Goal: Complete application form: Complete application form

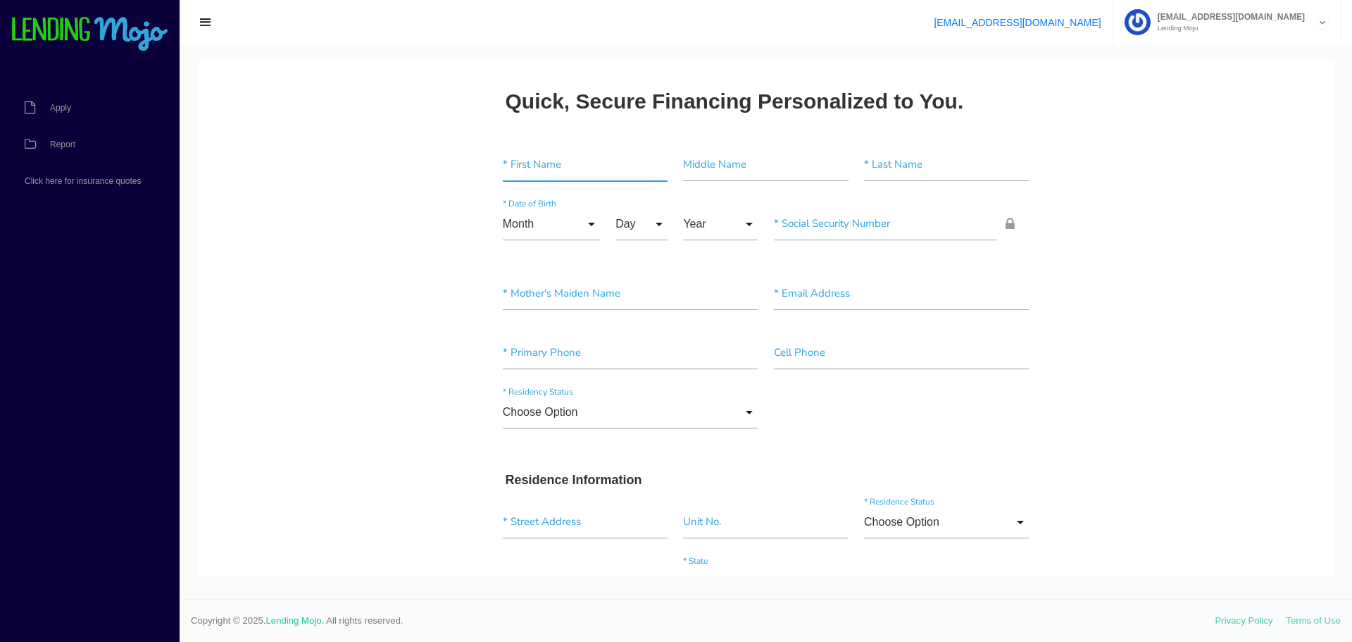
click at [596, 163] on input"] "text" at bounding box center [585, 165] width 165 height 32
type input"] "[PERSON_NAME]"
type input"] "M"
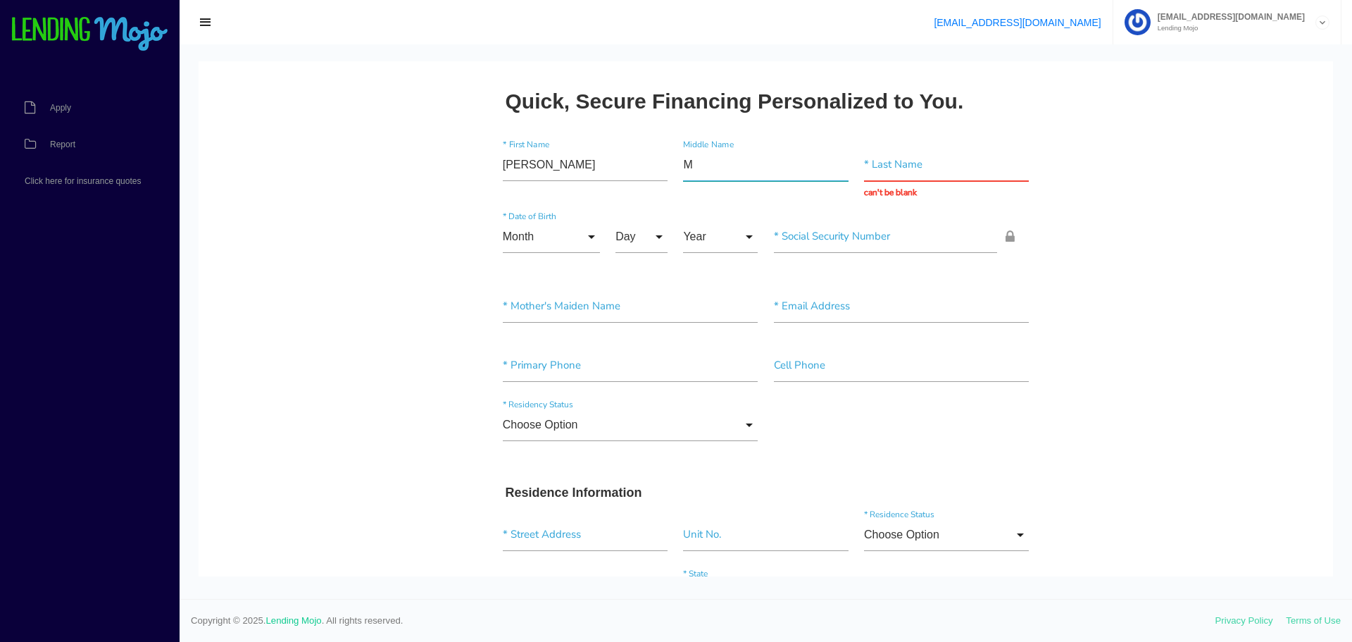
drag, startPoint x: 711, startPoint y: 172, endPoint x: 704, endPoint y: 173, distance: 7.2
click at [711, 172] on input"] "M" at bounding box center [765, 165] width 165 height 32
click at [704, 173] on input"] "Allan" at bounding box center [765, 165] width 165 height 32
type input"] "A"
type input"] "Joseph"
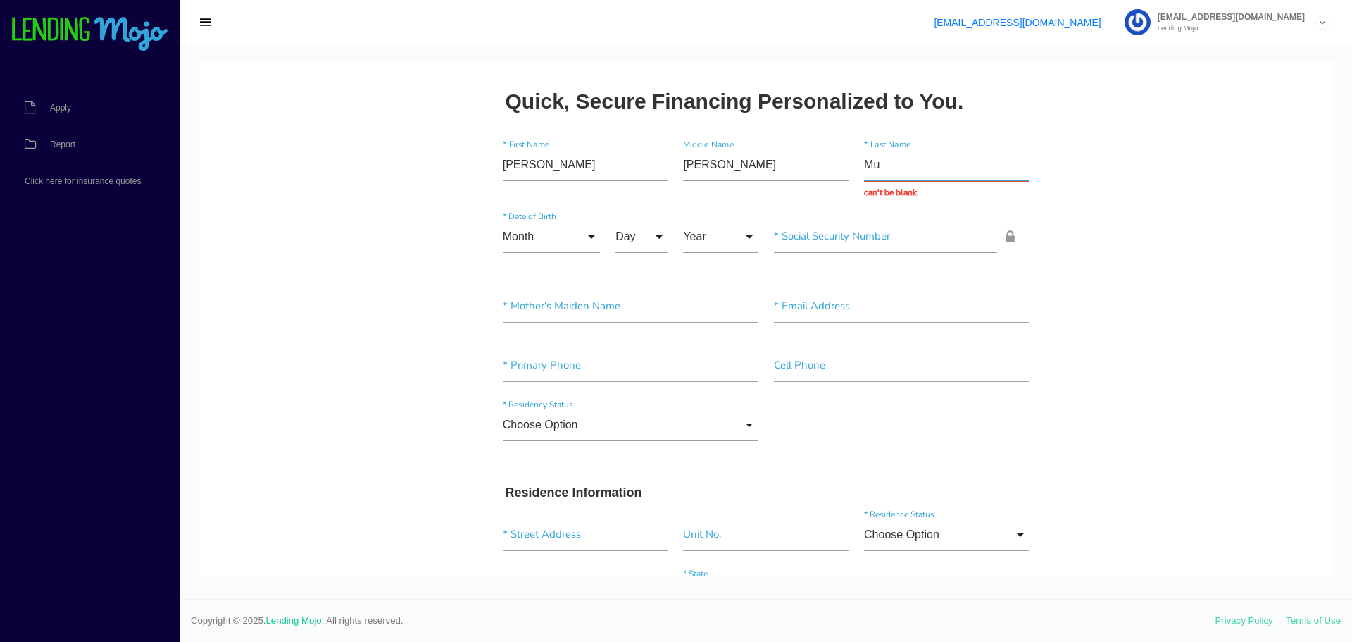
type input "M"
type input "Marullo"
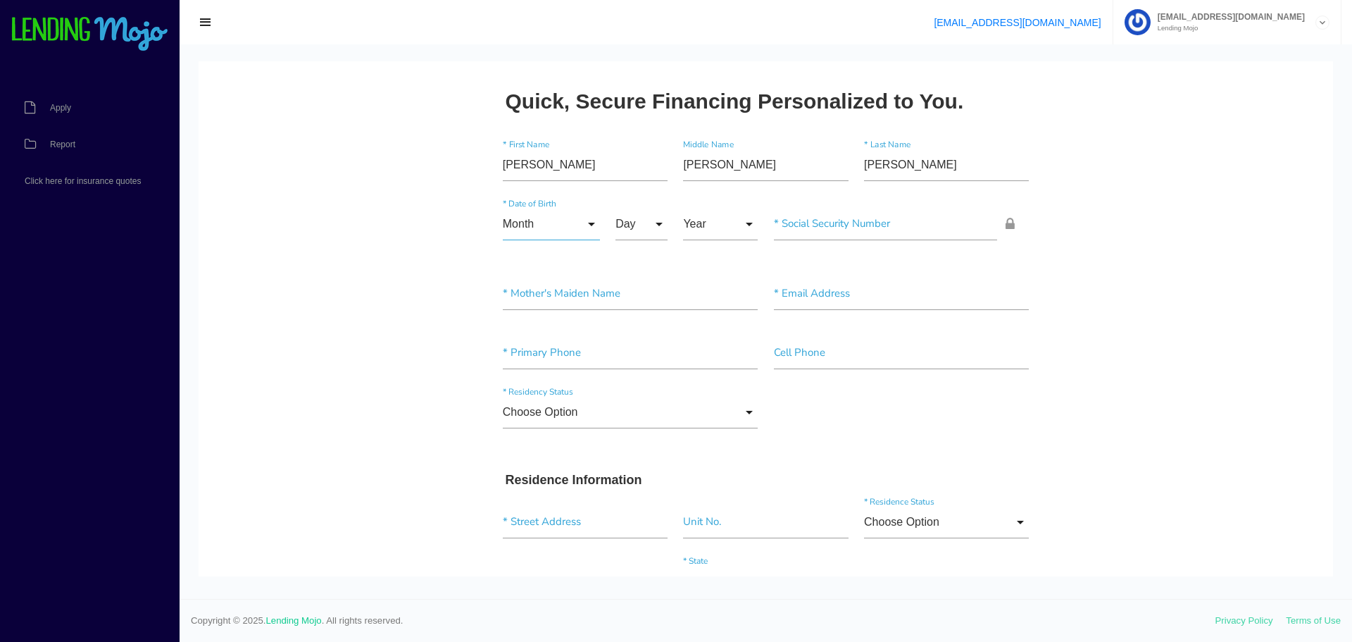
click at [563, 226] on input "Month" at bounding box center [551, 224] width 97 height 32
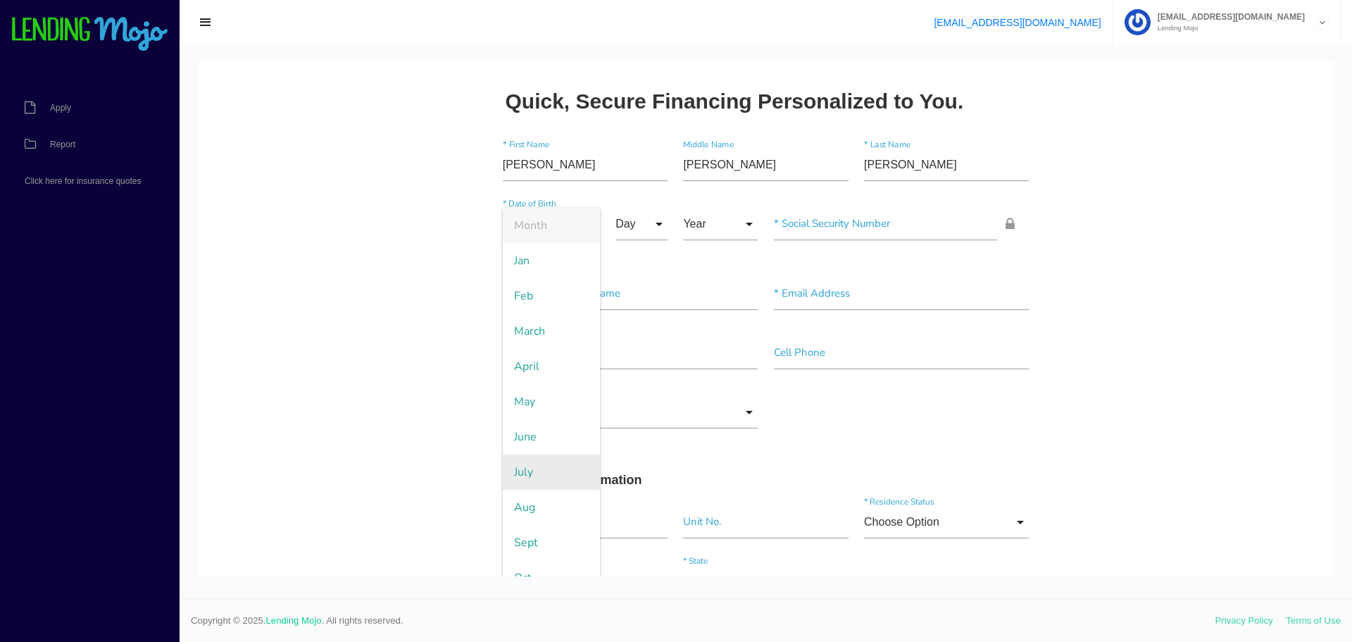
click at [544, 472] on span "July" at bounding box center [551, 471] width 97 height 35
type input "July"
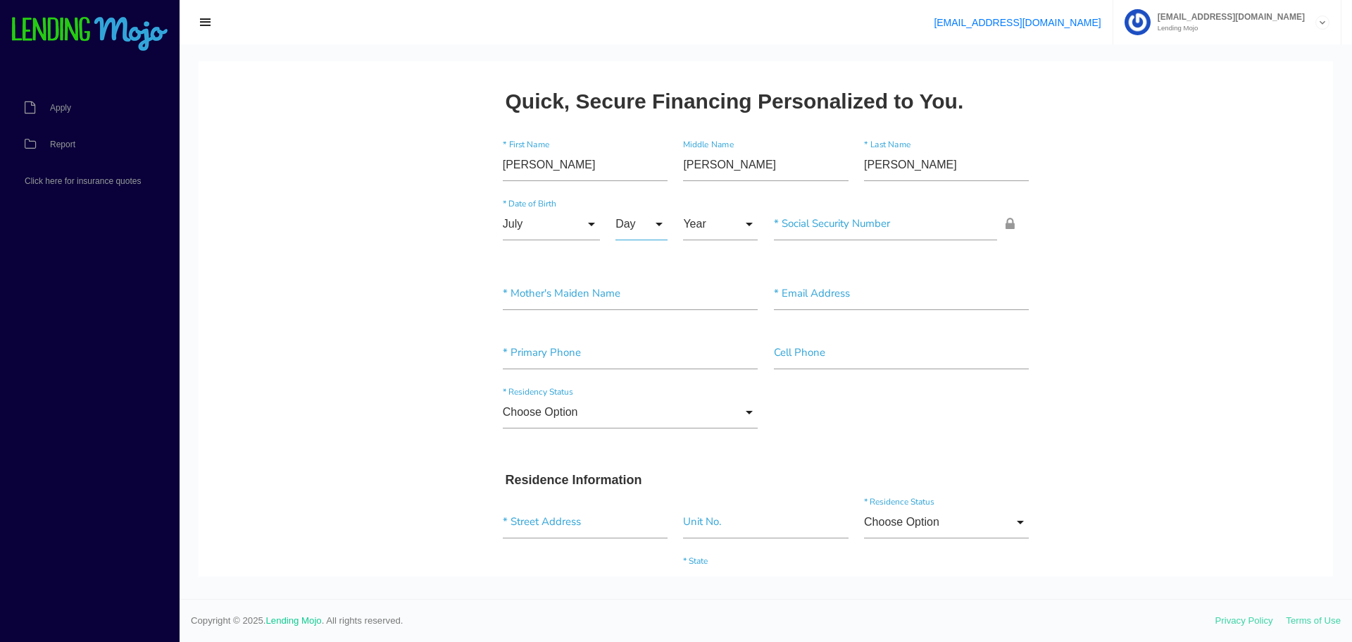
click at [631, 218] on input "Day" at bounding box center [641, 224] width 52 height 32
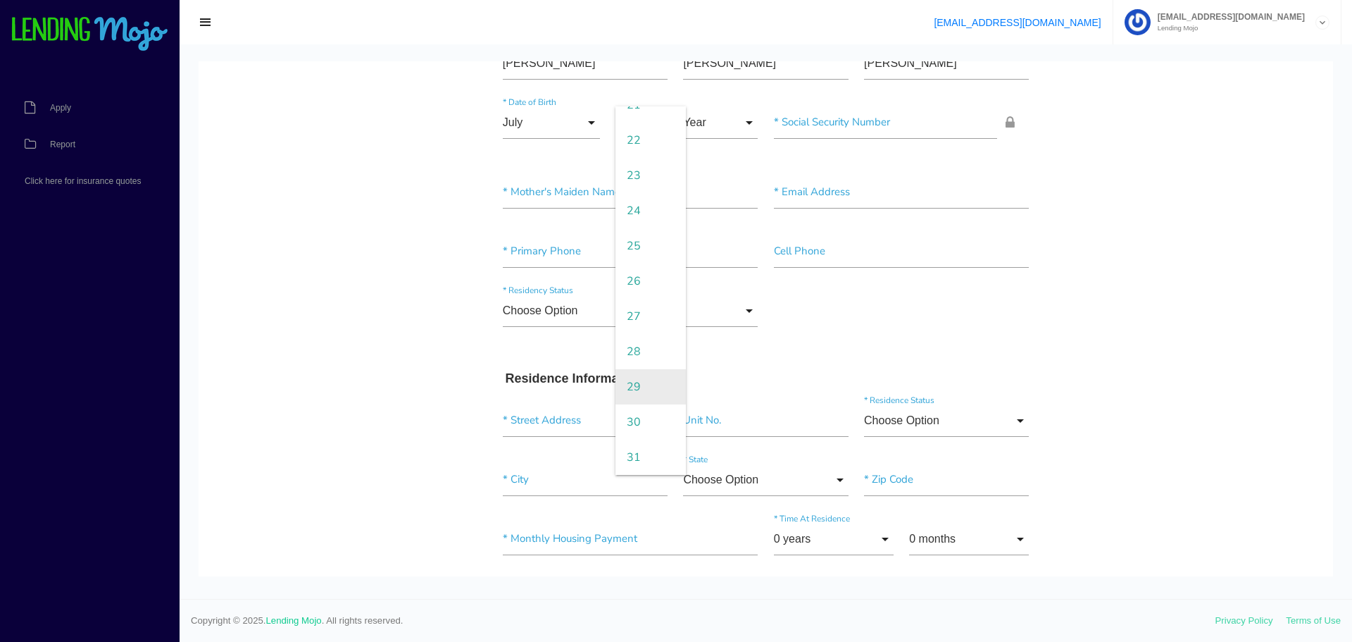
scroll to position [211, 0]
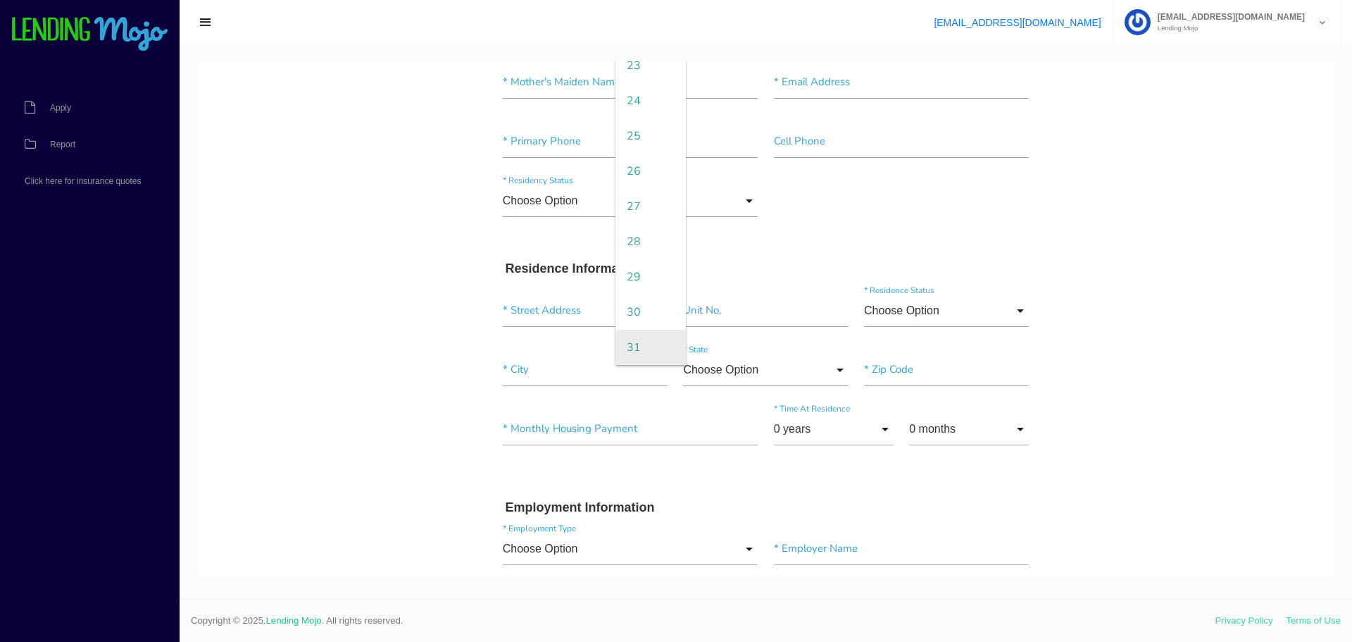
click at [640, 354] on span "31" at bounding box center [650, 347] width 70 height 35
type input "31"
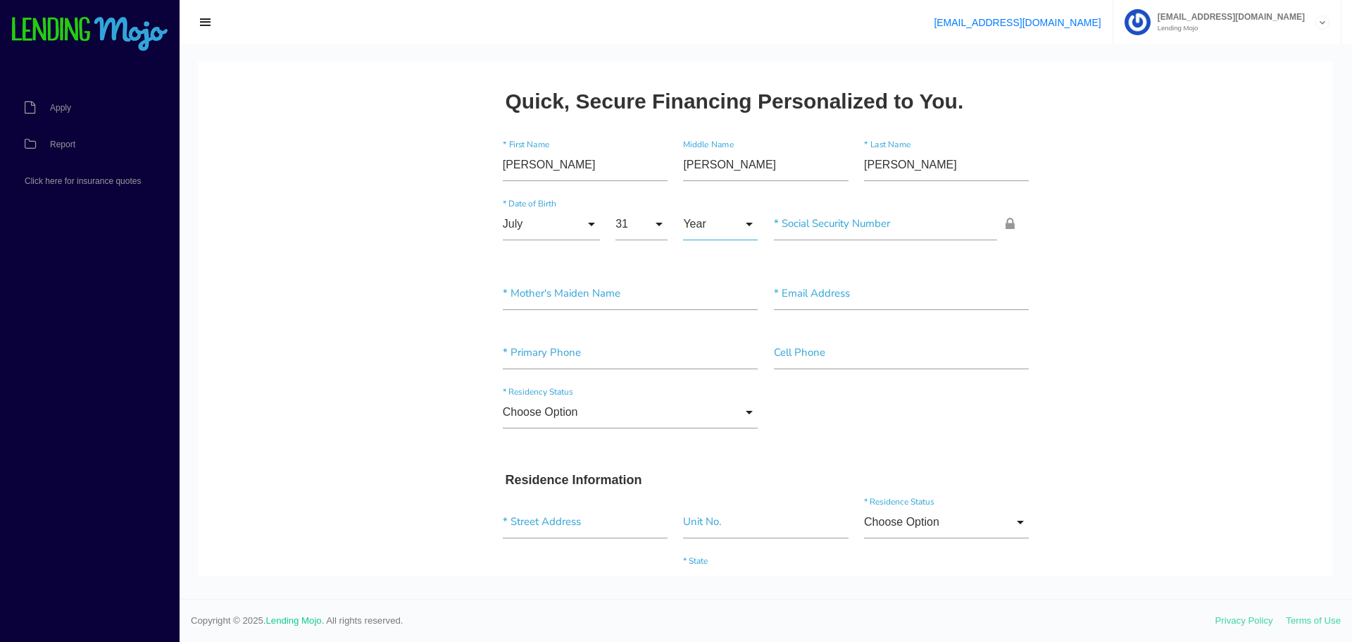
click at [704, 235] on input "Year" at bounding box center [720, 224] width 75 height 32
click at [711, 438] on span "1996" at bounding box center [720, 436] width 75 height 35
type input "1996"
click at [856, 230] on input"] "text" at bounding box center [886, 224] width 224 height 32
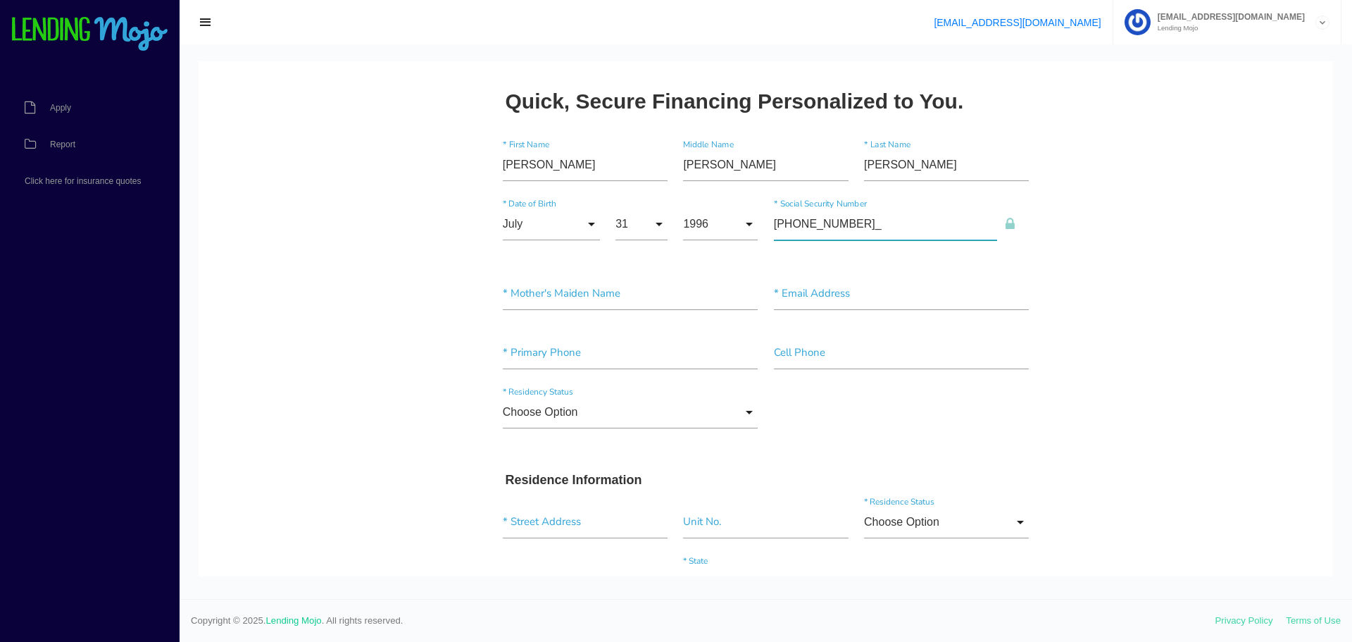
type input"] "594-61-8811"
click at [642, 307] on input"] "text" at bounding box center [631, 293] width 256 height 32
type input"] "B"
type input"] "Bo"
click at [837, 301] on input"] "text" at bounding box center [902, 293] width 256 height 32
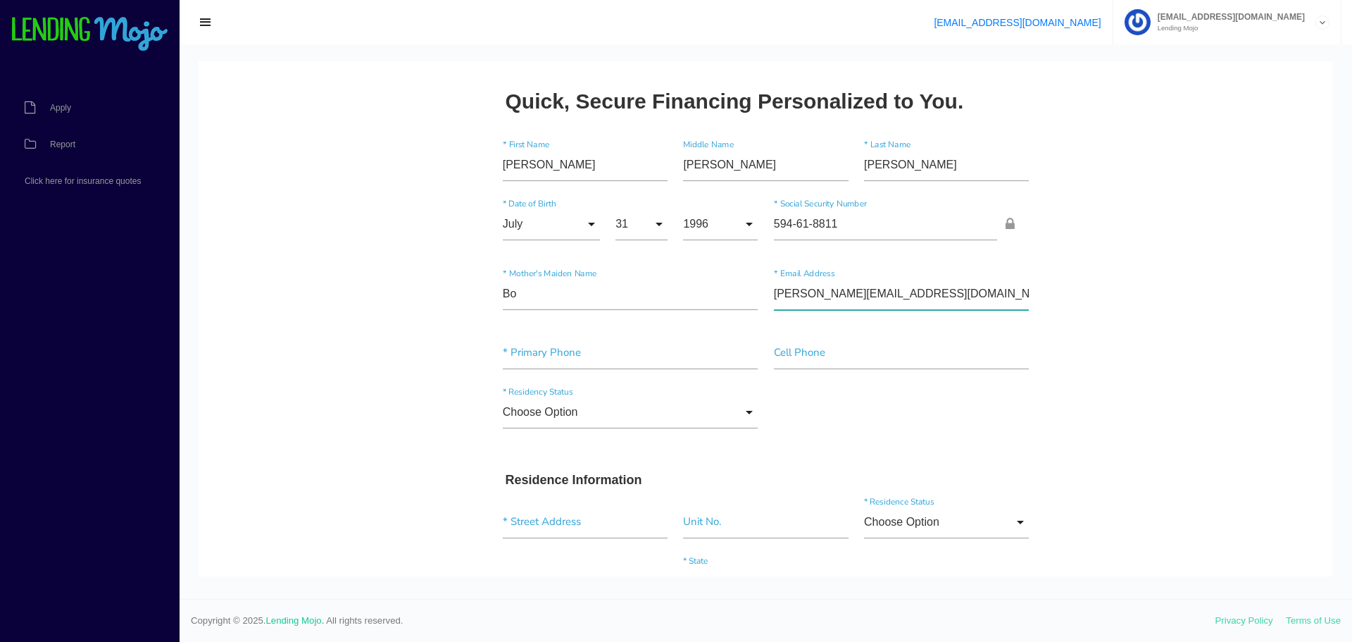
type input"] "Daniel@Xclusiveag.com"
click at [599, 350] on input"] "text" at bounding box center [631, 353] width 256 height 32
type input"] "(561) 541-7782"
click at [794, 360] on input"] "text" at bounding box center [902, 353] width 256 height 32
type input"] "(561) 541-7782"
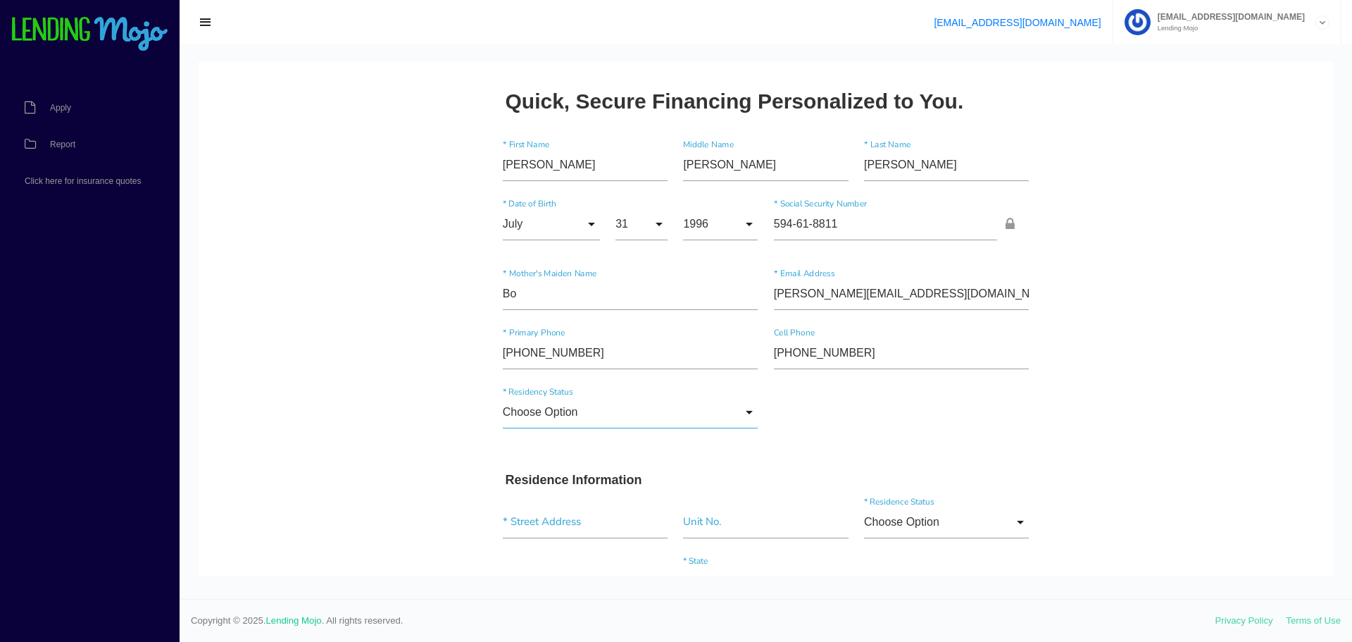
click at [613, 418] on input "Choose Option" at bounding box center [631, 412] width 256 height 32
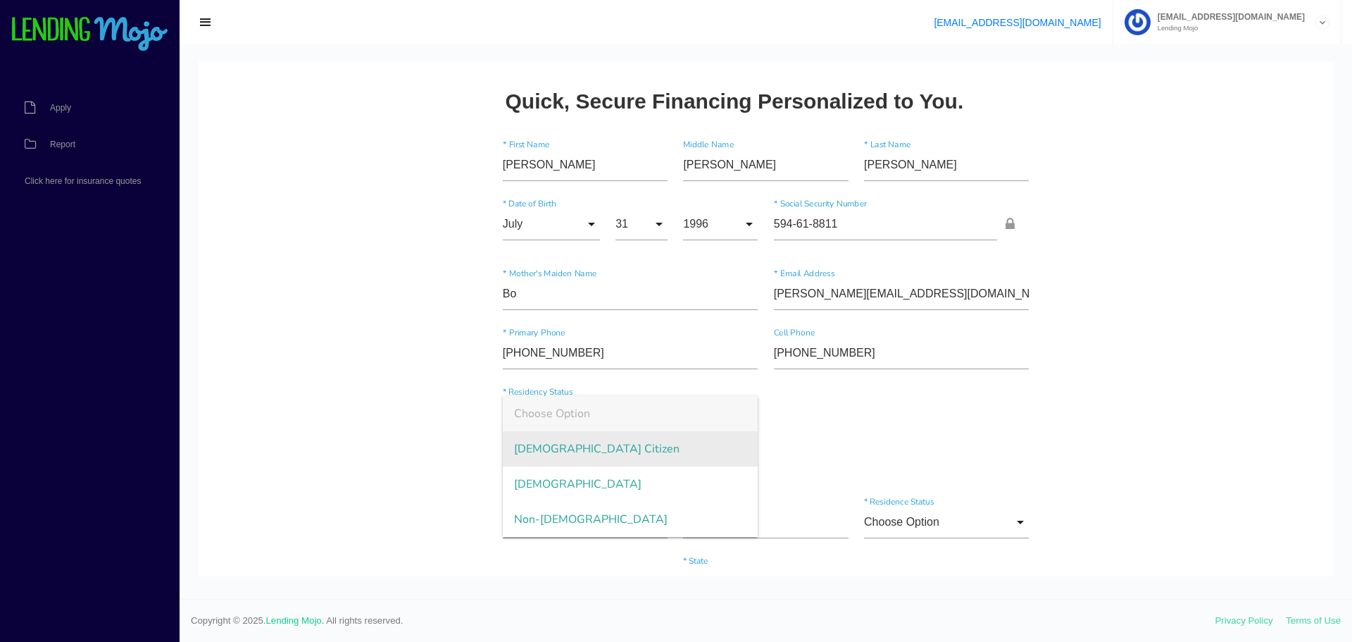
click at [635, 457] on span "US Citizen" at bounding box center [631, 448] width 256 height 35
type input "US Citizen"
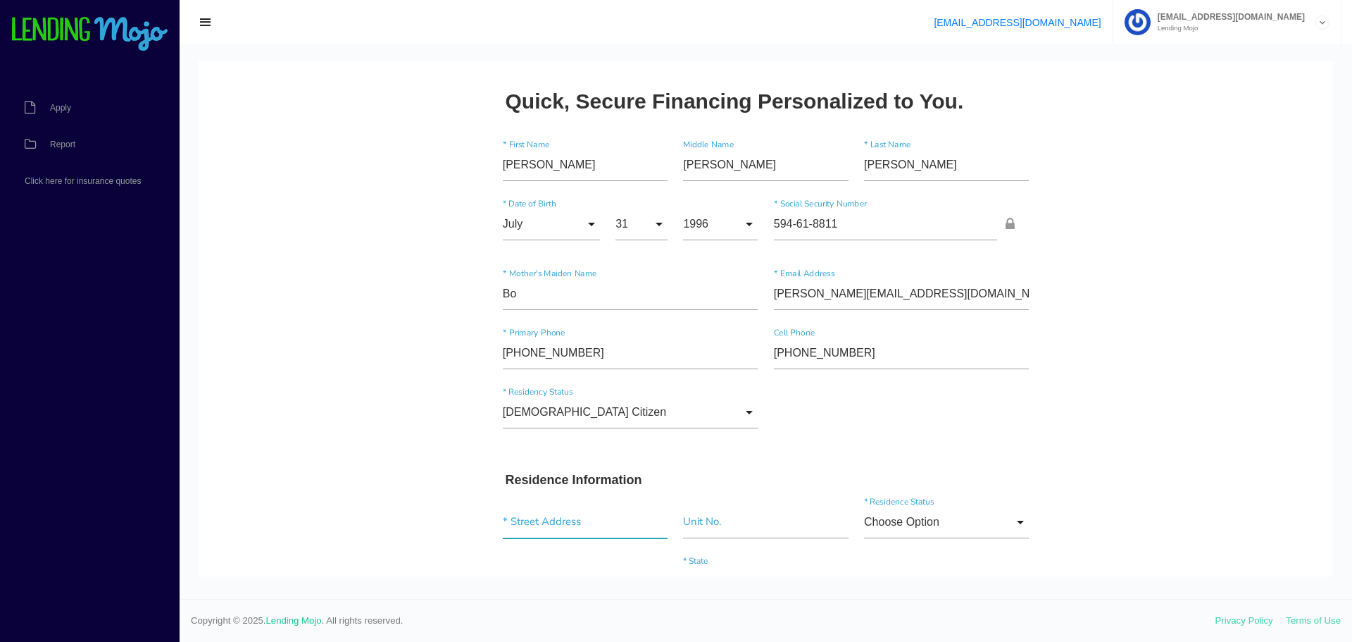
click at [539, 511] on input "text" at bounding box center [585, 522] width 165 height 32
click at [532, 522] on input "text" at bounding box center [585, 522] width 165 height 32
type input "7433 Ansley Dr"
type input"] "Greenacres"
type input"] "33467"
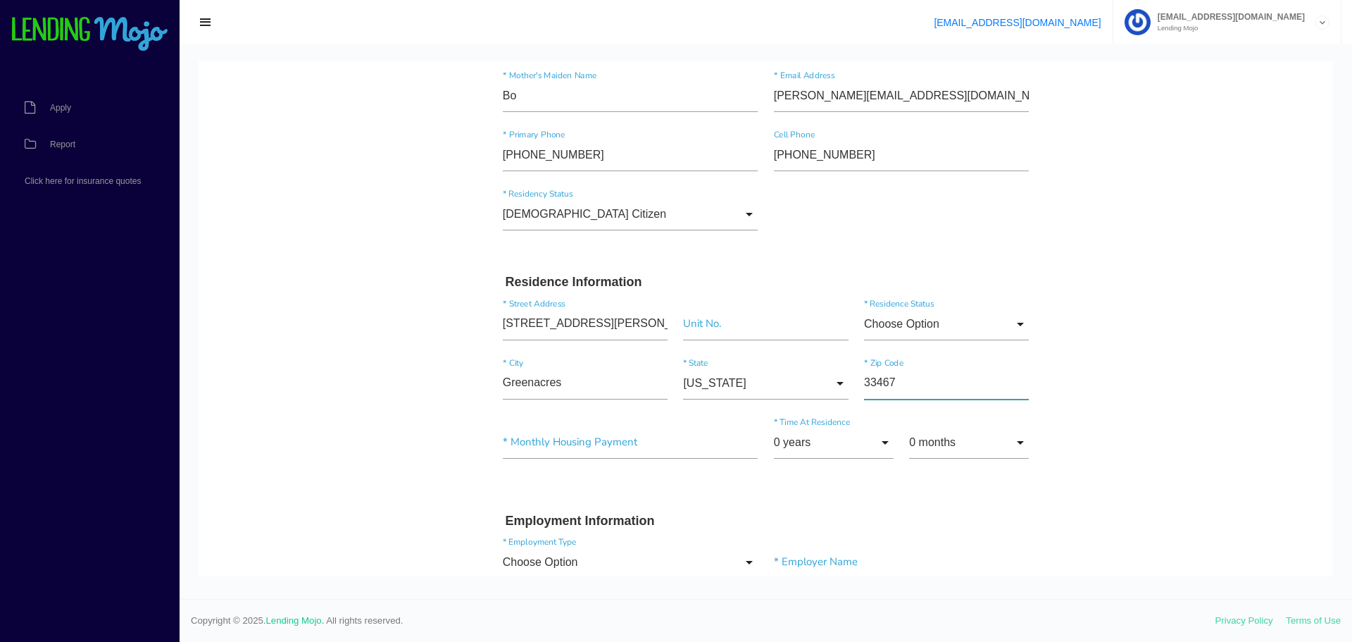
scroll to position [232, 0]
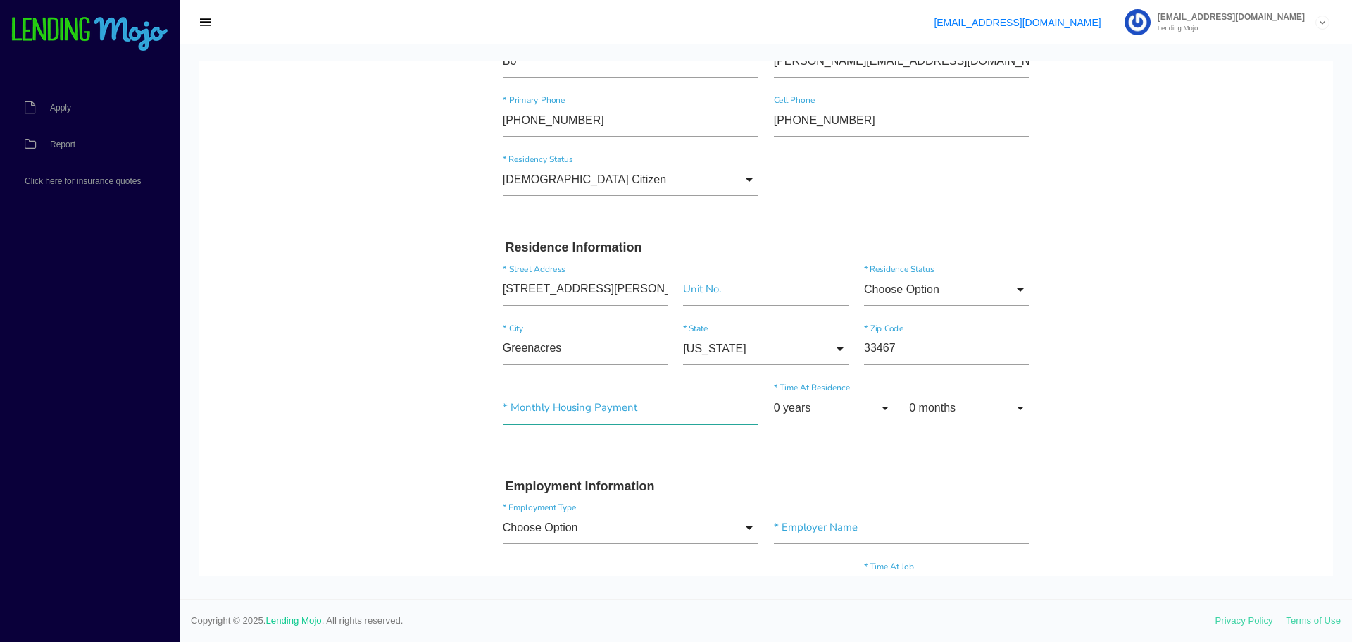
click at [558, 414] on input"] "text" at bounding box center [631, 408] width 256 height 32
click at [569, 409] on input"] "text" at bounding box center [631, 408] width 256 height 32
click at [777, 456] on form "Daniel * First Name Joseph Middle Name Marullo * Last Name July Month Jan Feb M…" at bounding box center [766, 617] width 542 height 1438
drag, startPoint x: 596, startPoint y: 418, endPoint x: 432, endPoint y: 402, distance: 164.1
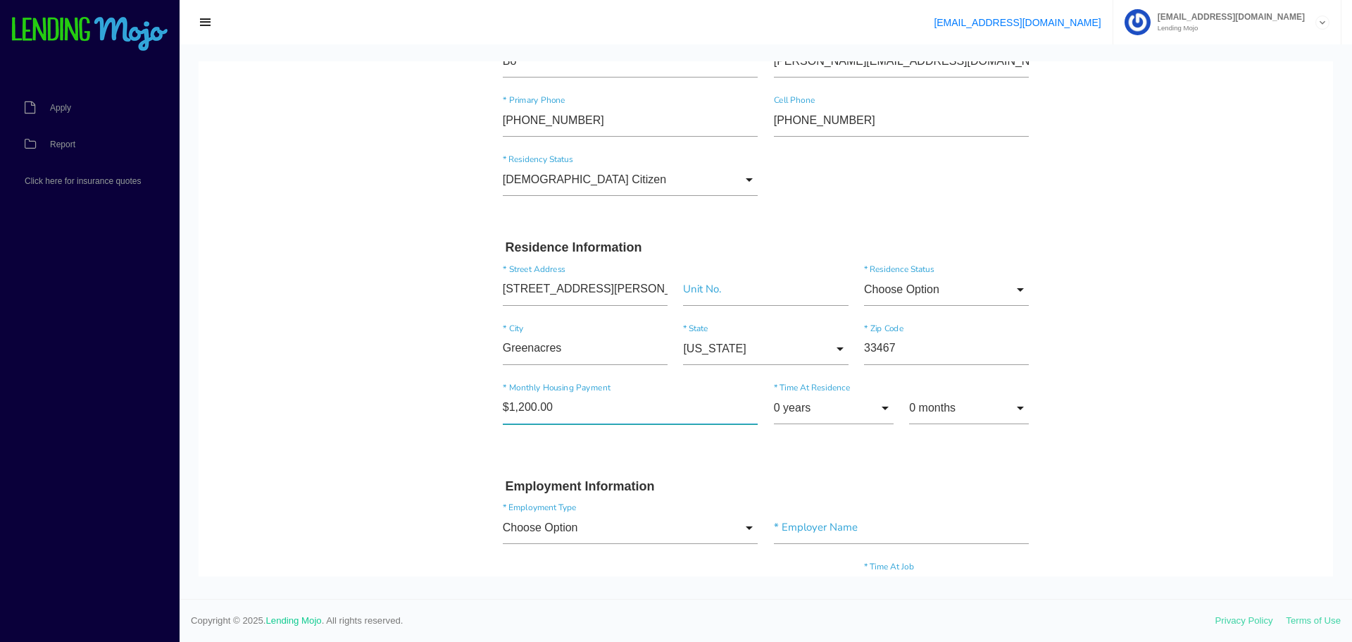
click at [437, 404] on body "Quick, Secure Financing Personalized to You. Daniel * First Name Joseph Middle …" at bounding box center [766, 610] width 1135 height 1563
click at [771, 449] on div "$1,800.00 * Monthly Housing Payment 0 years 0 years 1 year 2 years 3 years 4 ye…" at bounding box center [766, 416] width 542 height 70
click at [854, 407] on input "0 years" at bounding box center [834, 408] width 120 height 32
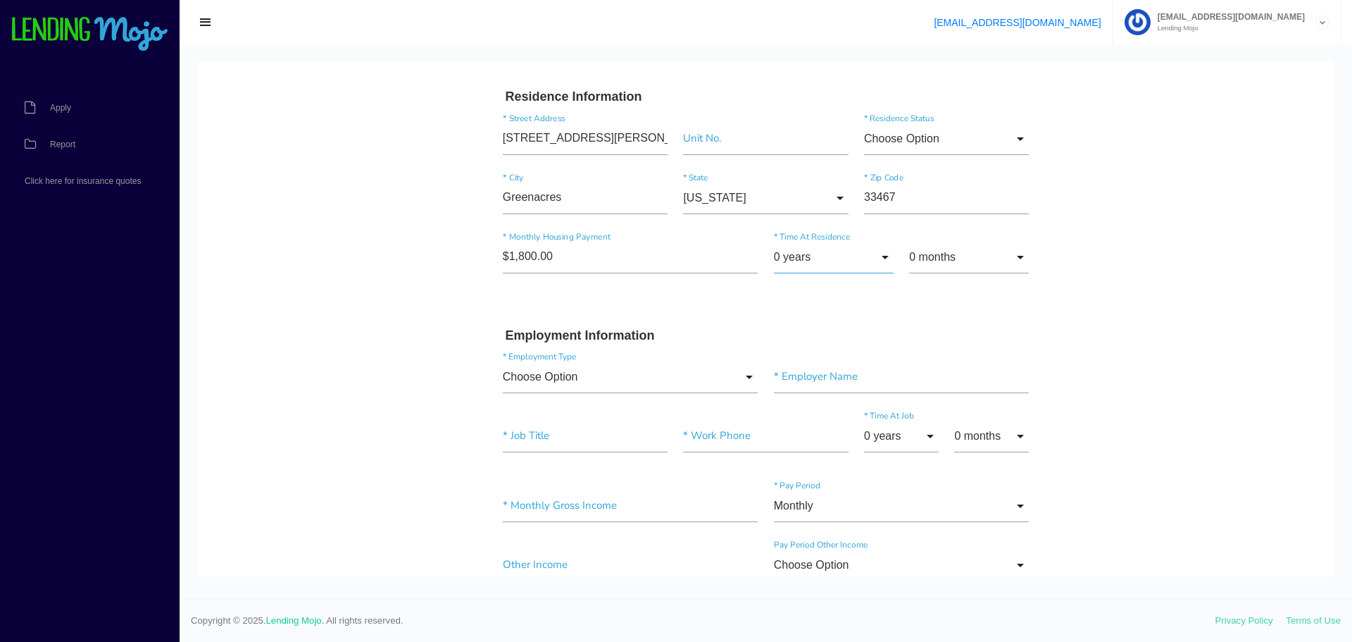
scroll to position [321, 0]
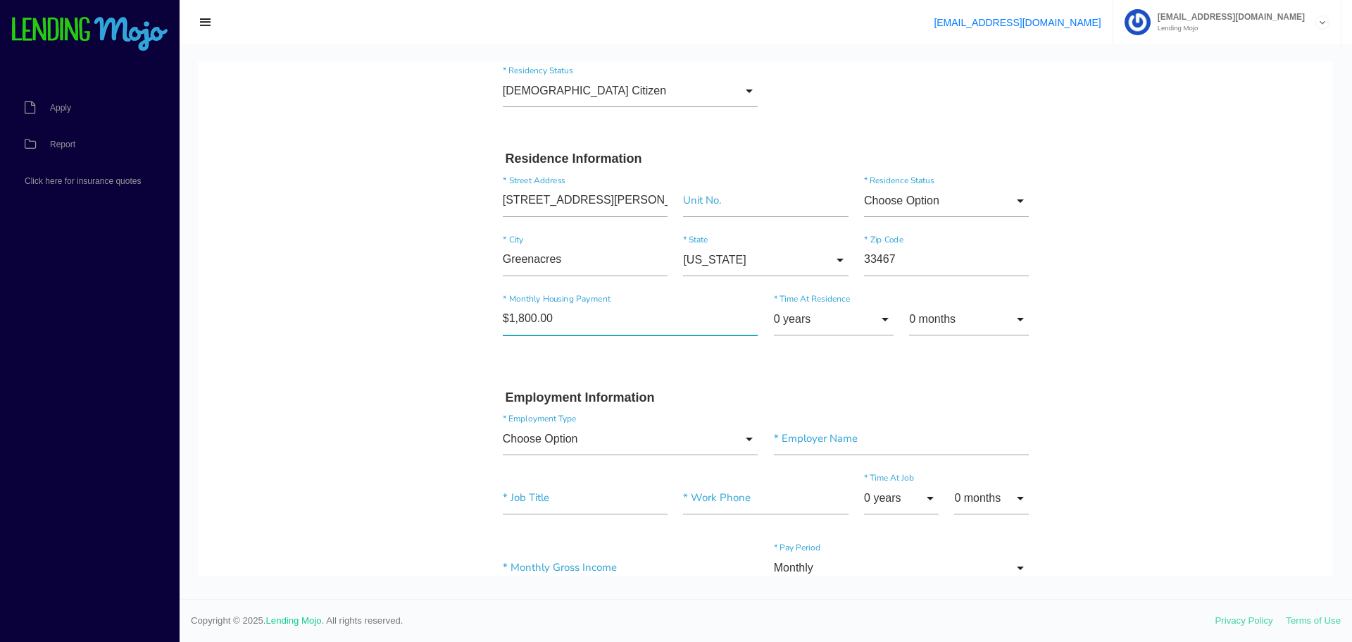
click at [527, 318] on input"] "$1,800.00" at bounding box center [631, 319] width 256 height 32
type input"] "$1,888.00"
click at [828, 351] on div "0 years 0 years 1 year 2 years 3 years 4 years 5 years 6 years 7 years 8 years …" at bounding box center [901, 321] width 271 height 59
click at [844, 323] on input "0 years" at bounding box center [834, 319] width 120 height 32
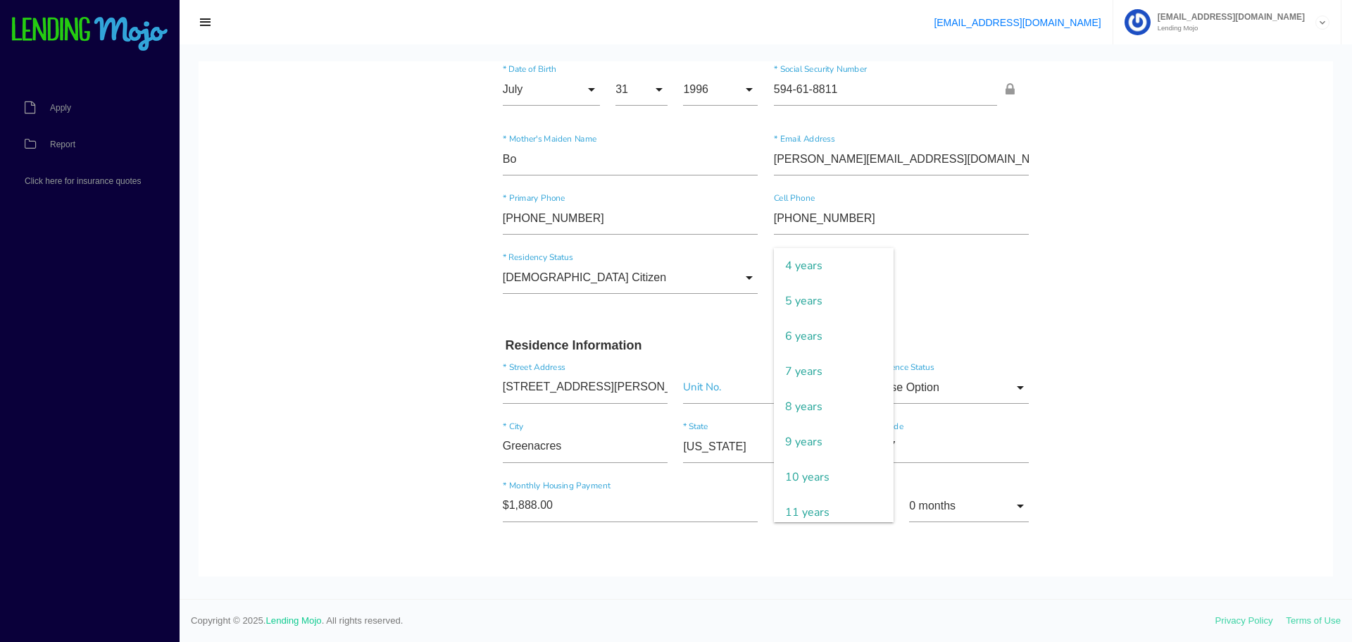
scroll to position [141, 0]
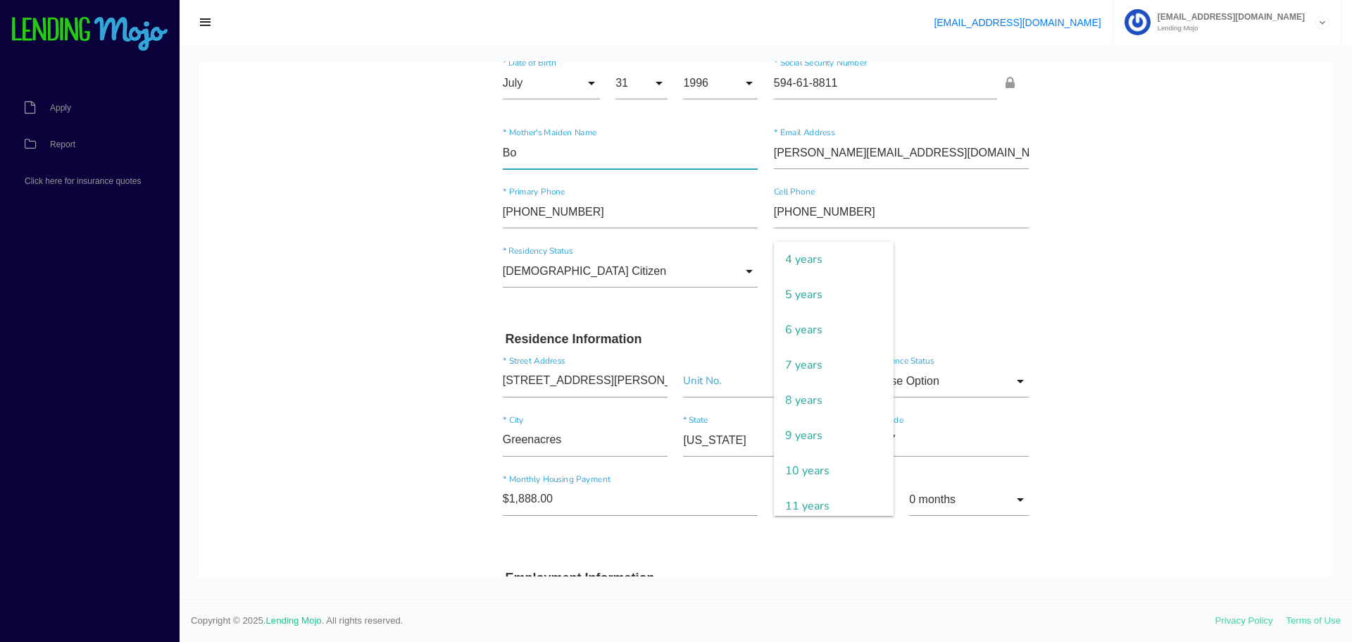
click at [529, 159] on input"] "Bo" at bounding box center [631, 153] width 256 height 32
type input"] "Borys"
click at [820, 501] on input "0 years" at bounding box center [834, 499] width 120 height 32
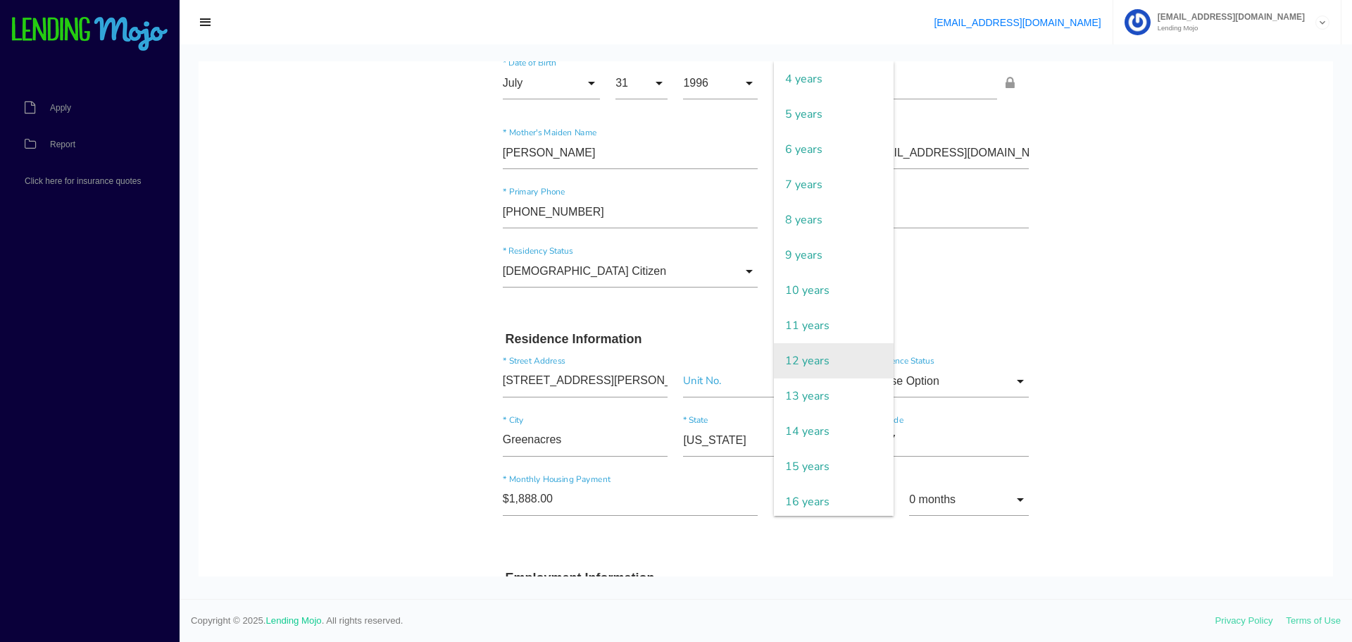
scroll to position [0, 0]
drag, startPoint x: 822, startPoint y: 506, endPoint x: 925, endPoint y: 532, distance: 106.7
click at [925, 532] on div "$1,888.00 * Monthly Housing Payment 0 years 0 years 1 year 2 years 3 years 4 ye…" at bounding box center [766, 508] width 542 height 70
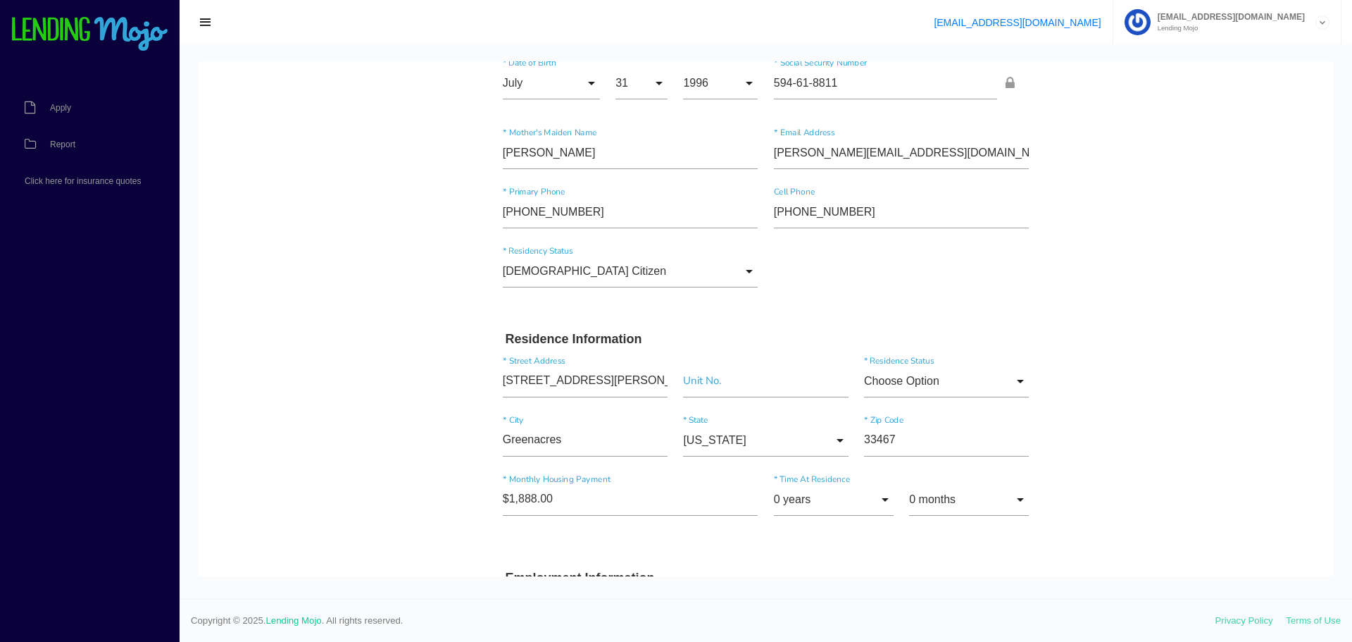
drag, startPoint x: 925, startPoint y: 532, endPoint x: 820, endPoint y: 527, distance: 105.7
click at [925, 532] on div "$1,888.00 * Monthly Housing Payment 0 years 0 years 1 year 2 years 3 years 4 ye…" at bounding box center [766, 508] width 542 height 70
click at [837, 501] on input "0 years" at bounding box center [834, 499] width 120 height 32
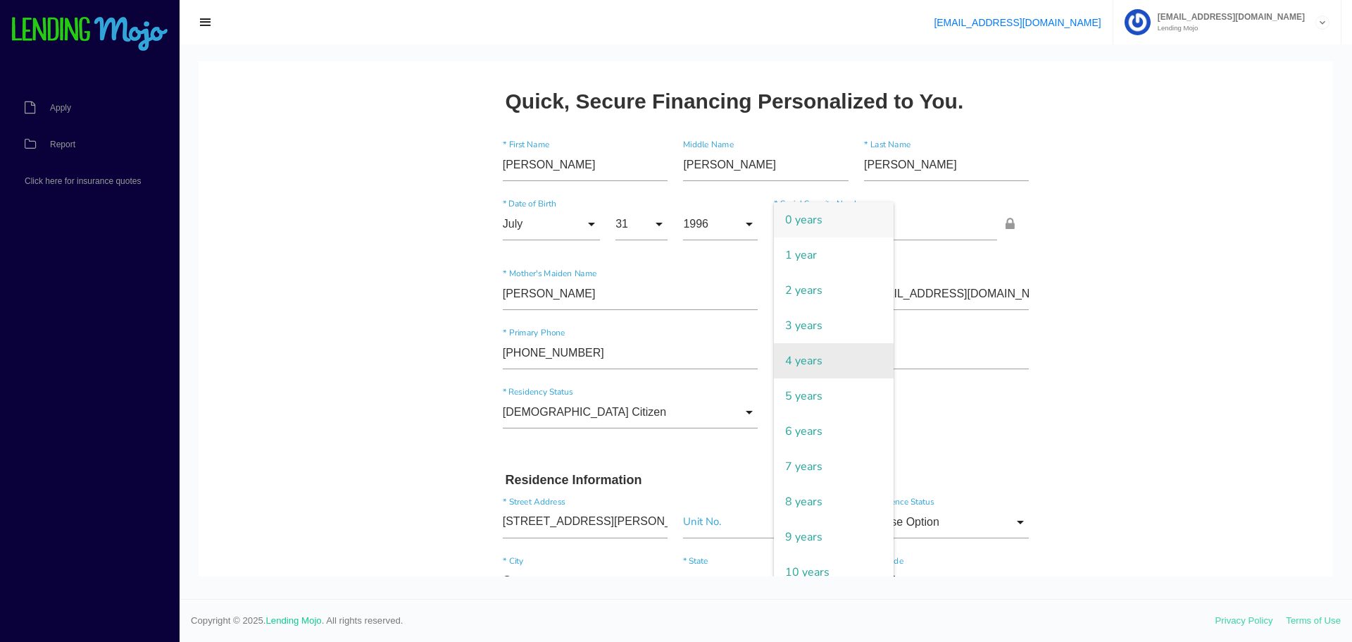
click at [835, 360] on span "4 years" at bounding box center [834, 360] width 120 height 35
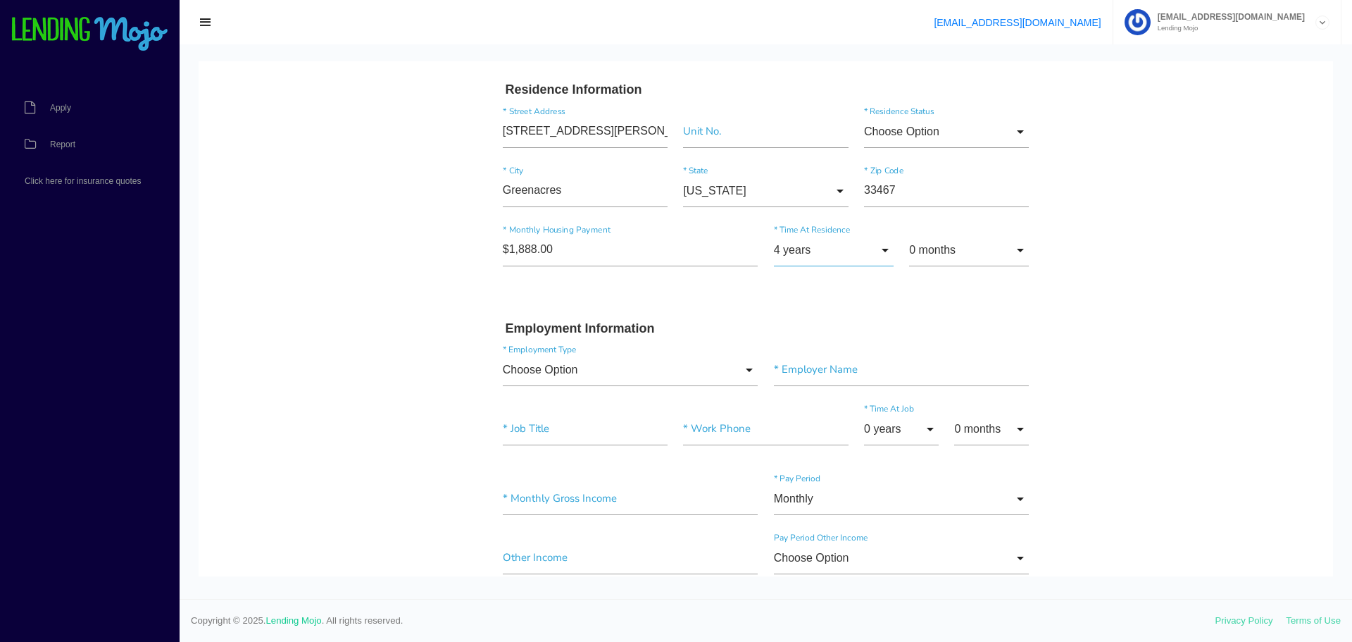
scroll to position [321, 0]
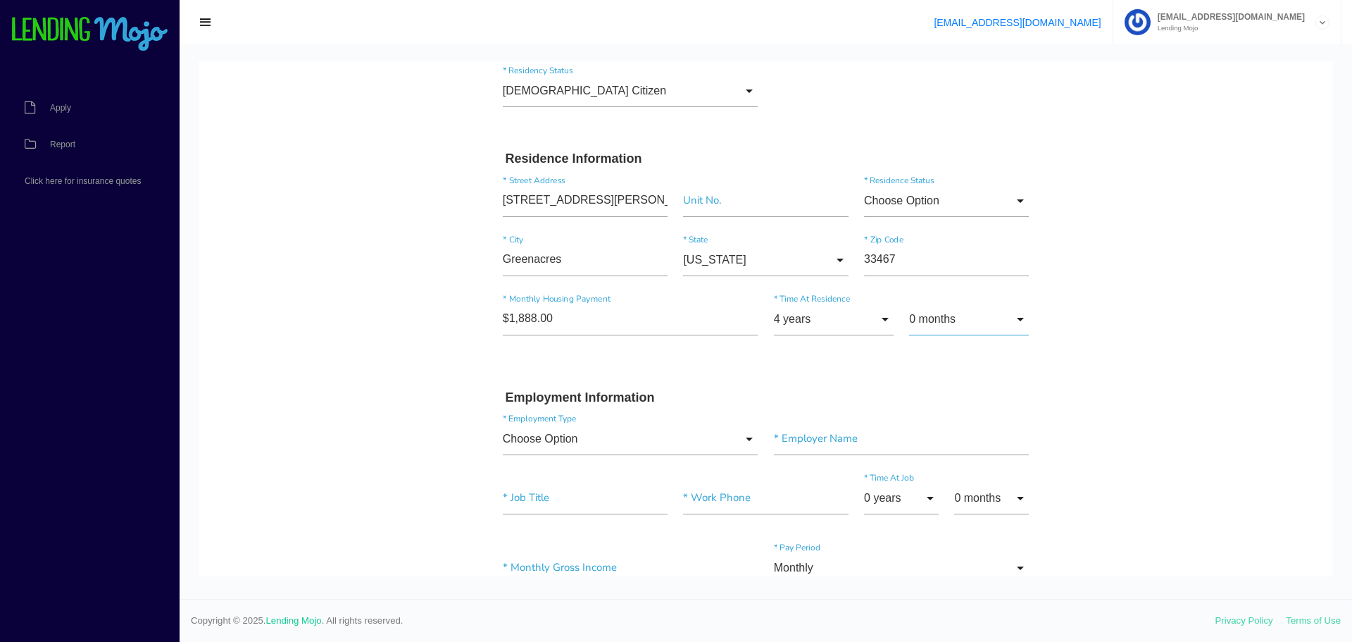
click at [1001, 323] on input "0 months" at bounding box center [969, 319] width 120 height 32
click at [1074, 311] on body "Quick, Secure Financing Personalized to You. Daniel * First Name Joseph Middle …" at bounding box center [766, 521] width 1135 height 1563
click at [815, 319] on input "4 years" at bounding box center [834, 319] width 120 height 32
click at [828, 258] on span "5 years" at bounding box center [834, 254] width 120 height 35
type input "5 years"
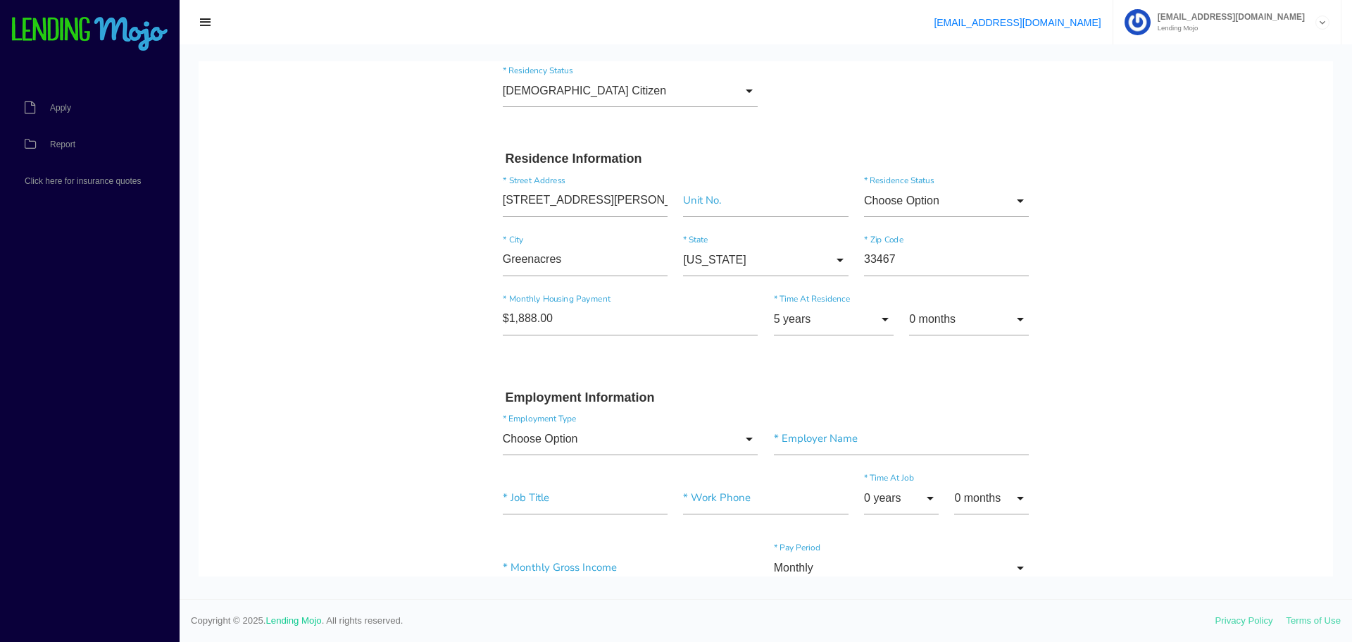
click at [1241, 349] on body "Quick, Secure Financing Personalized to You. Daniel * First Name Joseph Middle …" at bounding box center [766, 521] width 1135 height 1563
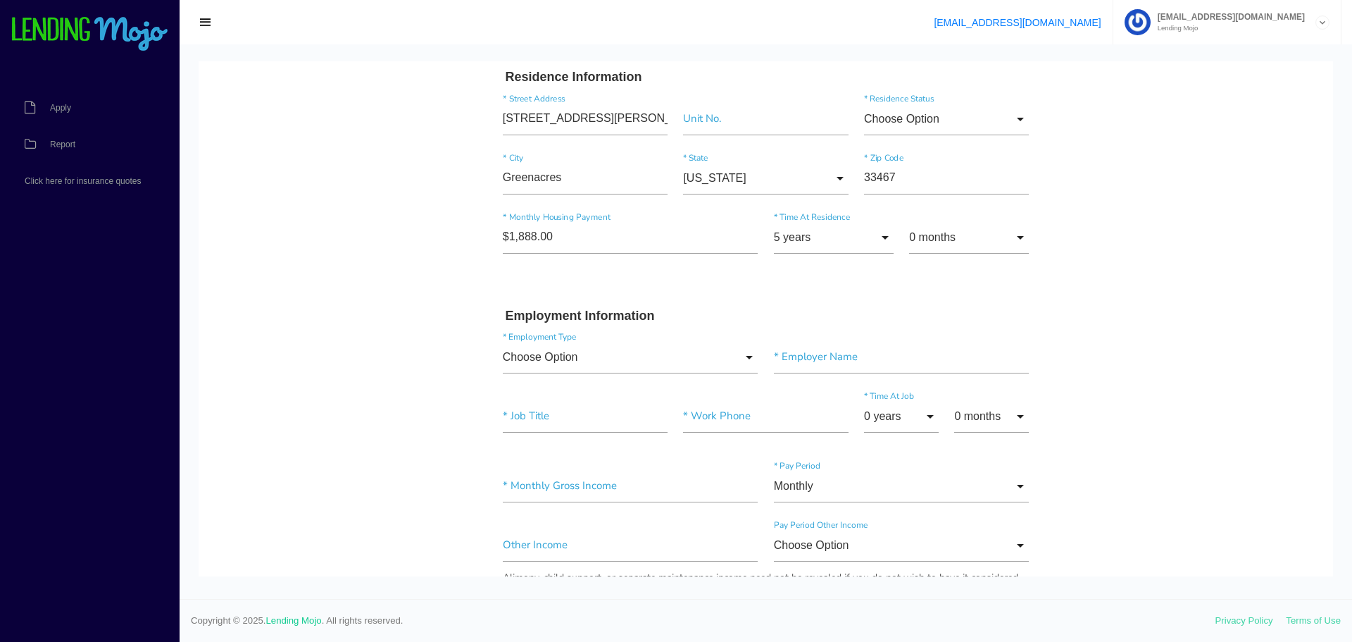
scroll to position [532, 0]
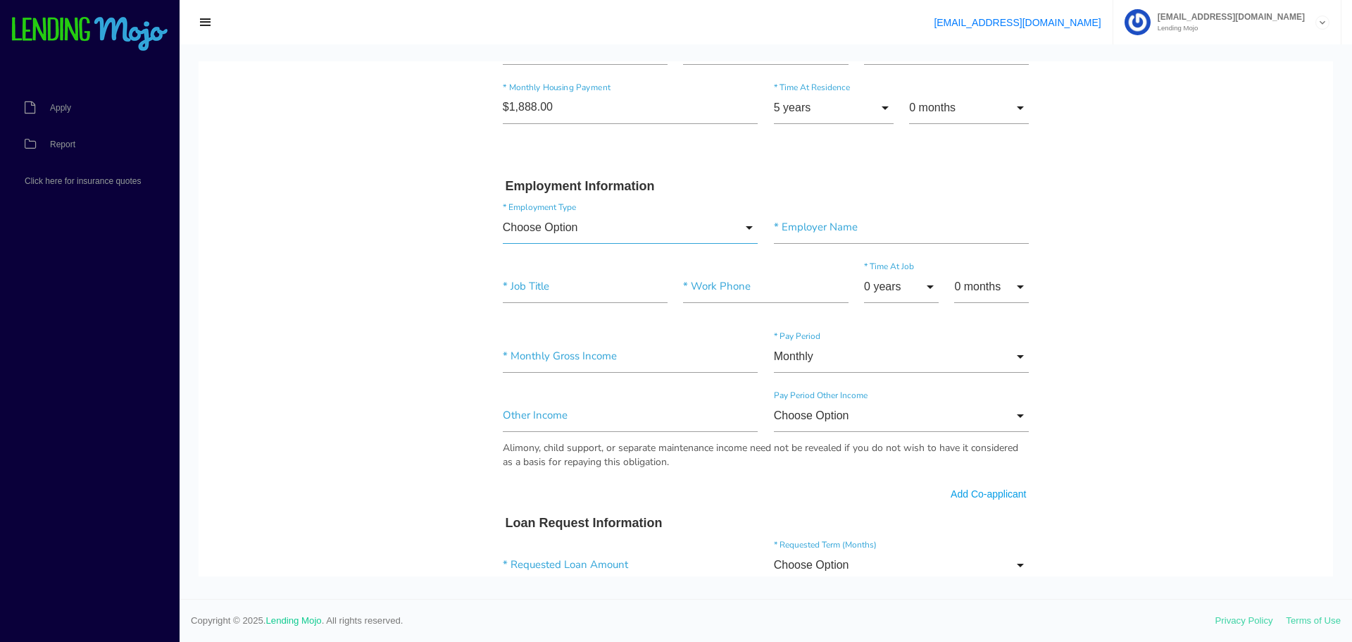
click at [599, 242] on input "Choose Option" at bounding box center [631, 227] width 256 height 32
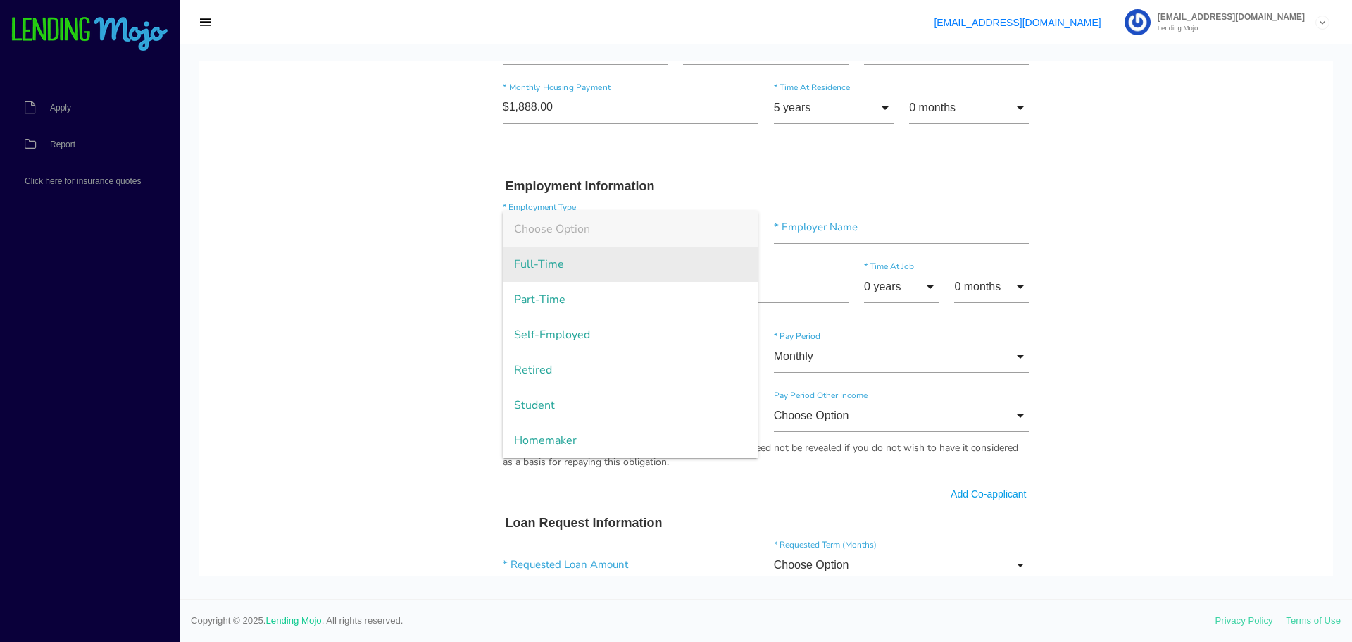
click at [603, 275] on span "Full-Time" at bounding box center [631, 263] width 256 height 35
type input "Full-Time"
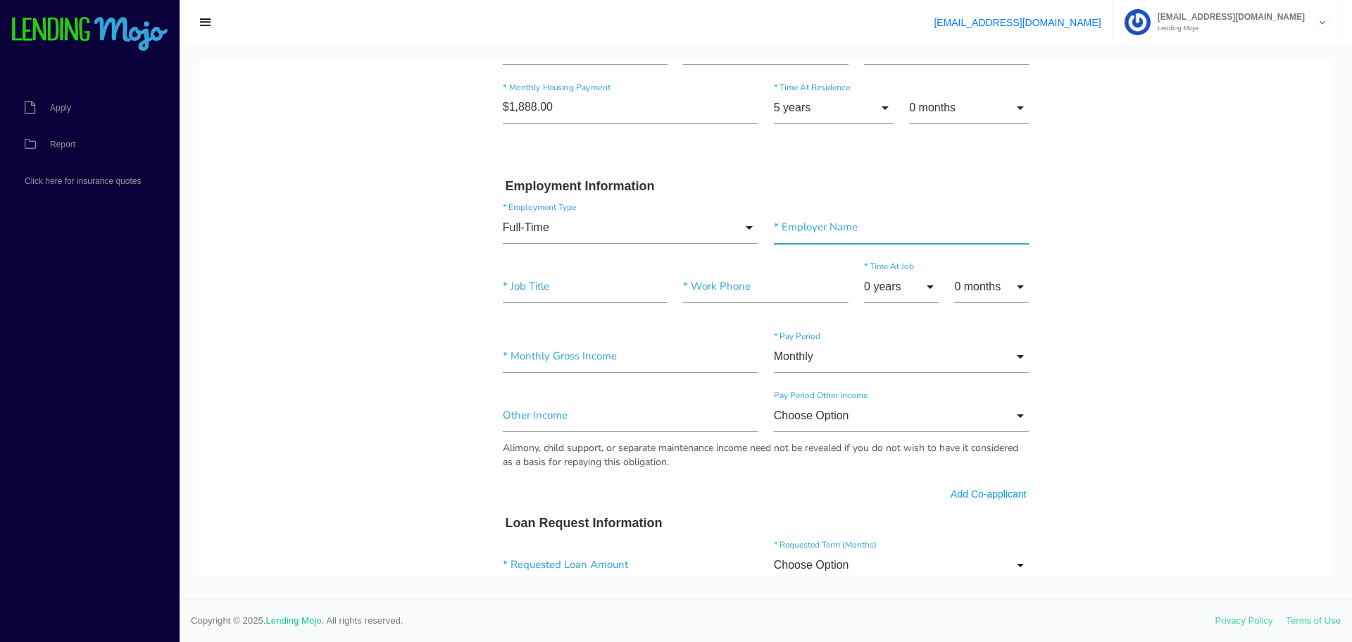
click at [787, 225] on input"] "text" at bounding box center [902, 227] width 256 height 32
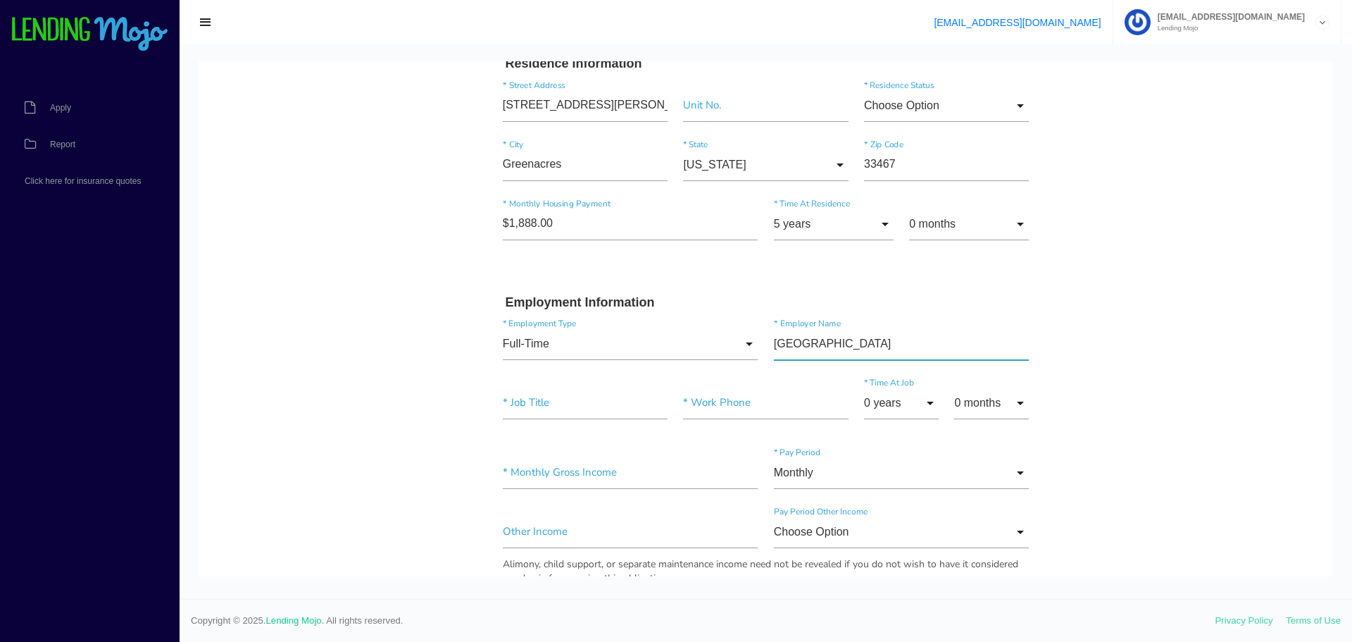
scroll to position [392, 0]
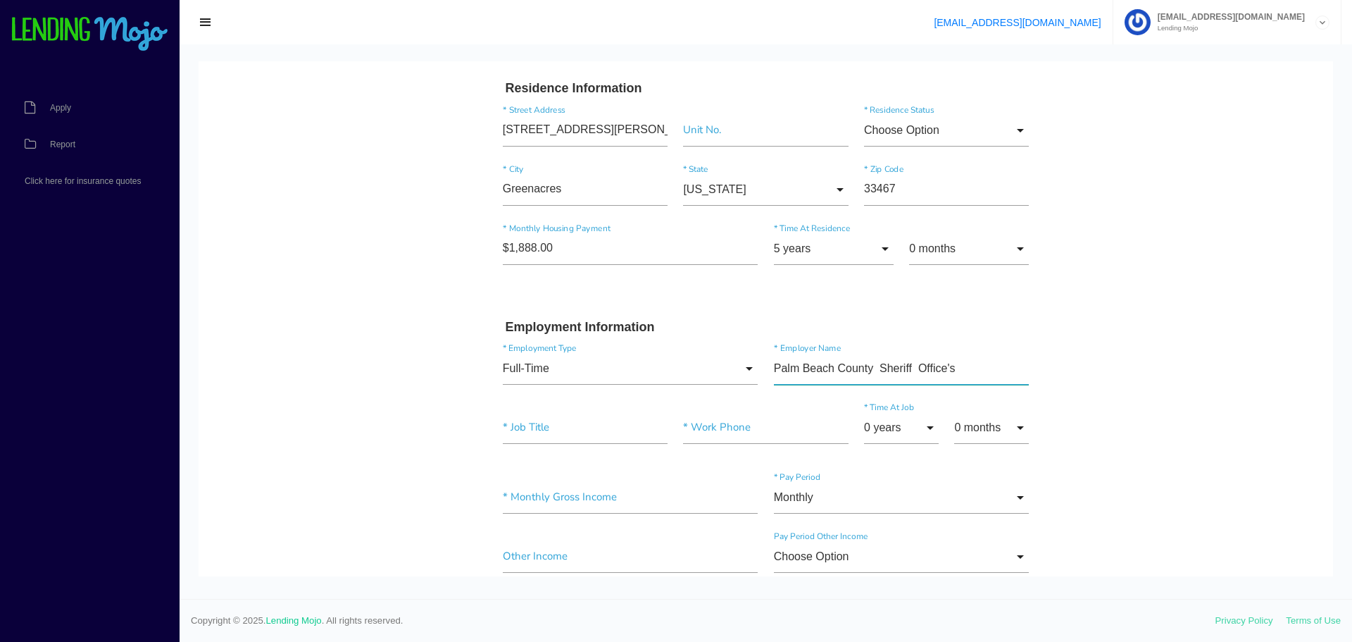
type input"] "Palm Beach County Sheriff Office's"
click at [586, 430] on input"] "text" at bounding box center [585, 427] width 165 height 32
drag, startPoint x: 571, startPoint y: 426, endPoint x: 455, endPoint y: 421, distance: 116.3
click at [460, 420] on body "Quick, Secure Financing Personalized to You. Daniel * First Name Joseph Middle …" at bounding box center [766, 451] width 1135 height 1563
type input"] "Deputy Sheriff"
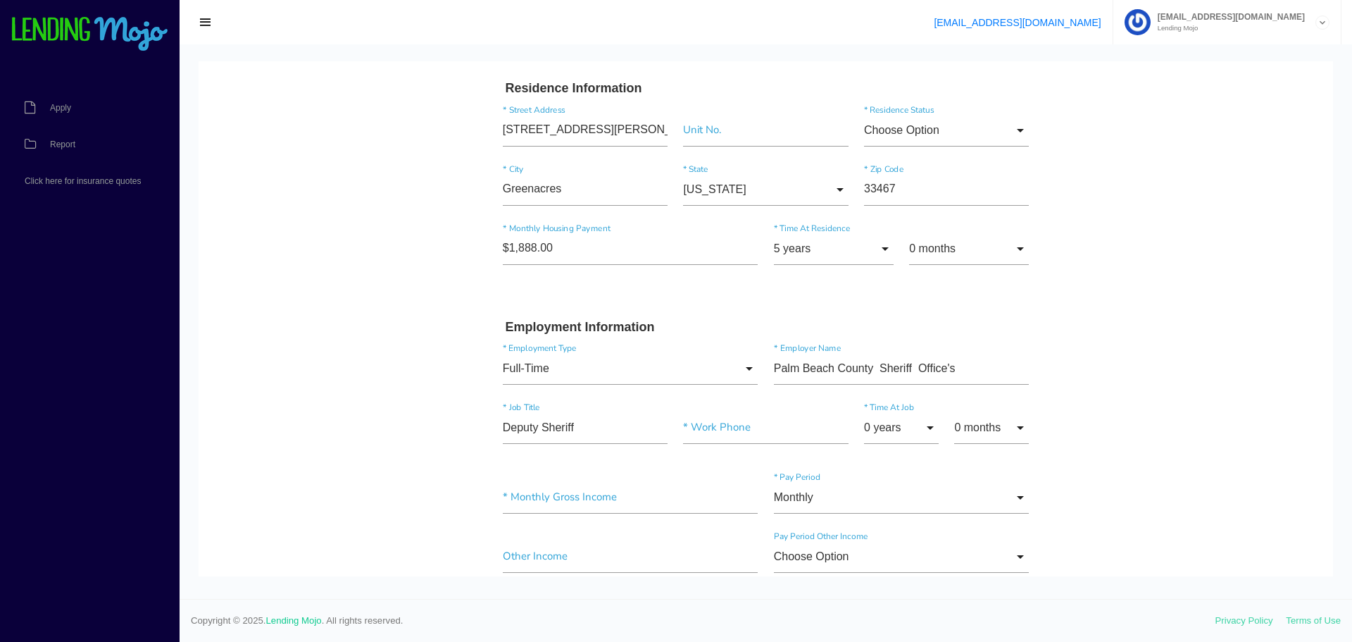
click at [1061, 409] on body "Quick, Secure Financing Personalized to You. Daniel * First Name Joseph Middle …" at bounding box center [766, 451] width 1135 height 1563
click at [723, 437] on input"] "text" at bounding box center [765, 427] width 165 height 32
type input"] "(561) 688-3000"
click at [907, 421] on input "0 years" at bounding box center [901, 427] width 75 height 32
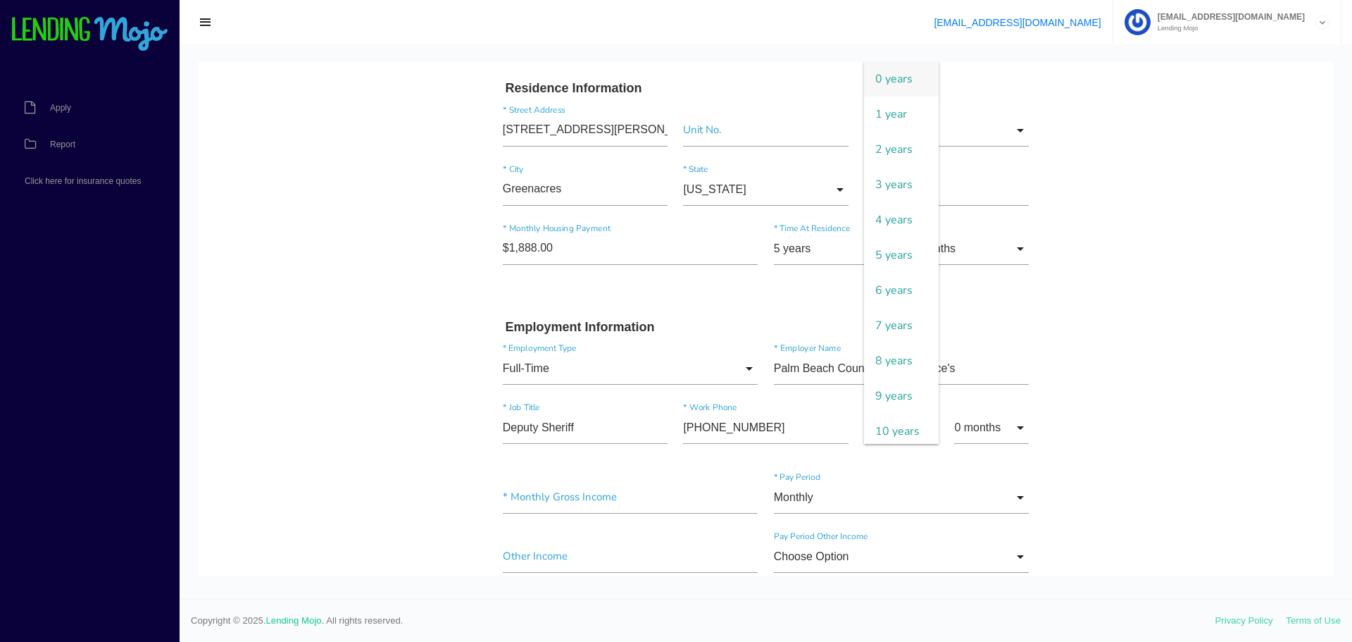
click at [1160, 374] on body "Quick, Secure Financing Personalized to You. Daniel * First Name Joseph Middle …" at bounding box center [766, 451] width 1135 height 1563
click at [920, 426] on input "0 years" at bounding box center [901, 427] width 75 height 32
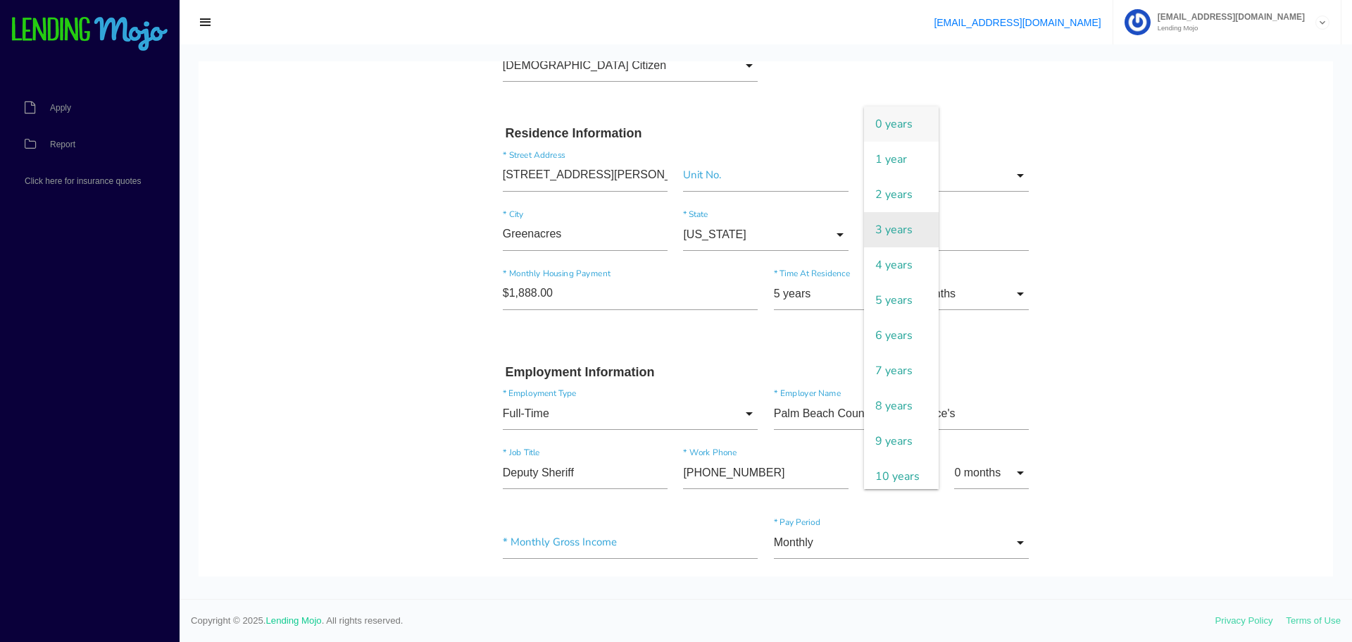
scroll to position [321, 0]
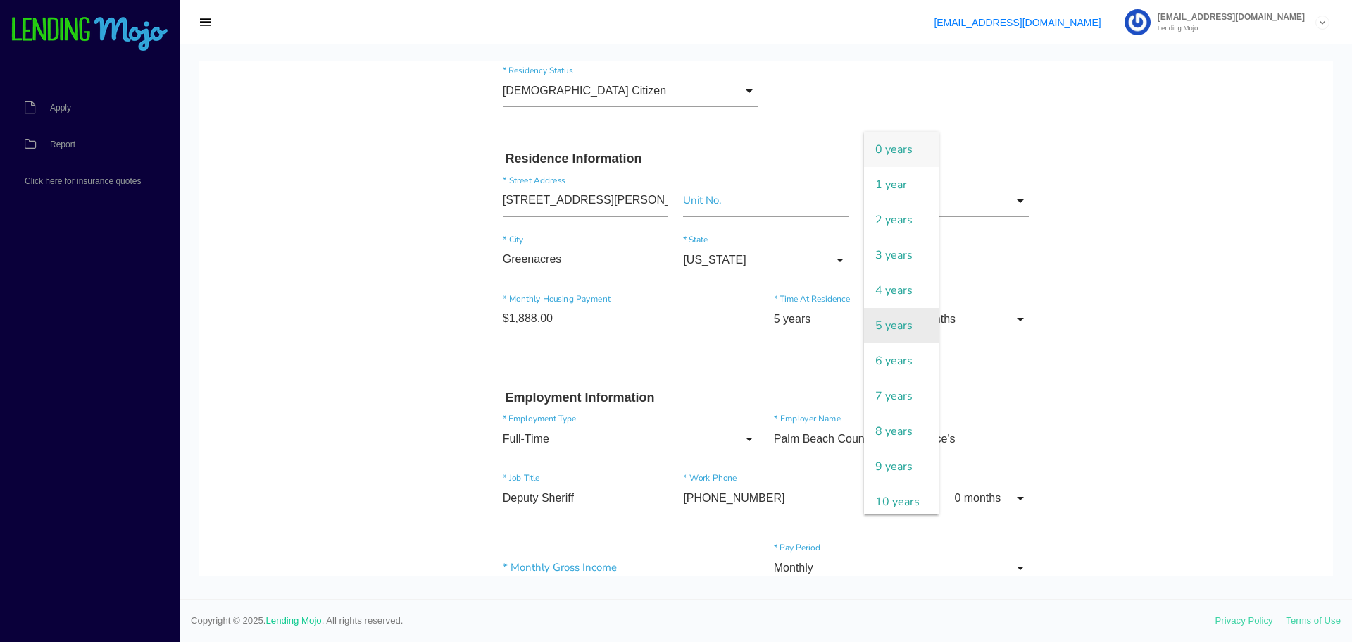
click at [915, 314] on span "5 years" at bounding box center [901, 325] width 75 height 35
type input "5 years"
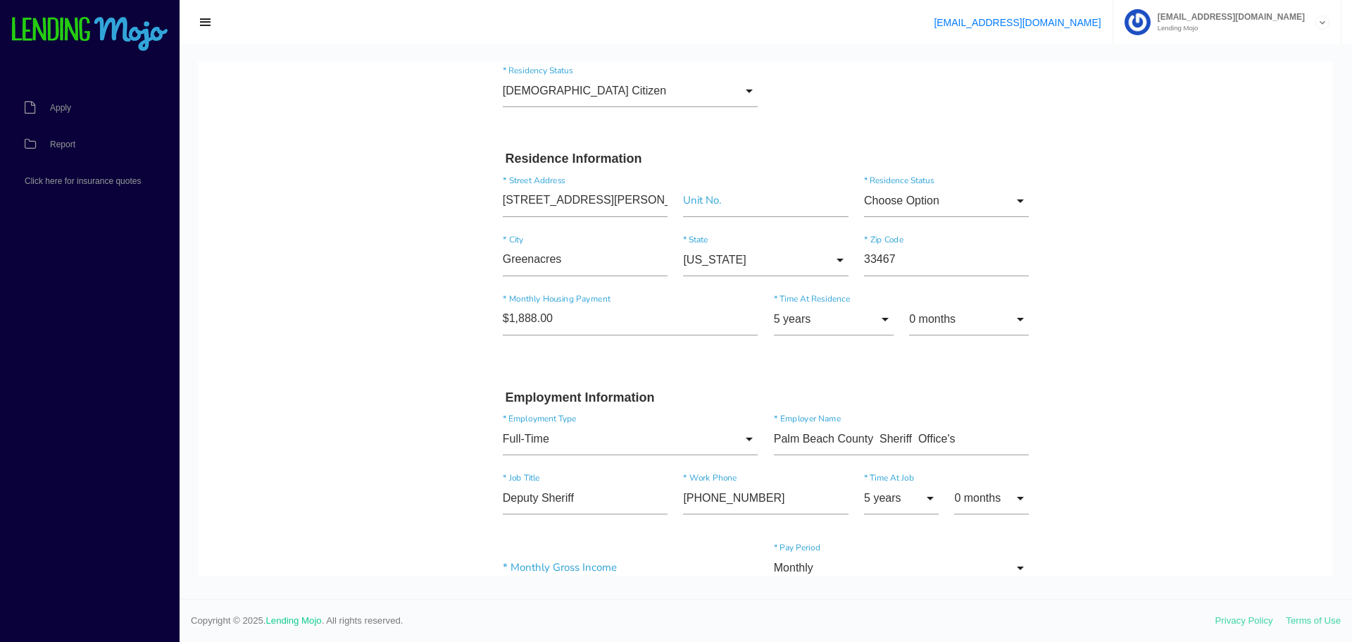
click at [1117, 464] on body "Quick, Secure Financing Personalized to You. Daniel * First Name Joseph Middle …" at bounding box center [766, 521] width 1135 height 1563
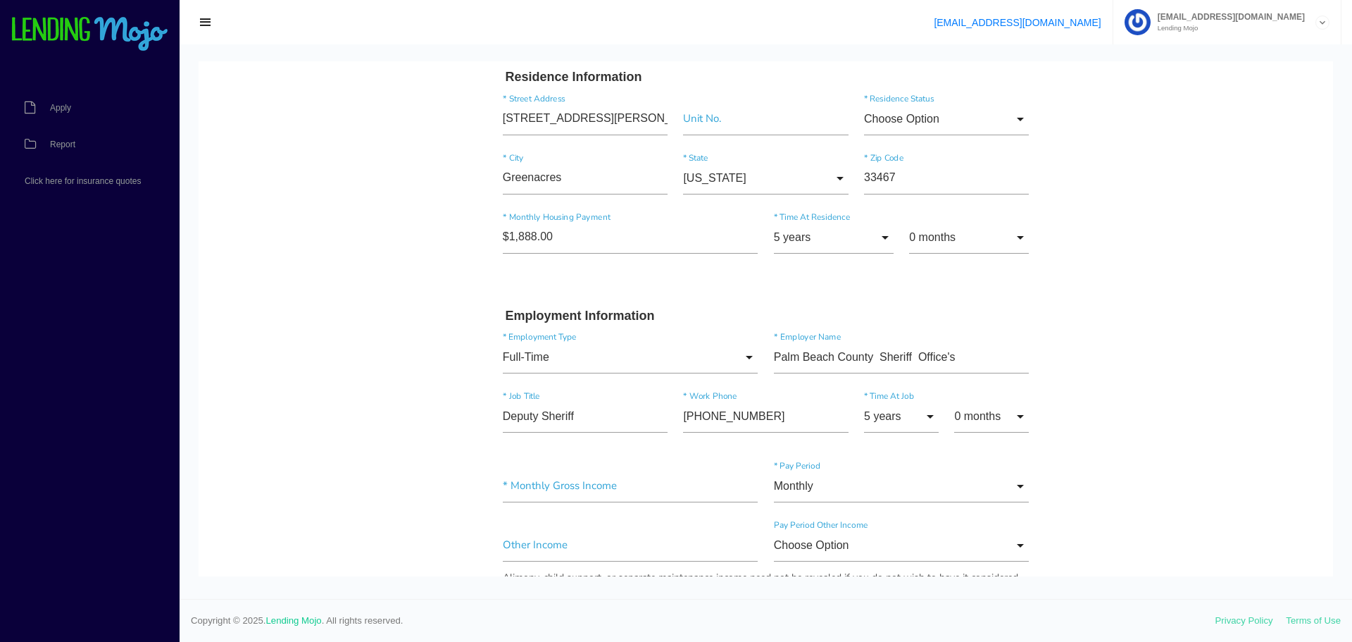
scroll to position [462, 0]
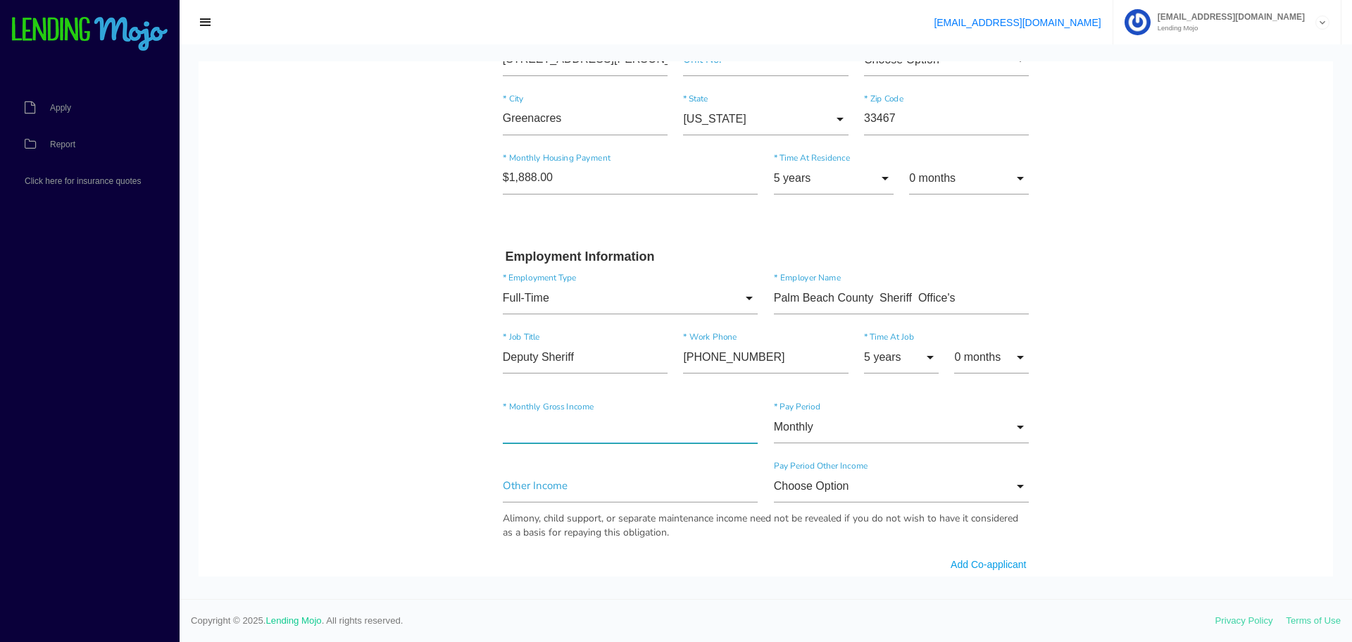
click at [611, 430] on input"] "text" at bounding box center [631, 427] width 256 height 32
drag, startPoint x: 611, startPoint y: 430, endPoint x: 411, endPoint y: 437, distance: 199.4
click at [411, 437] on body "Quick, Secure Financing Personalized to You. Daniel * First Name Joseph Middle …" at bounding box center [766, 380] width 1135 height 1563
click at [1009, 423] on input "Monthly" at bounding box center [902, 427] width 256 height 32
click at [1211, 441] on body "Quick, Secure Financing Personalized to You. Daniel * First Name Joseph Middle …" at bounding box center [766, 380] width 1135 height 1563
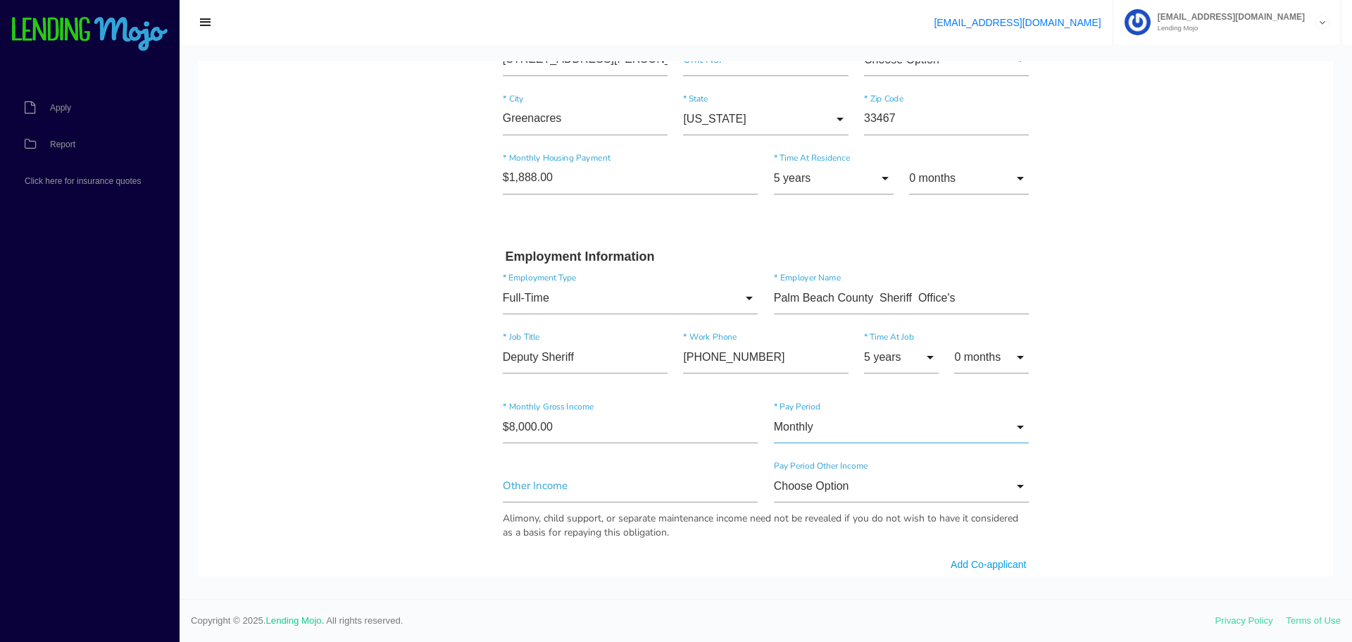
click at [1001, 427] on input "Monthly" at bounding box center [902, 427] width 256 height 32
click at [997, 427] on span "Monthly" at bounding box center [902, 428] width 256 height 35
click at [614, 429] on input"] "$8,000.00" at bounding box center [631, 427] width 256 height 32
drag, startPoint x: 582, startPoint y: 430, endPoint x: 459, endPoint y: 424, distance: 122.7
click at [461, 424] on body "Quick, Secure Financing Personalized to You. Daniel * First Name Joseph Middle …" at bounding box center [766, 380] width 1135 height 1563
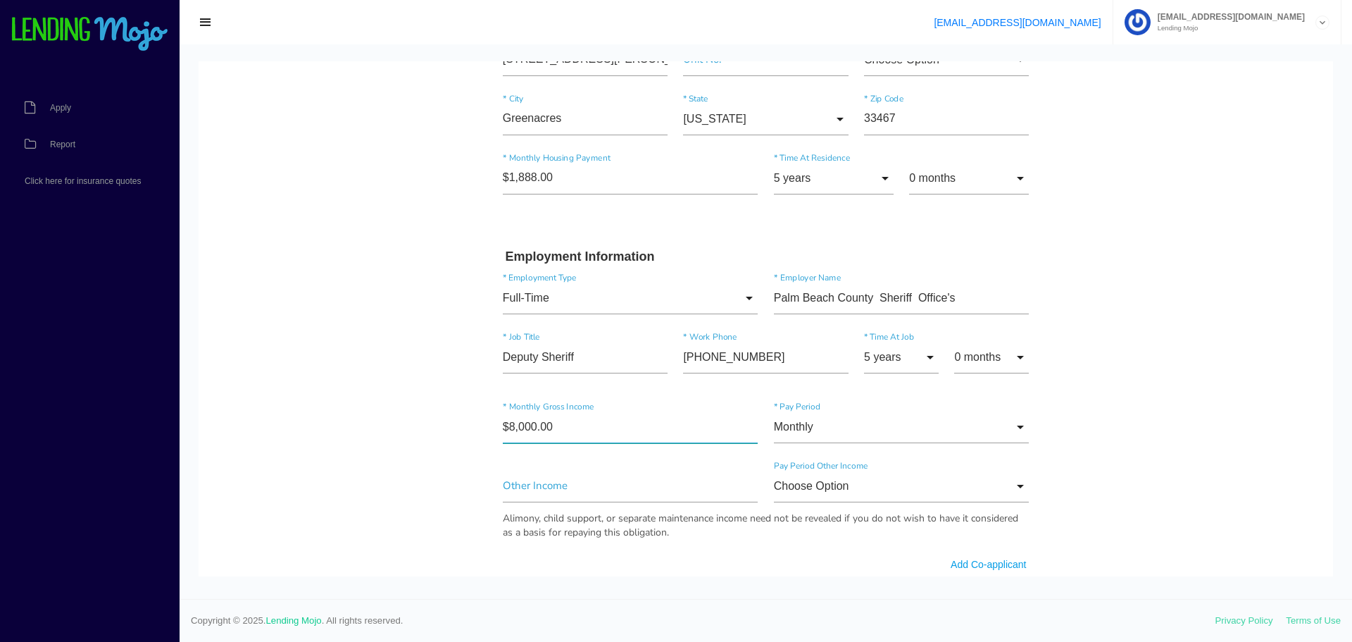
drag, startPoint x: 532, startPoint y: 439, endPoint x: 568, endPoint y: 430, distance: 37.1
click at [532, 439] on input"] "$8,000.00" at bounding box center [631, 427] width 256 height 32
drag, startPoint x: 587, startPoint y: 427, endPoint x: 470, endPoint y: 430, distance: 116.9
click at [470, 430] on body "Quick, Secure Financing Personalized to You. Daniel * First Name Joseph Middle …" at bounding box center [766, 380] width 1135 height 1563
type input"] "$7,500.00"
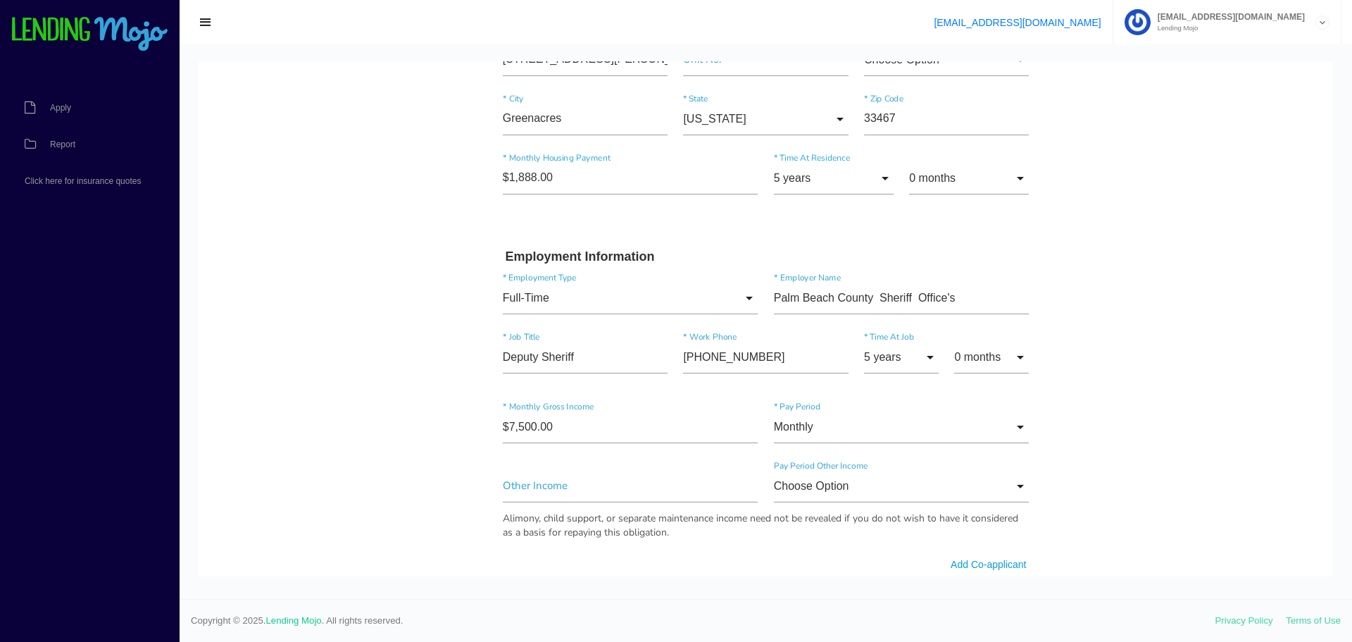
click at [468, 390] on body "Quick, Secure Financing Personalized to You. Daniel * First Name Joseph Middle …" at bounding box center [766, 380] width 1135 height 1563
click at [859, 437] on input "Monthly" at bounding box center [902, 427] width 256 height 32
click at [808, 427] on span "Monthly" at bounding box center [902, 428] width 256 height 35
click at [775, 408] on div "$7,500.00 * Monthly Gross Income Monthly Monthly Monthly * Pay Period" at bounding box center [766, 429] width 542 height 59
click at [1004, 427] on input "Monthly" at bounding box center [902, 427] width 256 height 32
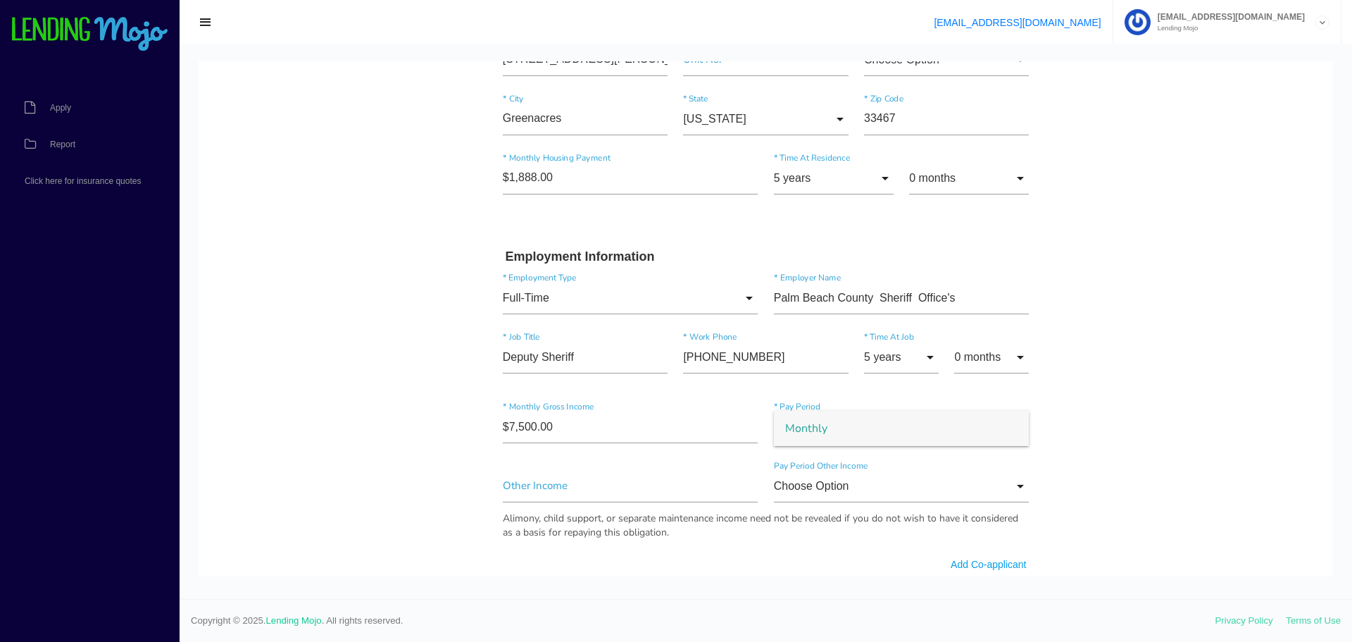
drag, startPoint x: 972, startPoint y: 432, endPoint x: 932, endPoint y: 428, distance: 40.4
click at [971, 432] on span "Monthly" at bounding box center [902, 428] width 256 height 35
click at [932, 428] on span "Monthly" at bounding box center [902, 428] width 256 height 35
click at [1094, 454] on body "Quick, Secure Financing Personalized to You. Daniel * First Name Joseph Middle …" at bounding box center [766, 380] width 1135 height 1563
click at [668, 499] on input"] "text" at bounding box center [631, 486] width 256 height 32
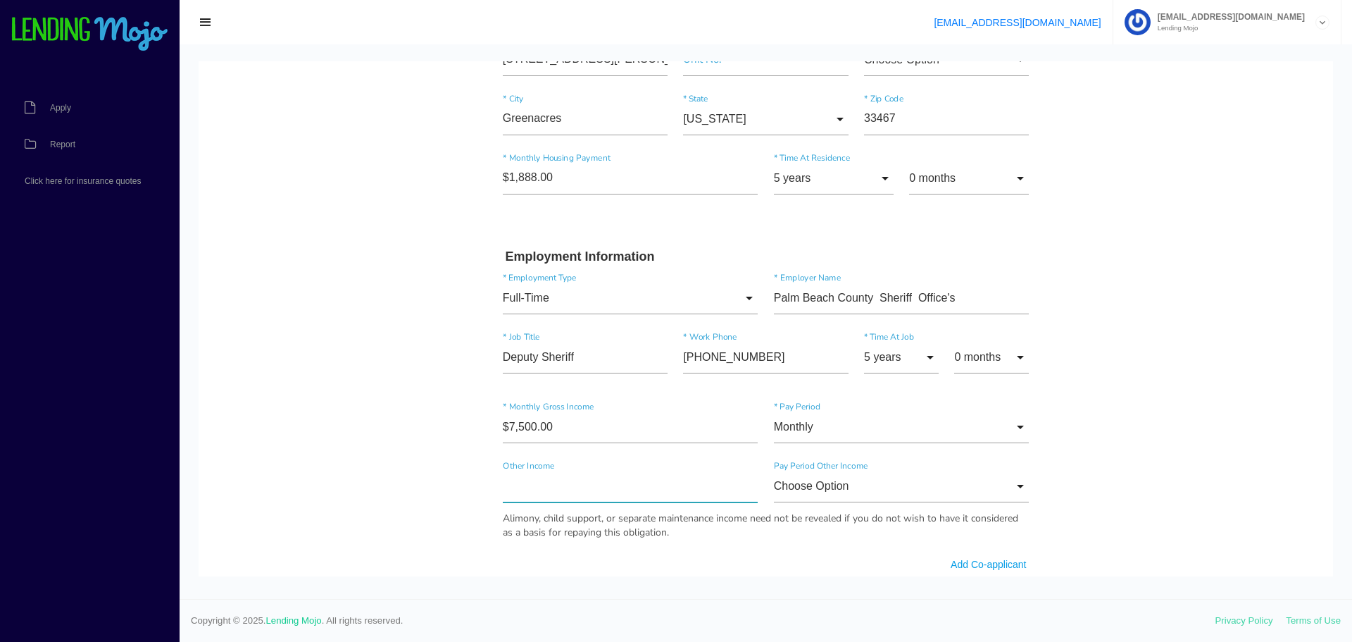
drag, startPoint x: 653, startPoint y: 497, endPoint x: 439, endPoint y: 490, distance: 214.2
click at [441, 491] on body "Quick, Secure Financing Personalized to You. Daniel * First Name Joseph Middle …" at bounding box center [766, 380] width 1135 height 1563
click at [775, 476] on input "Choose Option" at bounding box center [902, 486] width 256 height 32
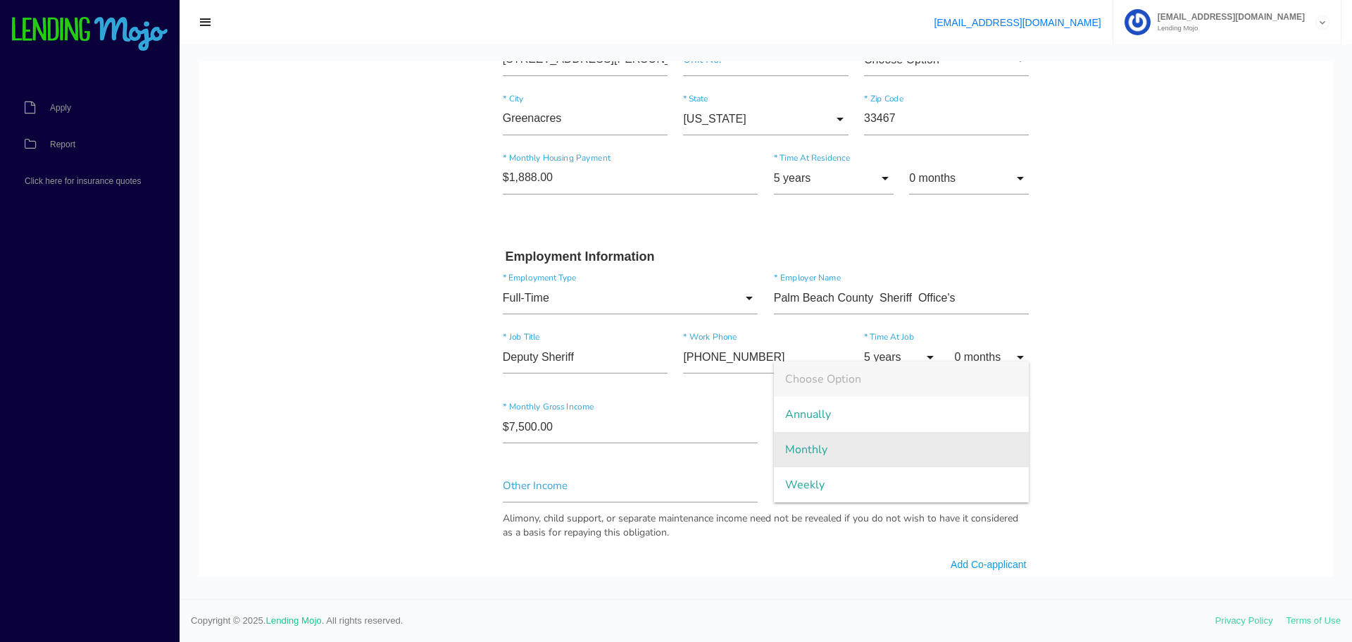
click at [830, 445] on span "Monthly" at bounding box center [902, 449] width 256 height 35
type input "Monthly"
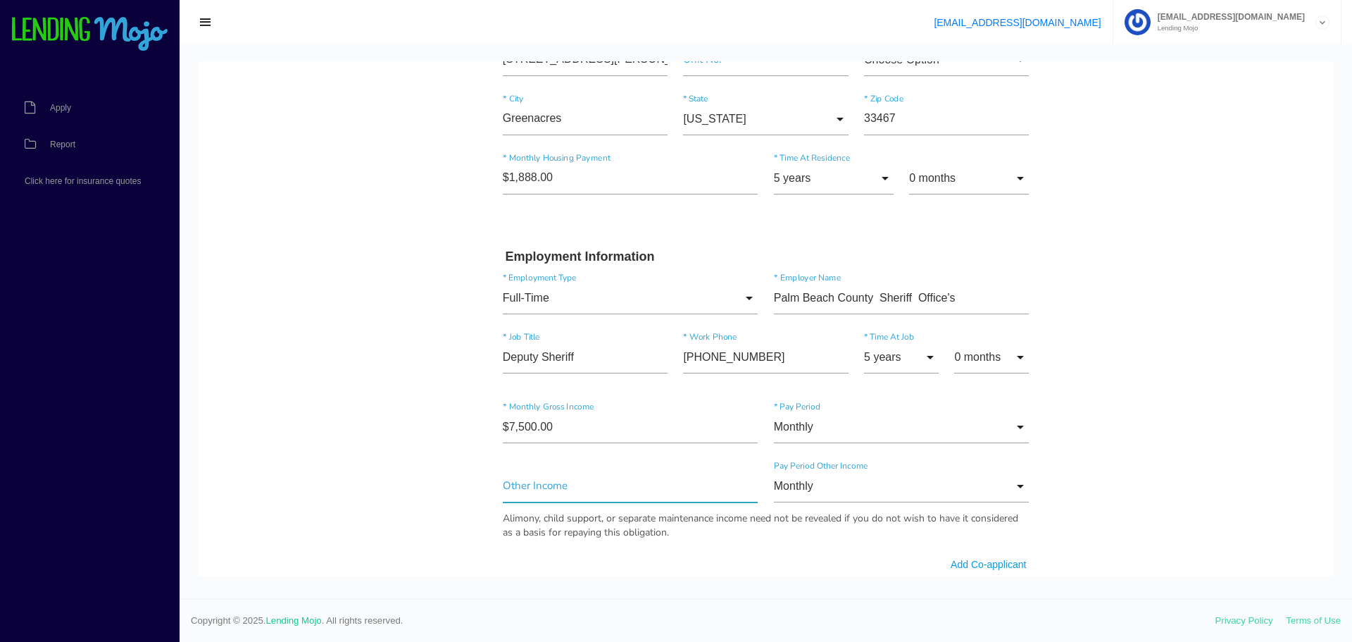
click at [615, 495] on input"] "text" at bounding box center [631, 486] width 256 height 32
type input"] "$3,500.00"
click at [1182, 440] on body "Quick, Secure Financing Personalized to You. Daniel * First Name Joseph Middle …" at bounding box center [766, 380] width 1135 height 1563
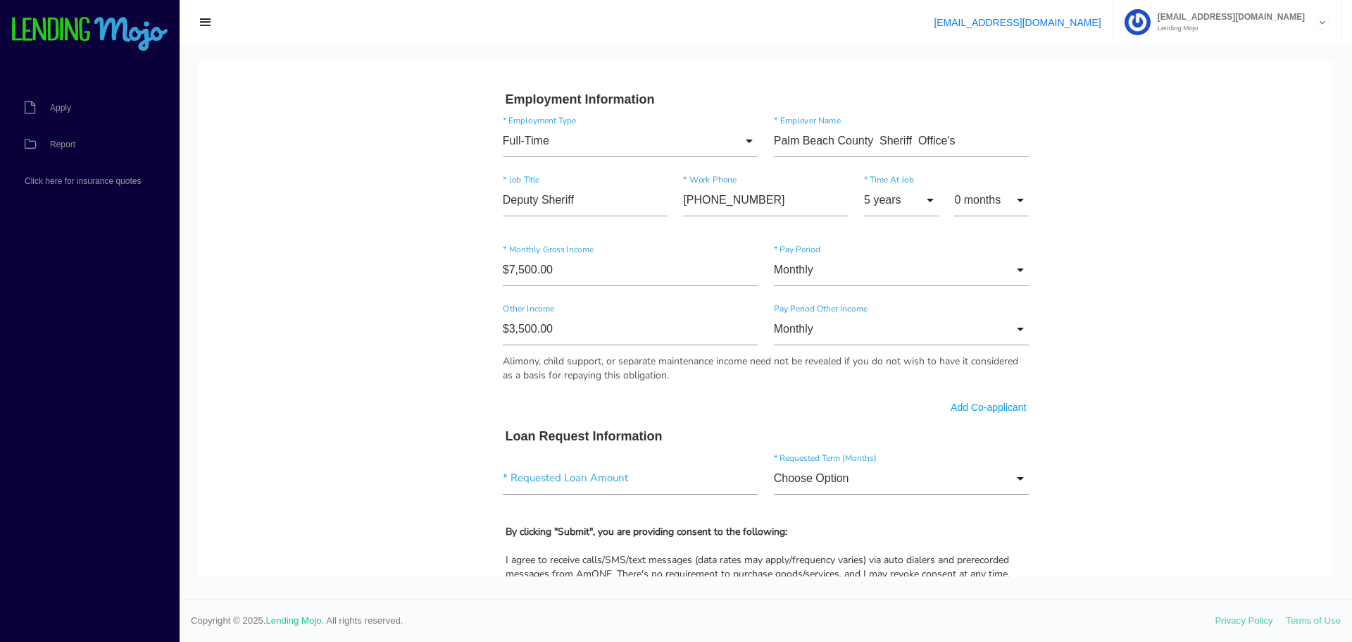
scroll to position [744, 0]
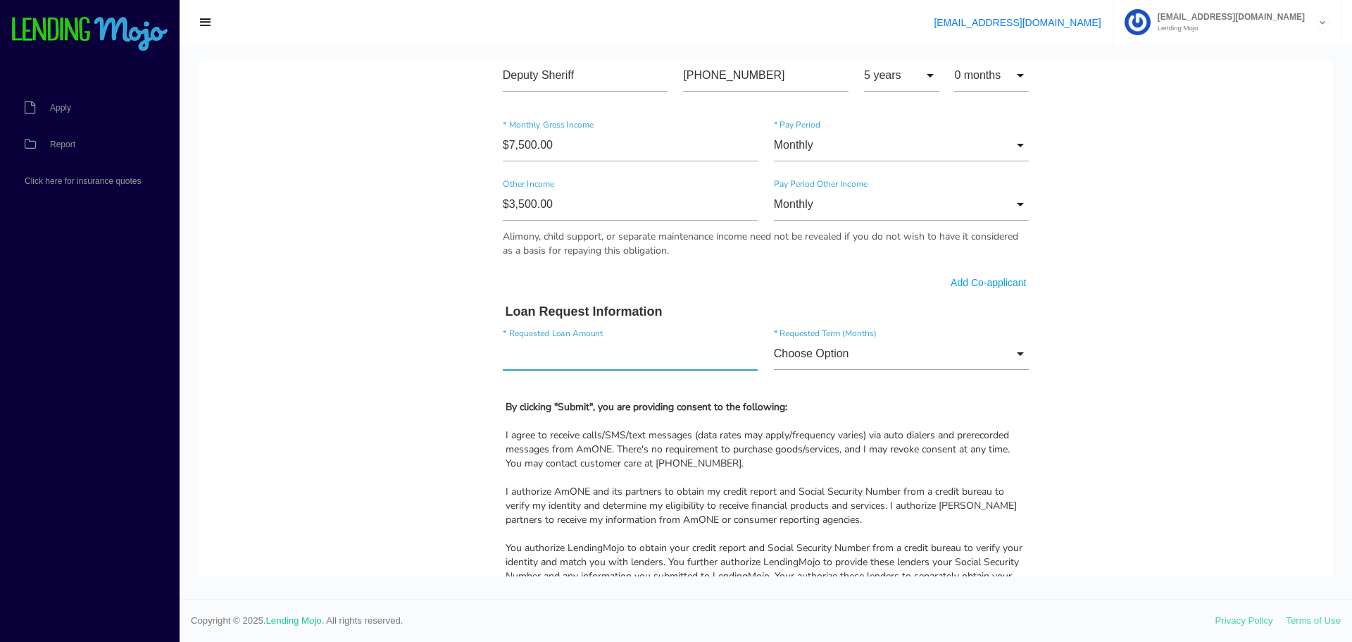
click at [627, 351] on input"] "text" at bounding box center [631, 353] width 256 height 32
click at [635, 350] on input"] "text" at bounding box center [631, 353] width 256 height 32
click at [1151, 373] on body "Quick, Secure Financing Personalized to You. Daniel * First Name Joseph Middle …" at bounding box center [766, 99] width 1135 height 1563
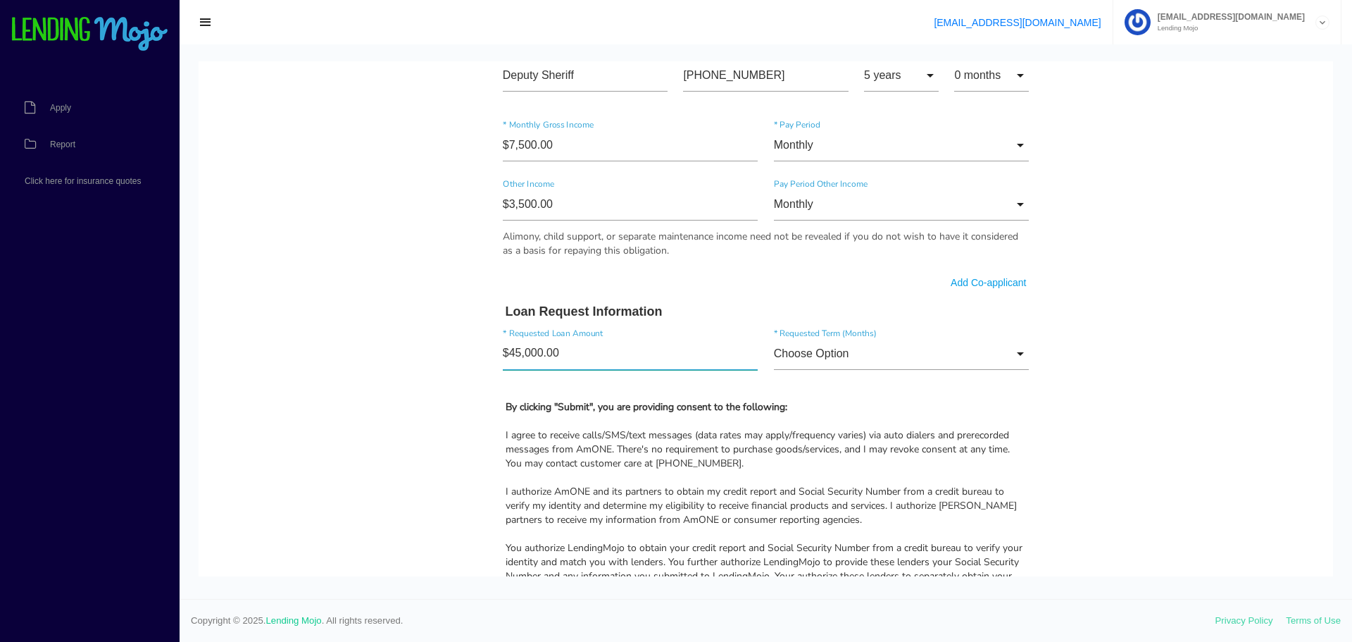
drag, startPoint x: 568, startPoint y: 342, endPoint x: 473, endPoint y: 338, distance: 95.2
click at [477, 338] on body "Quick, Secure Financing Personalized to You. Daniel * First Name Joseph Middle …" at bounding box center [766, 99] width 1135 height 1563
type input"] "$50,000.00"
click at [1086, 351] on body "Quick, Secure Financing Personalized to You. Daniel * First Name Joseph Middle …" at bounding box center [766, 99] width 1135 height 1563
click at [1015, 352] on input "Choose Option" at bounding box center [902, 353] width 256 height 32
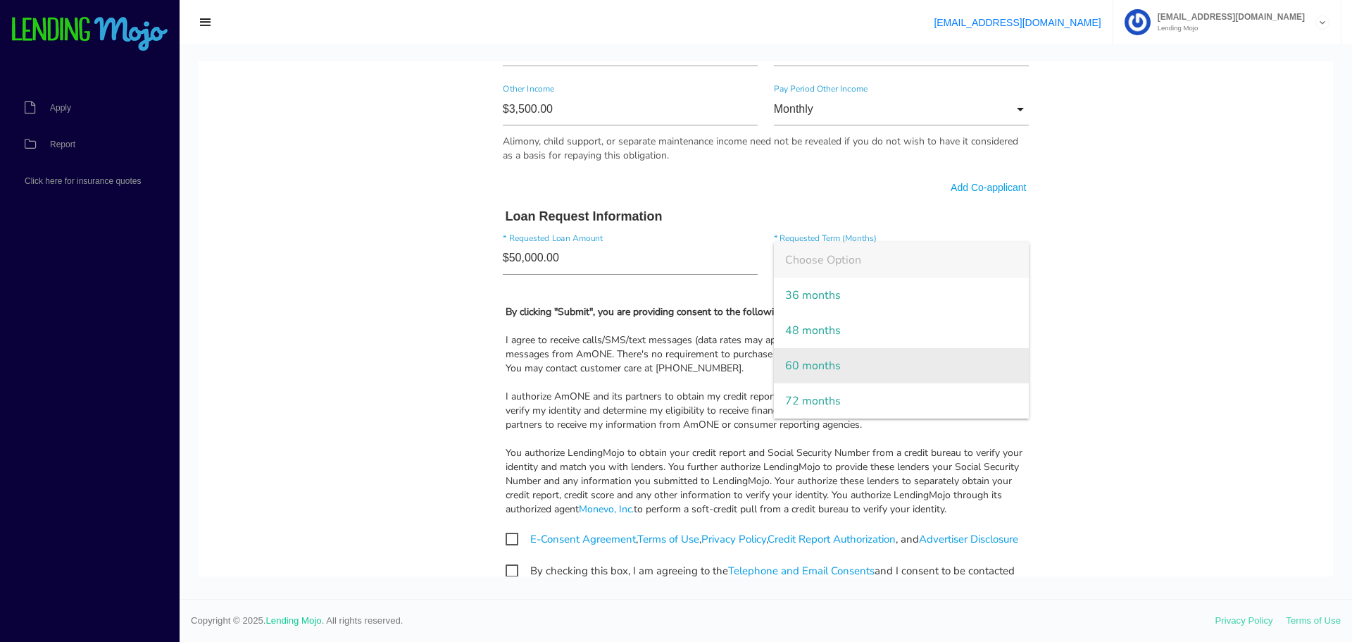
scroll to position [814, 0]
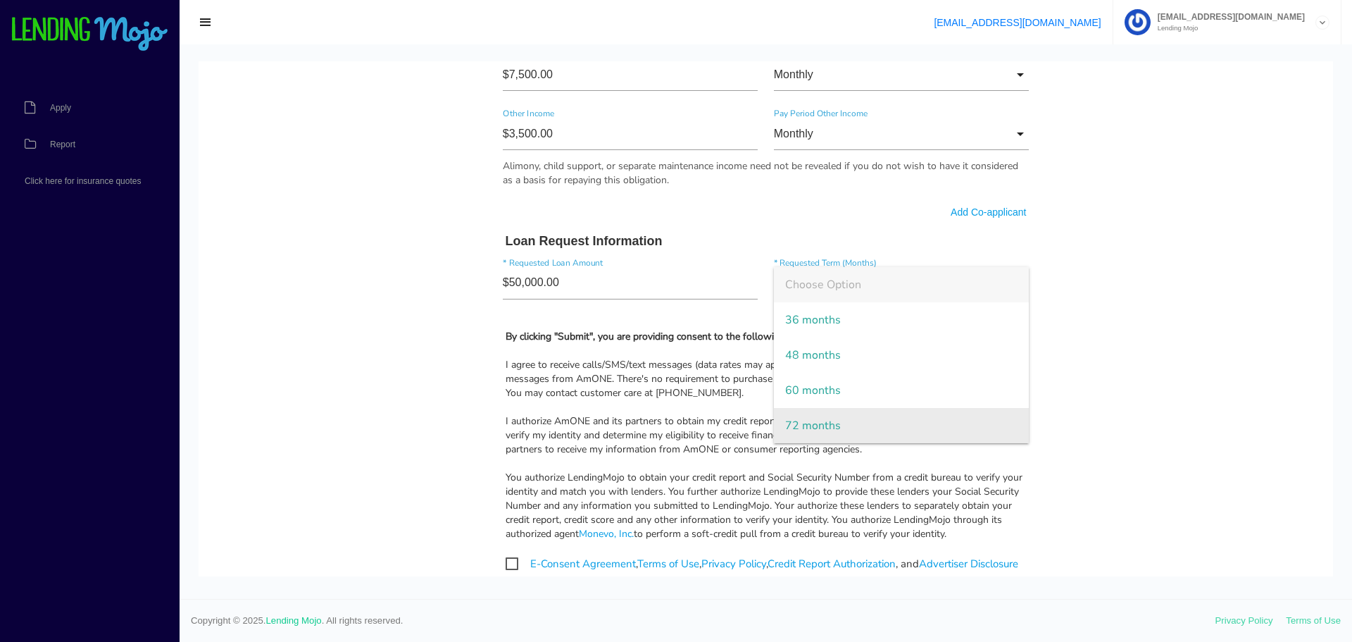
click at [833, 416] on span "72 months" at bounding box center [902, 425] width 256 height 35
type input "72 months"
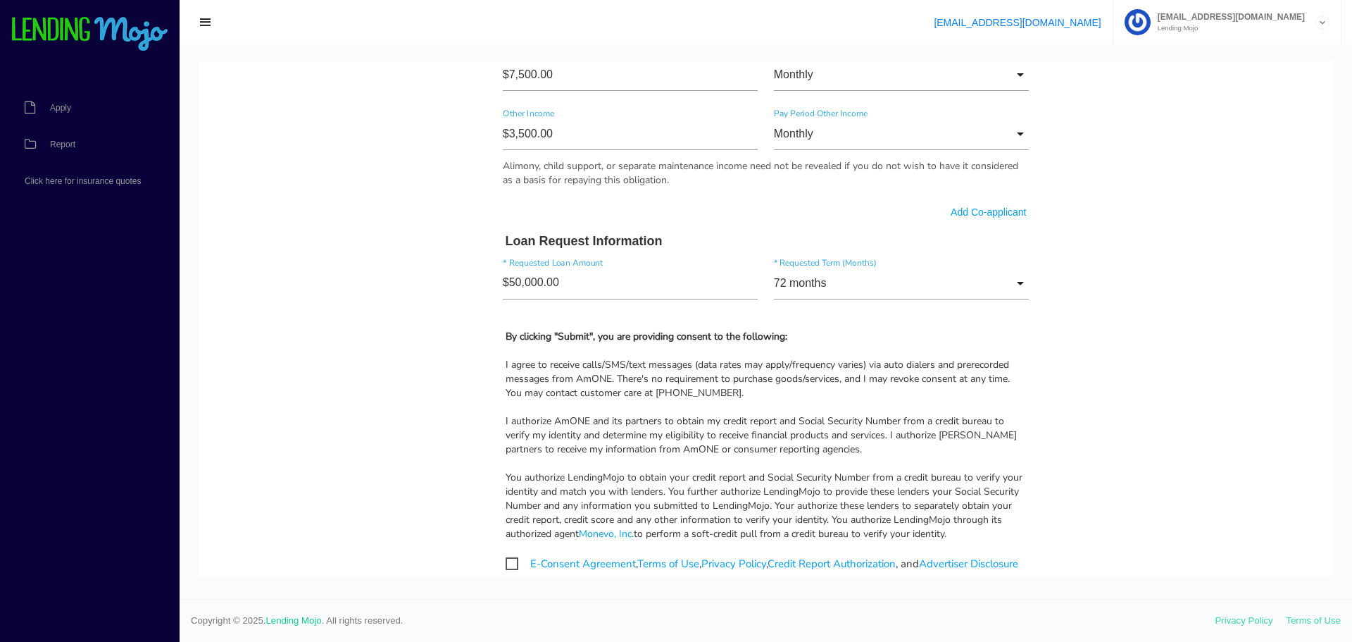
click at [1133, 358] on body "Quick, Secure Financing Personalized to You. Daniel * First Name Joseph Middle …" at bounding box center [766, 28] width 1135 height 1563
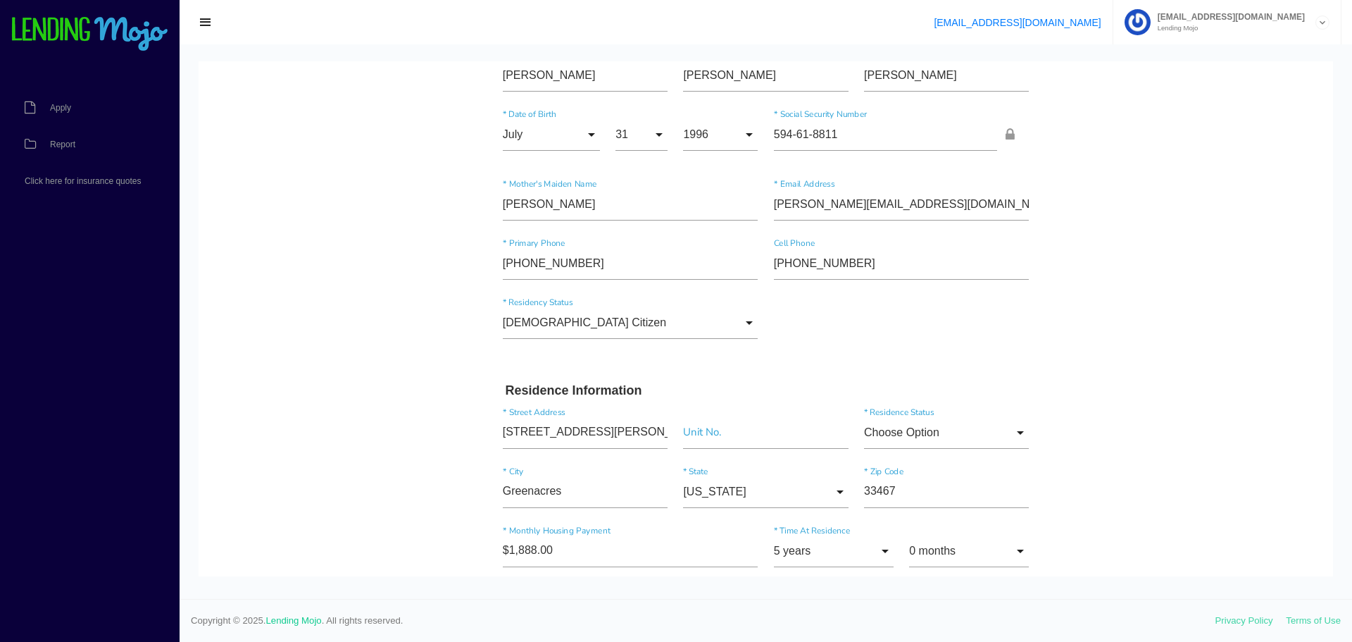
scroll to position [141, 0]
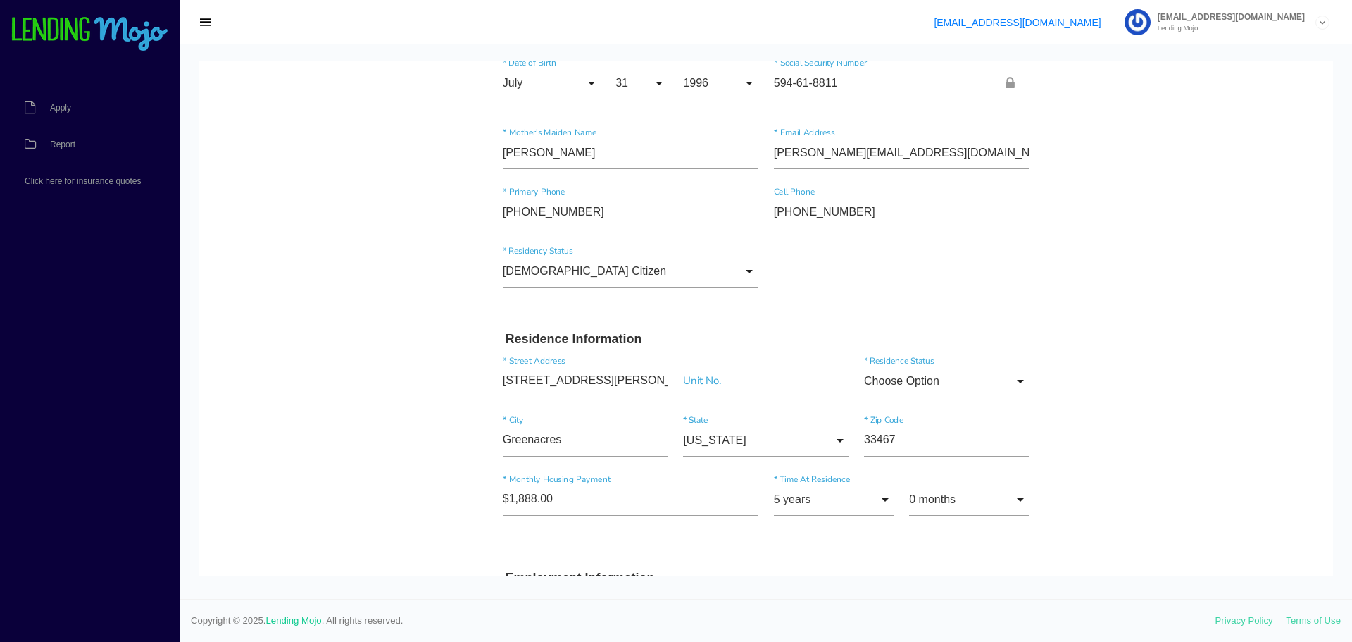
click at [1014, 385] on input "Choose Option" at bounding box center [946, 381] width 165 height 32
click at [958, 417] on span "Own" at bounding box center [946, 417] width 165 height 35
type input "Own"
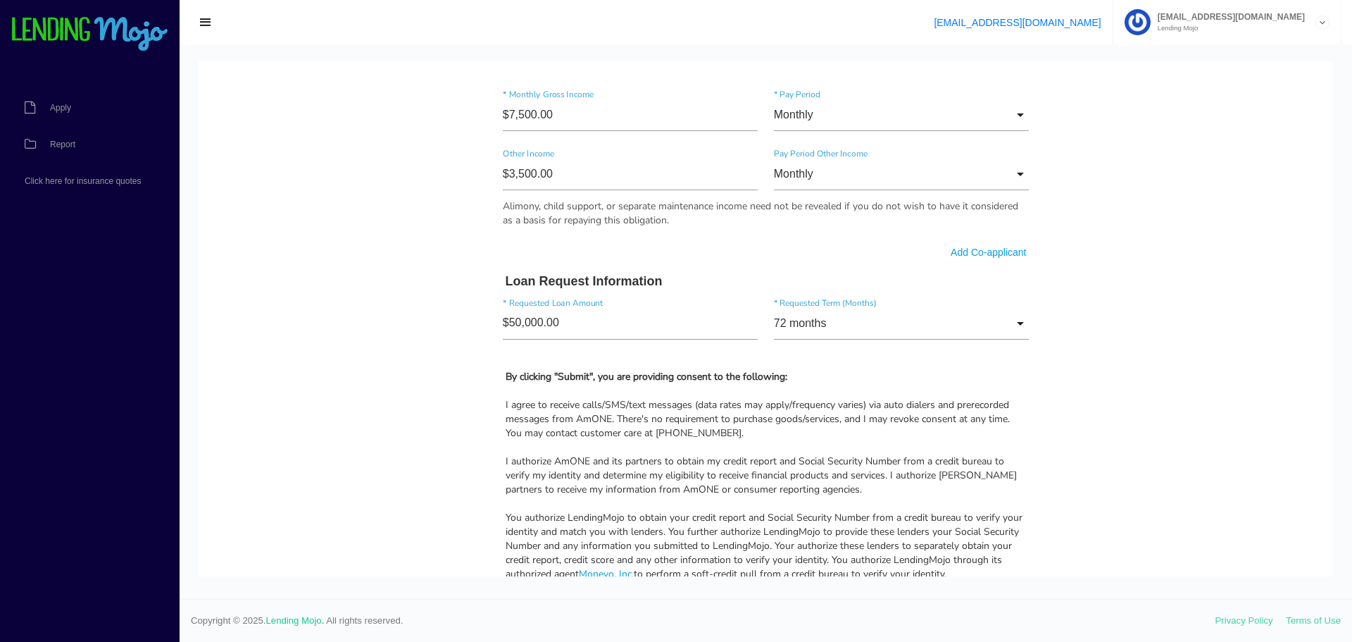
scroll to position [915, 0]
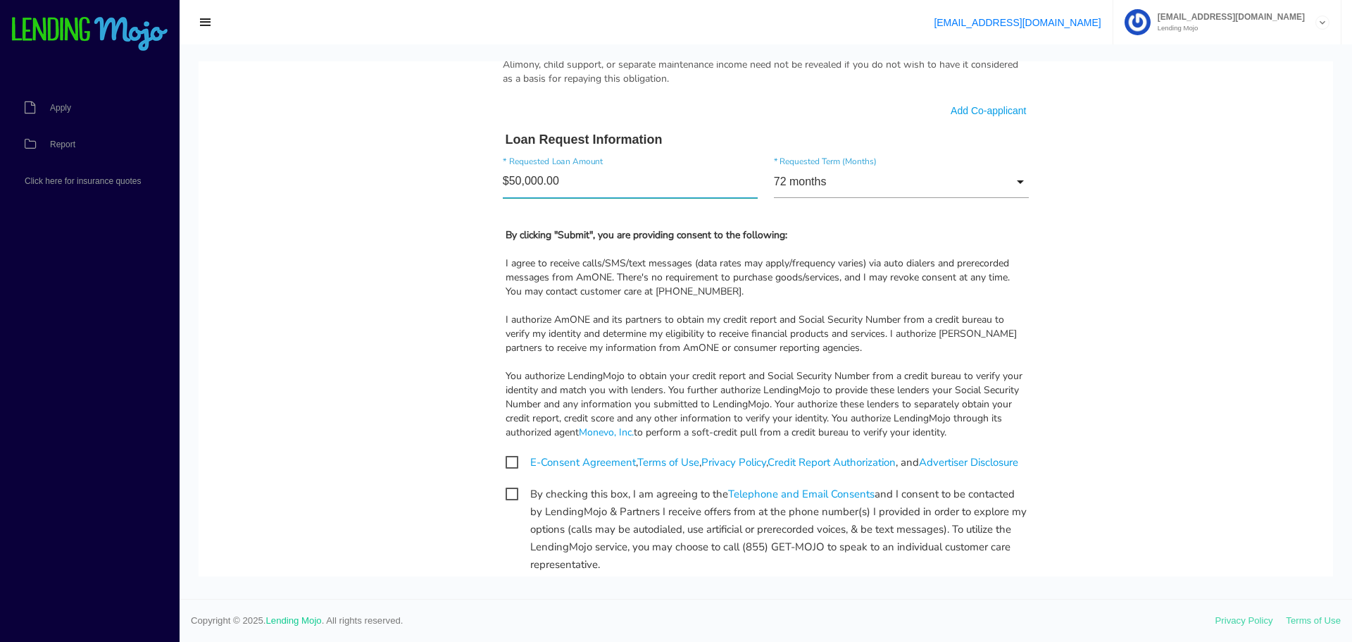
drag, startPoint x: 589, startPoint y: 177, endPoint x: 363, endPoint y: 187, distance: 227.0
type input"] "$60,000.00"
click at [506, 463] on span "E-Consent Agreement , Terms of Use , Privacy Policy , Credit Report Authorizati…" at bounding box center [762, 463] width 513 height 18
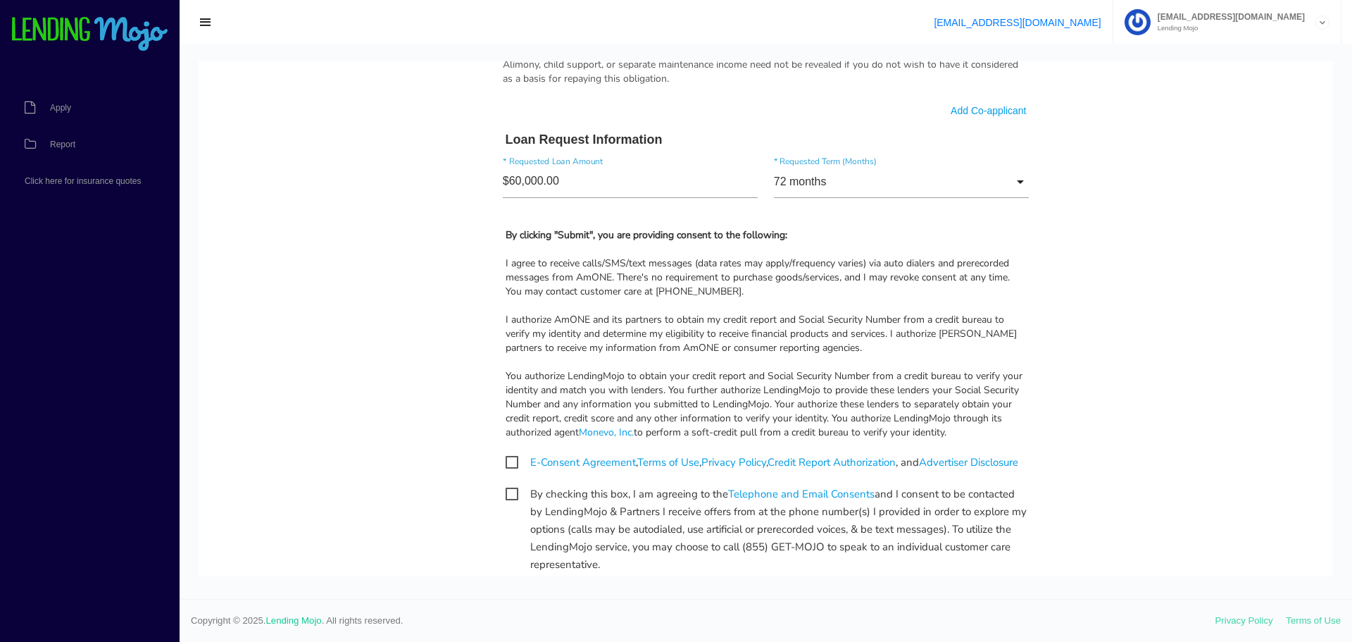
checkbox input "true"
click at [506, 503] on span "By checking this box, I am agreeing to the Telephone and Email Consents and I c…" at bounding box center [766, 494] width 521 height 18
checkbox input "true"
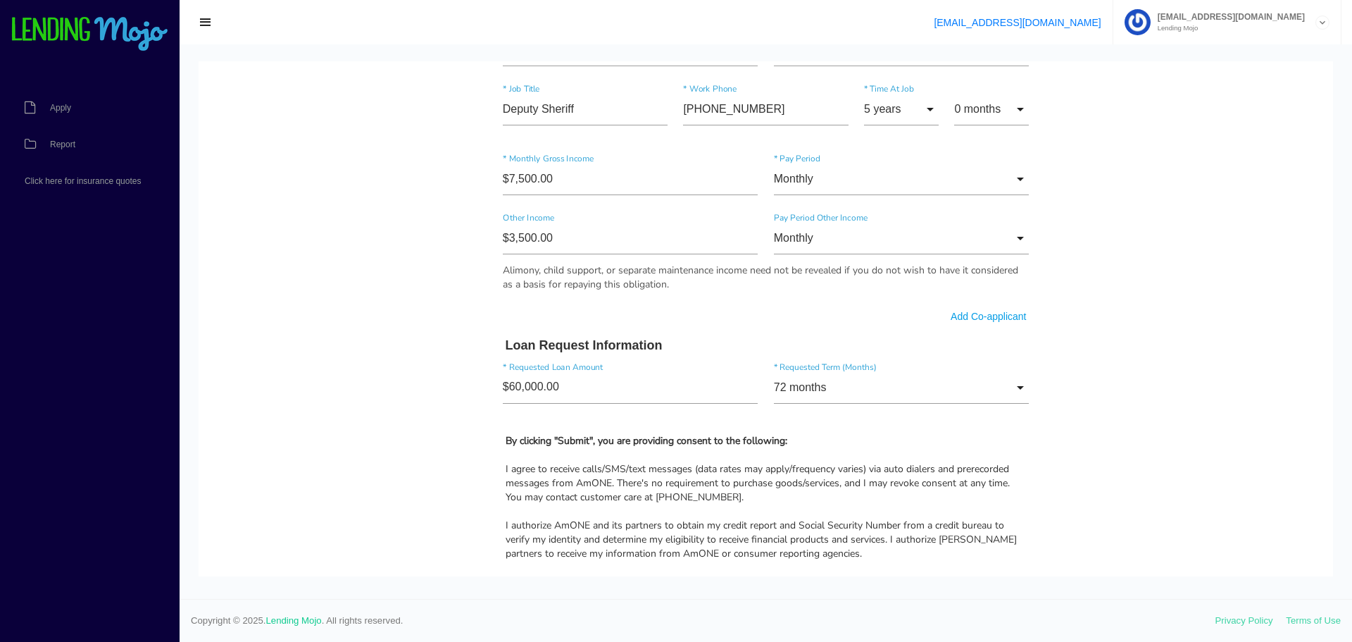
scroll to position [704, 0]
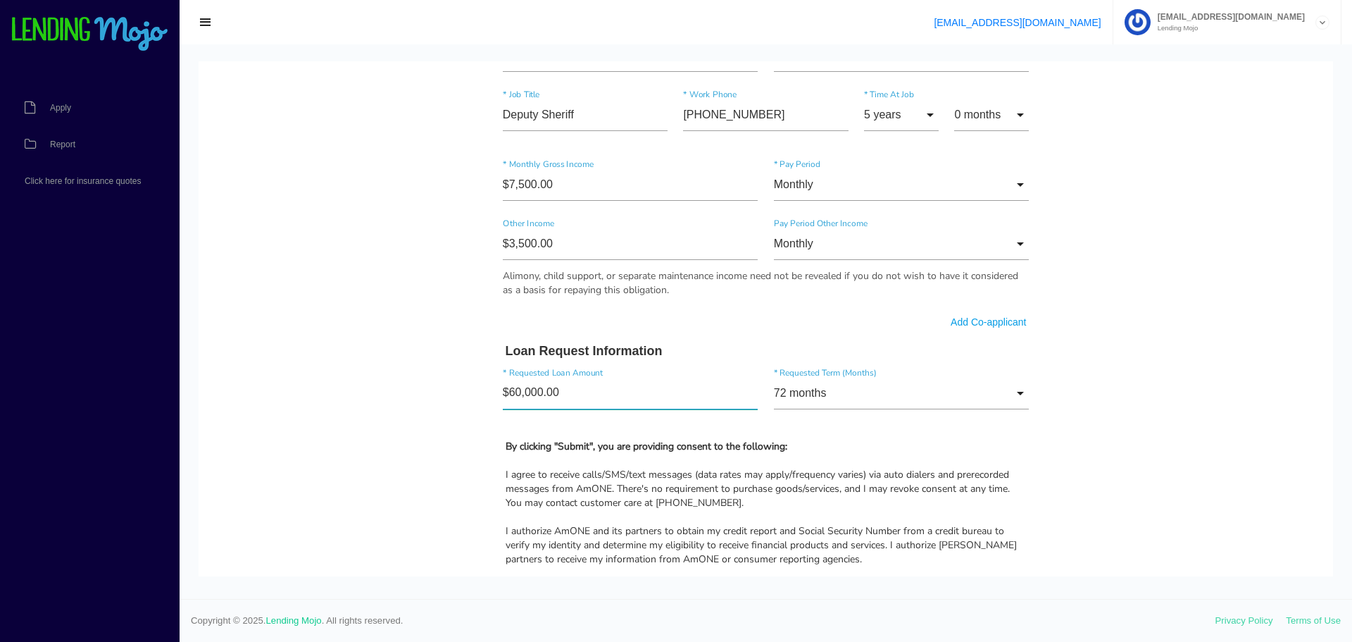
drag, startPoint x: 577, startPoint y: 397, endPoint x: 477, endPoint y: 392, distance: 100.9
click at [503, 392] on input"] "$60,000.00" at bounding box center [631, 393] width 256 height 32
click at [570, 392] on input"] "$60,000.00" at bounding box center [631, 393] width 256 height 32
click at [274, 391] on body "Quick, Secure Financing Personalized to You. Daniel * First Name Joseph Middle …" at bounding box center [766, 138] width 1135 height 1563
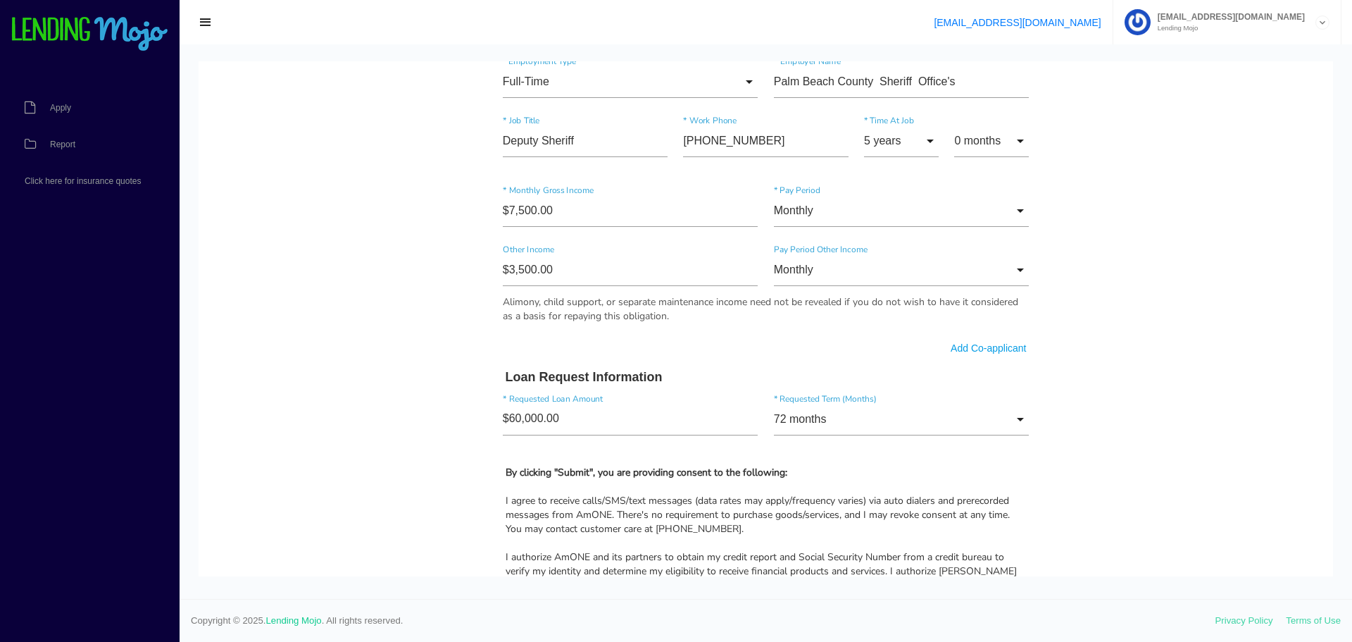
scroll to position [775, 0]
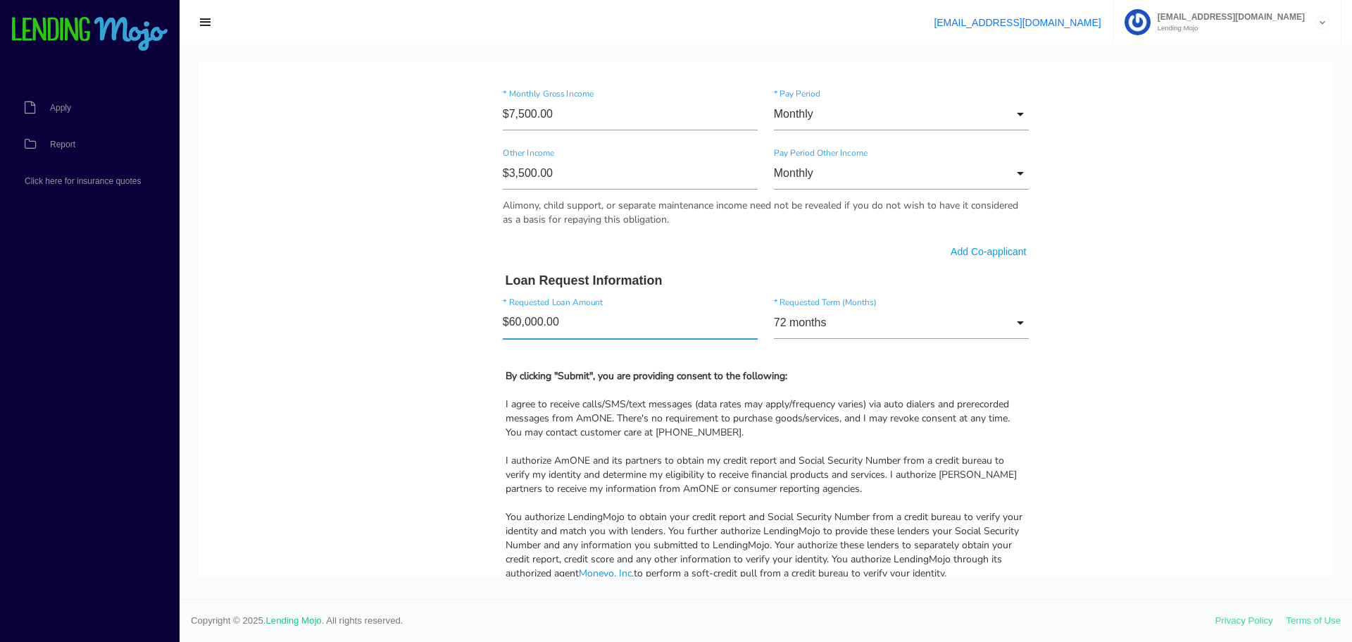
drag, startPoint x: 556, startPoint y: 332, endPoint x: 463, endPoint y: 327, distance: 93.1
click at [475, 326] on body "Quick, Secure Financing Personalized to You. Daniel * First Name Joseph Middle …" at bounding box center [766, 68] width 1135 height 1563
click at [953, 330] on input "72 months" at bounding box center [902, 322] width 256 height 32
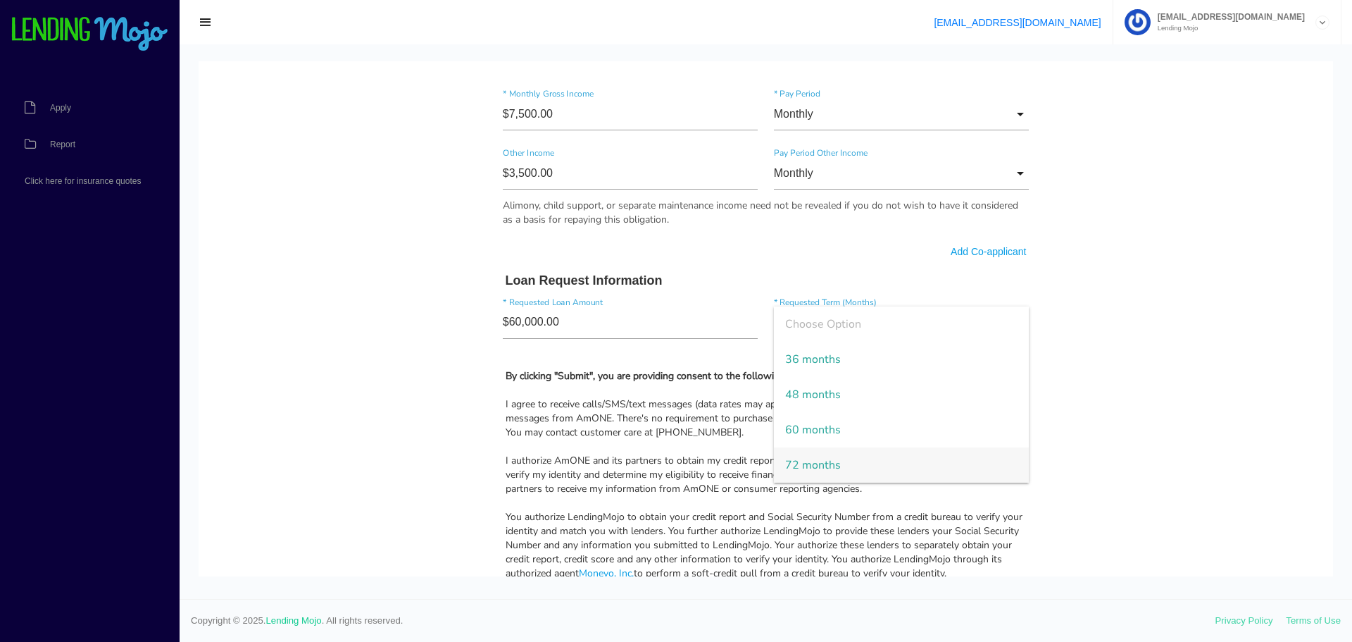
click at [1121, 403] on body "Quick, Secure Financing Personalized to You. Daniel * First Name Joseph Middle …" at bounding box center [766, 68] width 1135 height 1563
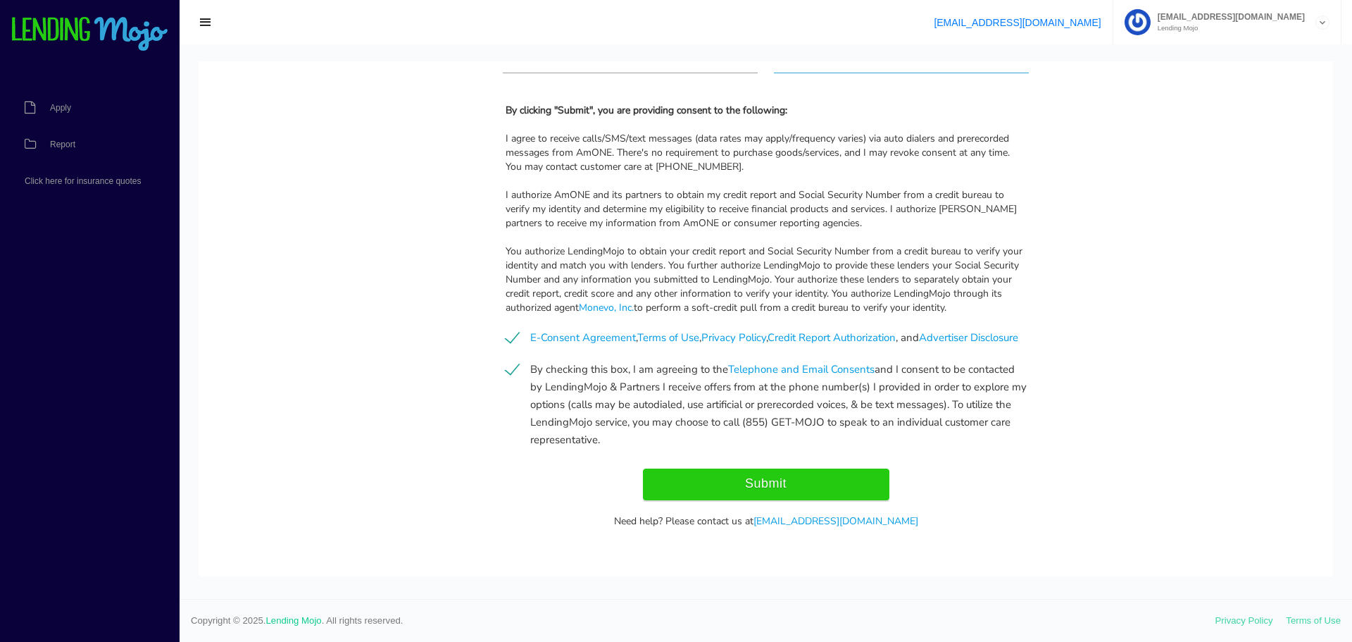
scroll to position [1065, 0]
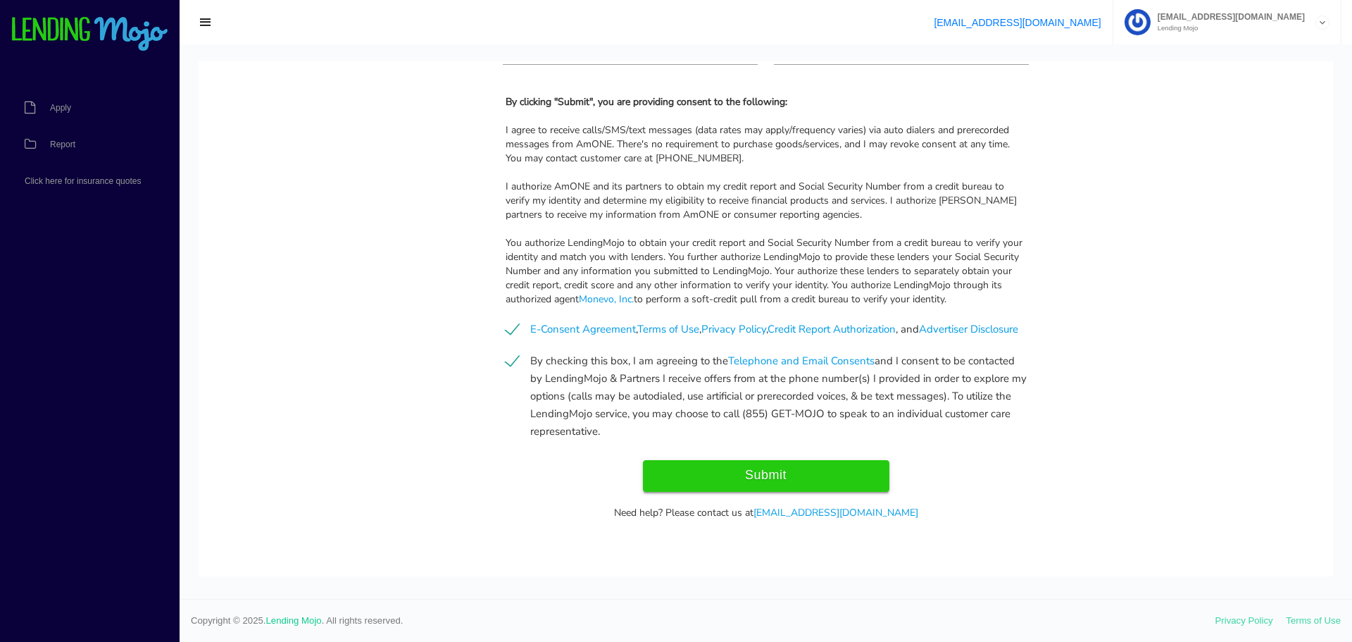
click at [738, 478] on input "Submit" at bounding box center [766, 476] width 246 height 32
type input "Submitting..."
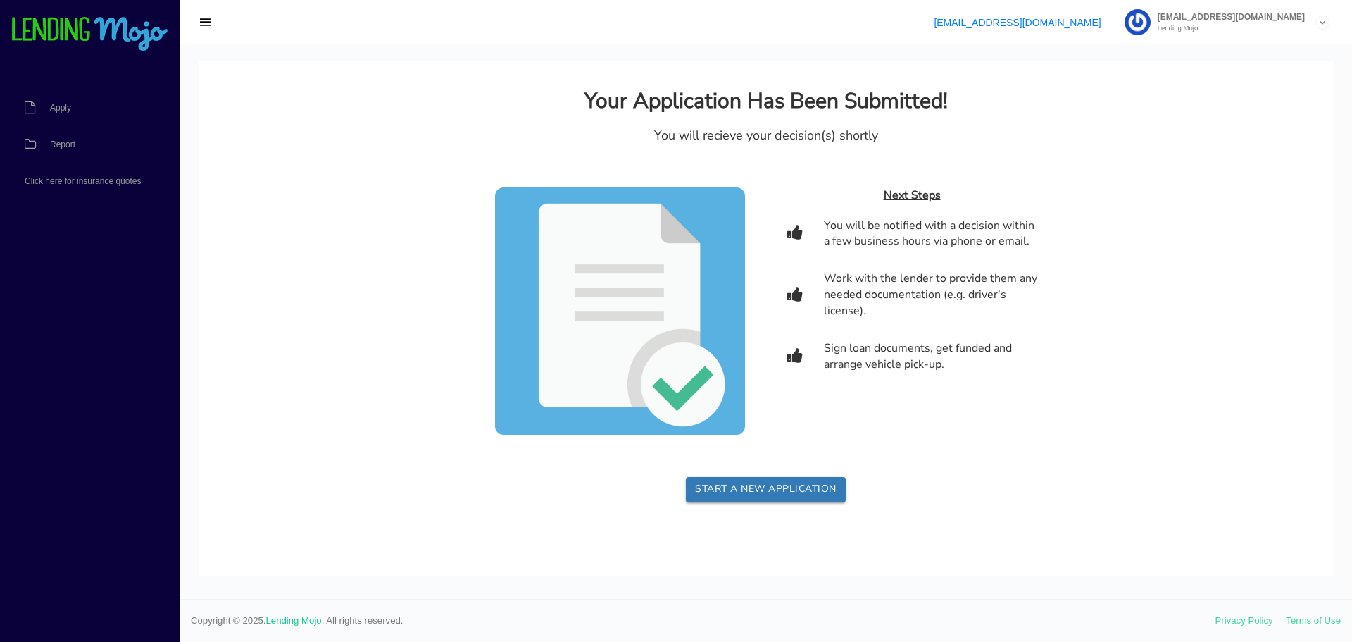
scroll to position [0, 0]
click at [81, 135] on link "Report" at bounding box center [82, 144] width 165 height 37
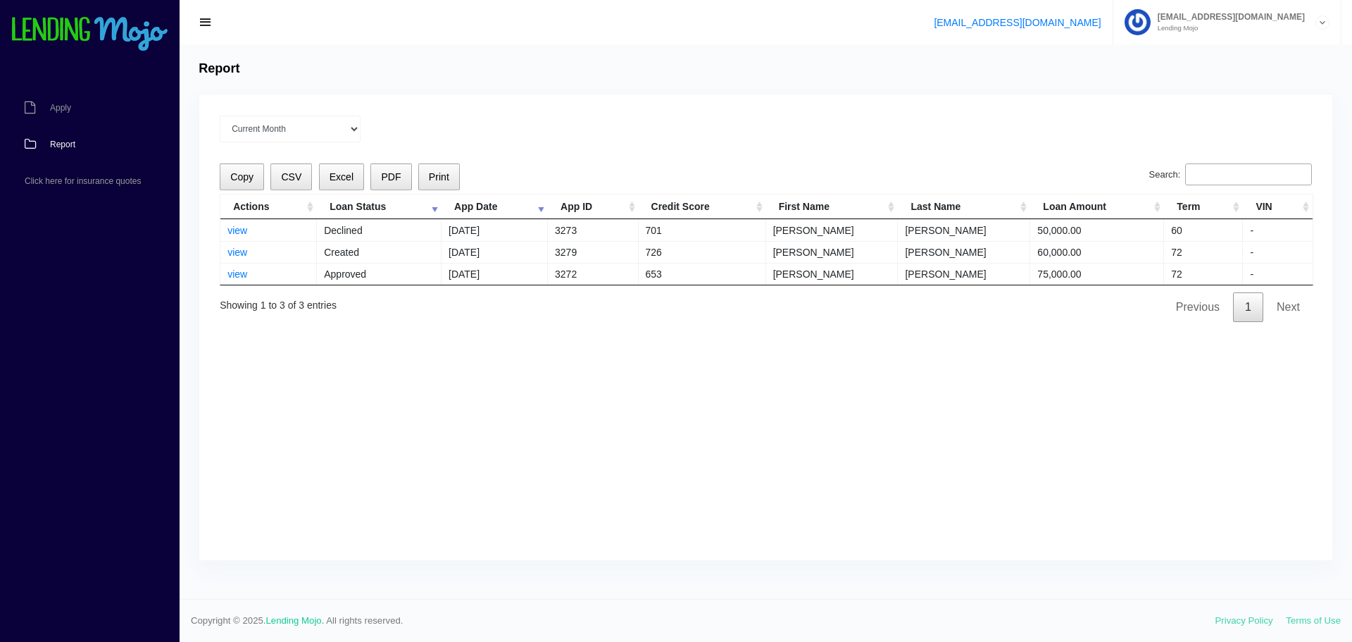
drag, startPoint x: 513, startPoint y: 256, endPoint x: 1082, endPoint y: 256, distance: 569.7
click at [1082, 256] on tr "view Created 10/10/2025 3279 726 Daniel Marullo 60,000.00 72 -" at bounding box center [766, 252] width 1092 height 22
click at [1085, 256] on td "60,000.00" at bounding box center [1097, 252] width 134 height 22
click at [607, 247] on td "3279" at bounding box center [593, 252] width 90 height 22
drag, startPoint x: 546, startPoint y: 251, endPoint x: 604, endPoint y: 251, distance: 57.7
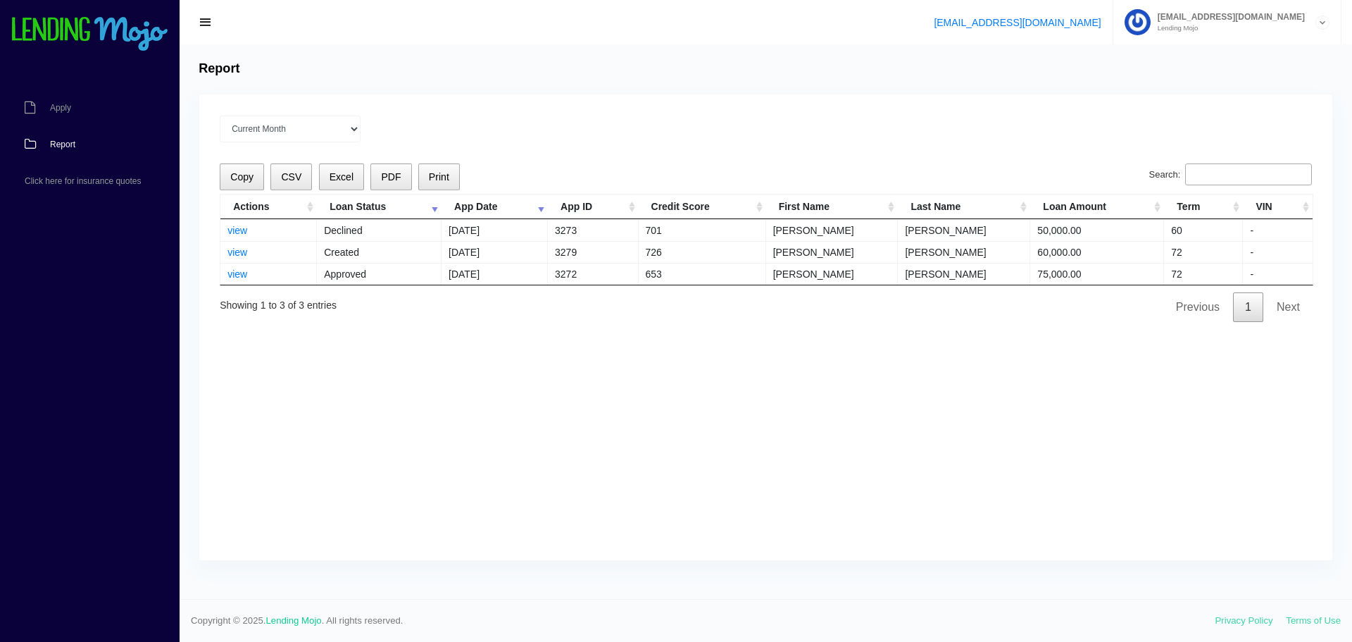
click at [603, 251] on tr "view Created 10/10/2025 3279 726 Daniel Marullo 60,000.00 72 -" at bounding box center [766, 252] width 1092 height 22
click at [605, 251] on td "3279" at bounding box center [593, 252] width 90 height 22
click at [233, 252] on link "view" at bounding box center [237, 251] width 20 height 11
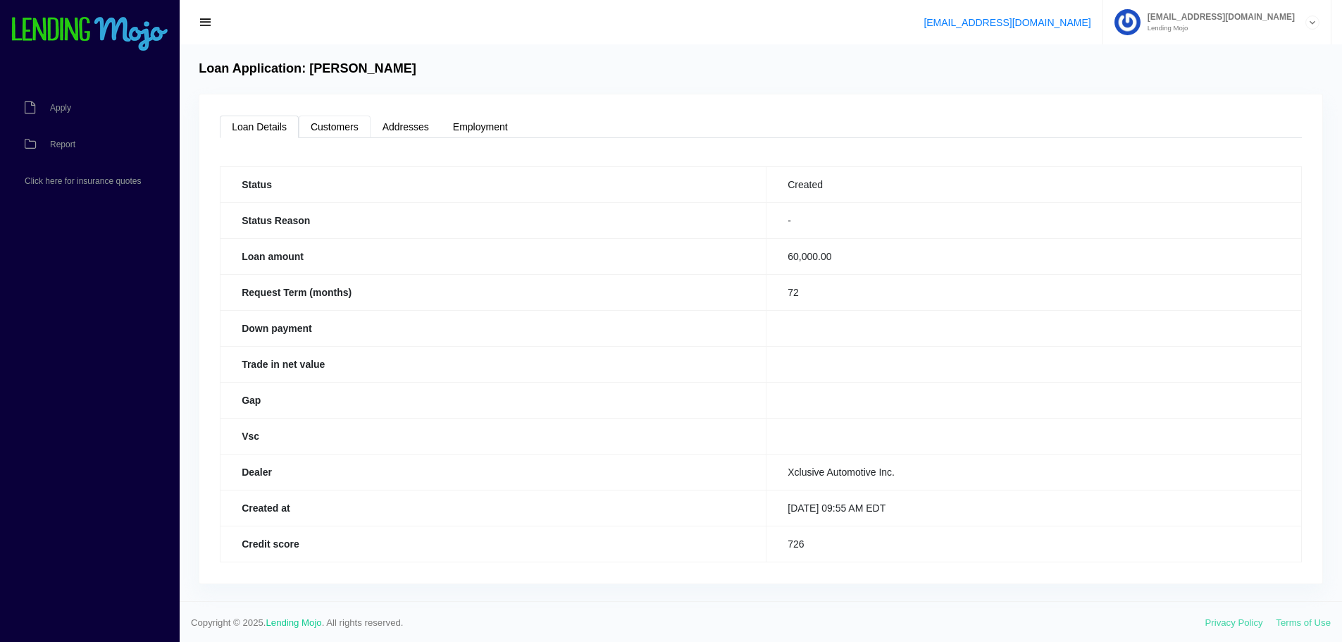
click at [337, 130] on link "Customers" at bounding box center [335, 126] width 72 height 23
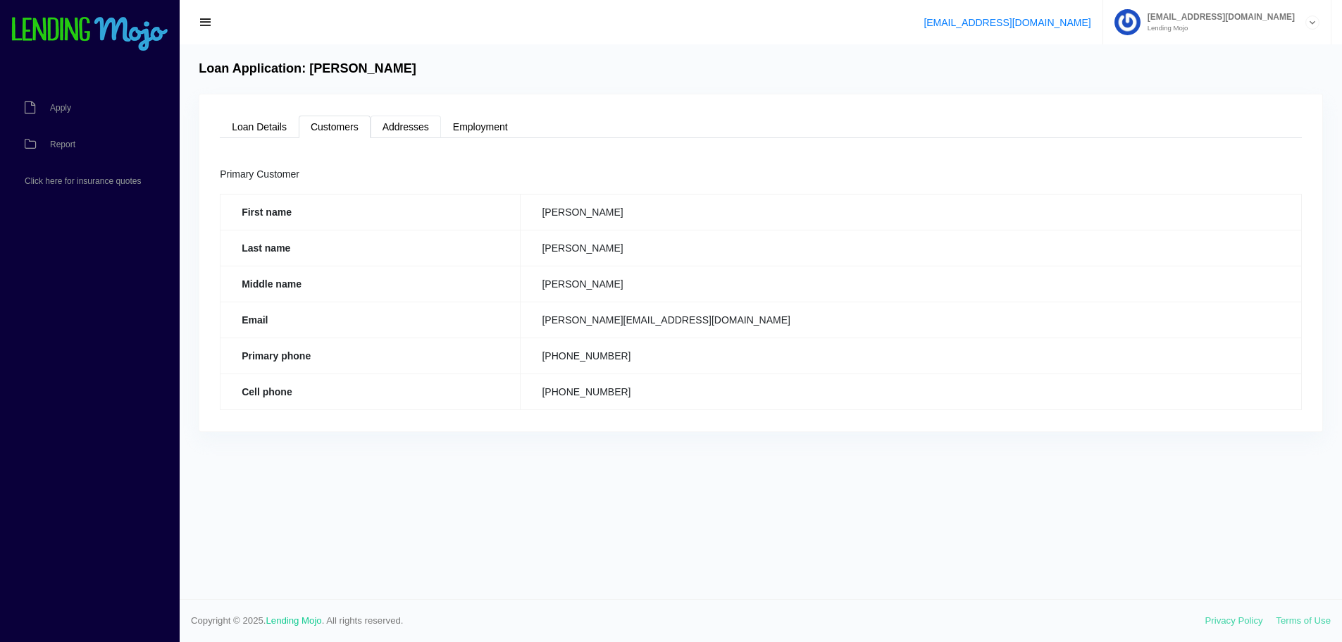
click at [408, 130] on link "Addresses" at bounding box center [405, 126] width 70 height 23
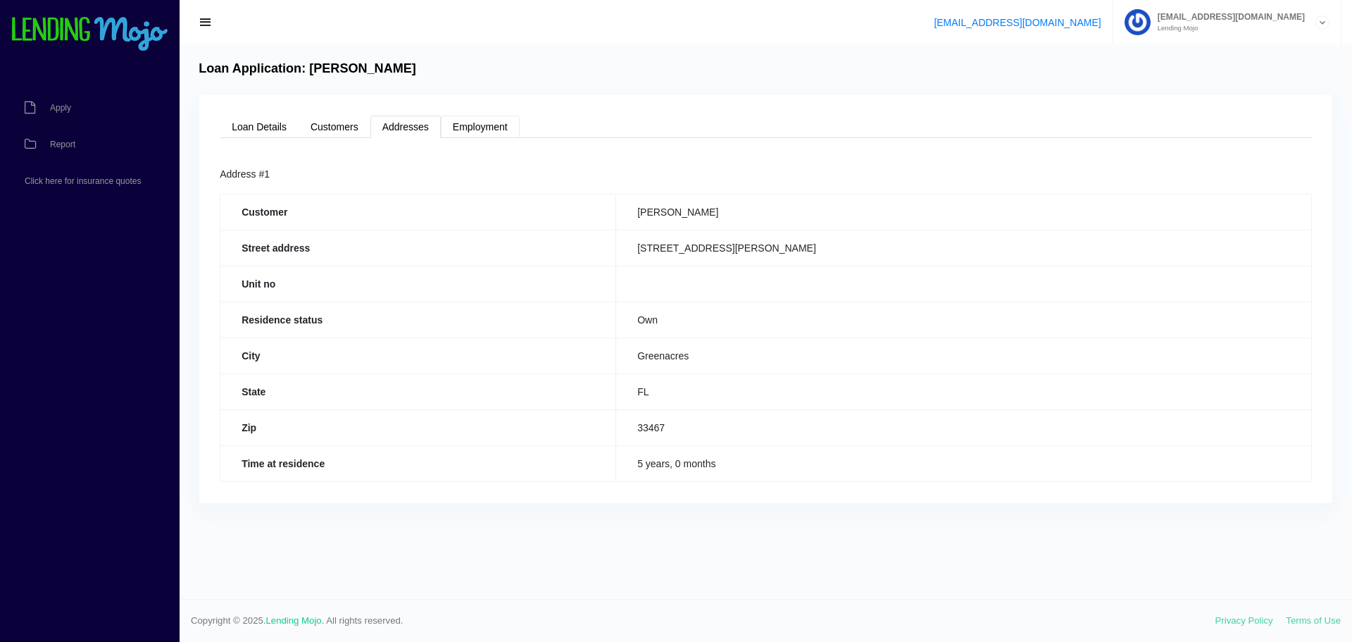
click at [469, 133] on link "Employment" at bounding box center [480, 126] width 79 height 23
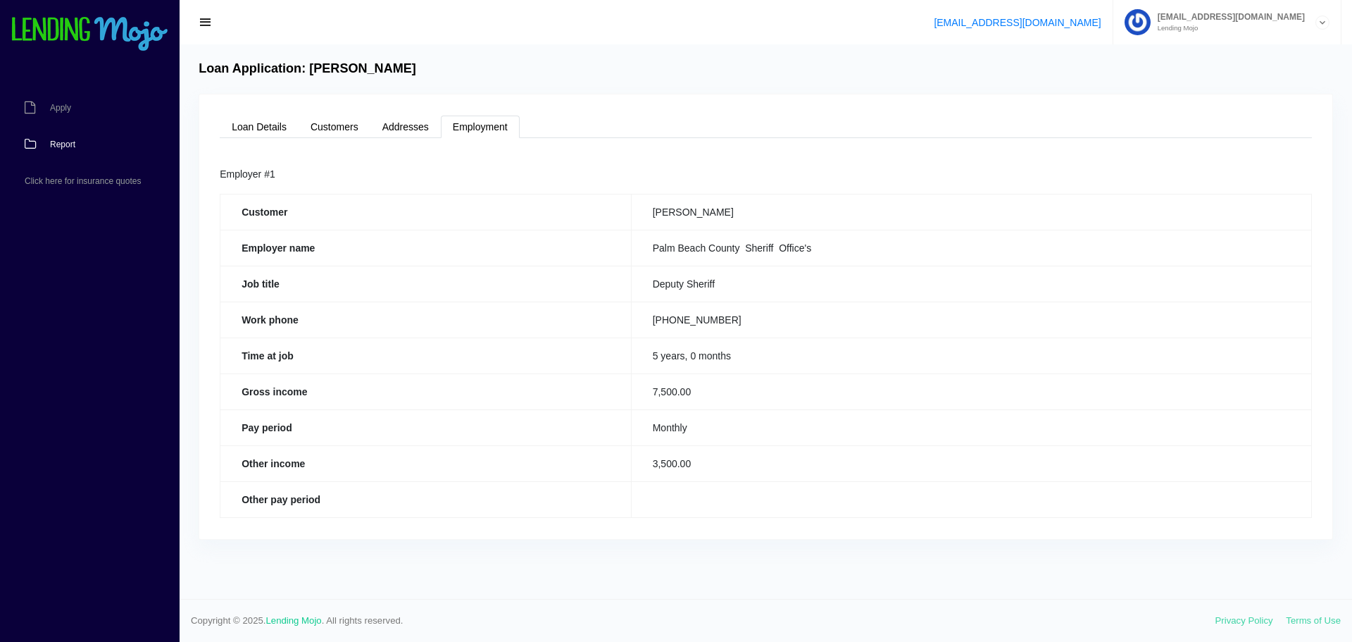
click at [73, 149] on link "Report" at bounding box center [82, 144] width 165 height 37
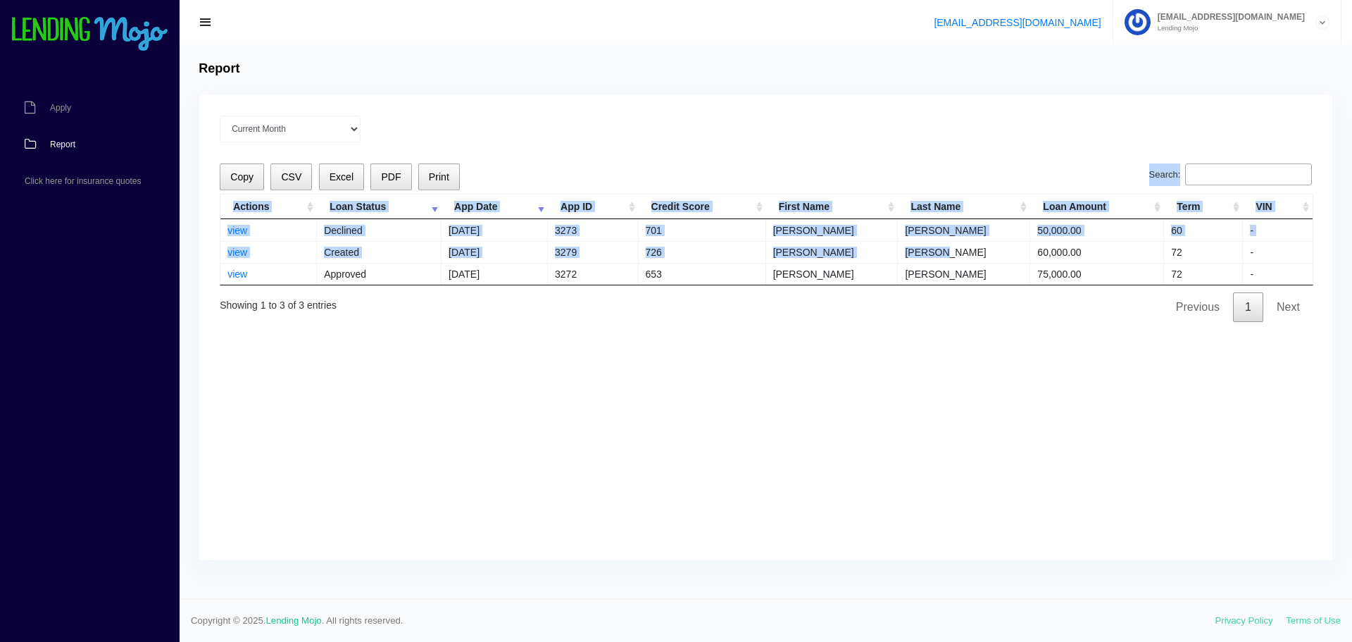
drag, startPoint x: 915, startPoint y: 252, endPoint x: 211, endPoint y: 246, distance: 703.5
click at [211, 246] on div "Current Month Sep 2025 Aug 2025 Jul 2025 Jun 2025 May 2025 All time Loading Cop…" at bounding box center [765, 326] width 1133 height 465
click at [208, 254] on div "Current Month Sep 2025 Aug 2025 Jul 2025 Jun 2025 May 2025 All time Loading Cop…" at bounding box center [765, 326] width 1133 height 465
drag, startPoint x: 215, startPoint y: 253, endPoint x: 1280, endPoint y: 253, distance: 1064.8
click at [1278, 255] on div "Current Month Sep 2025 Aug 2025 Jul 2025 Jun 2025 May 2025 All time Loading Cop…" at bounding box center [765, 326] width 1133 height 465
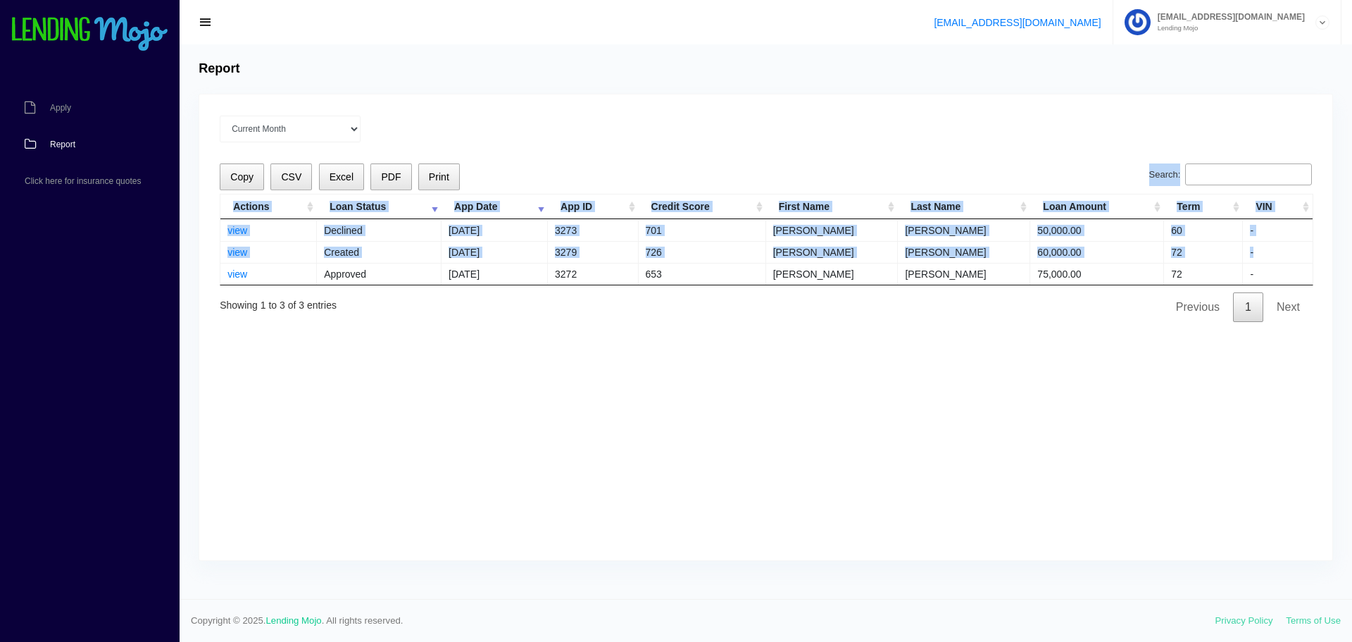
click at [1282, 249] on td "-" at bounding box center [1277, 252] width 69 height 22
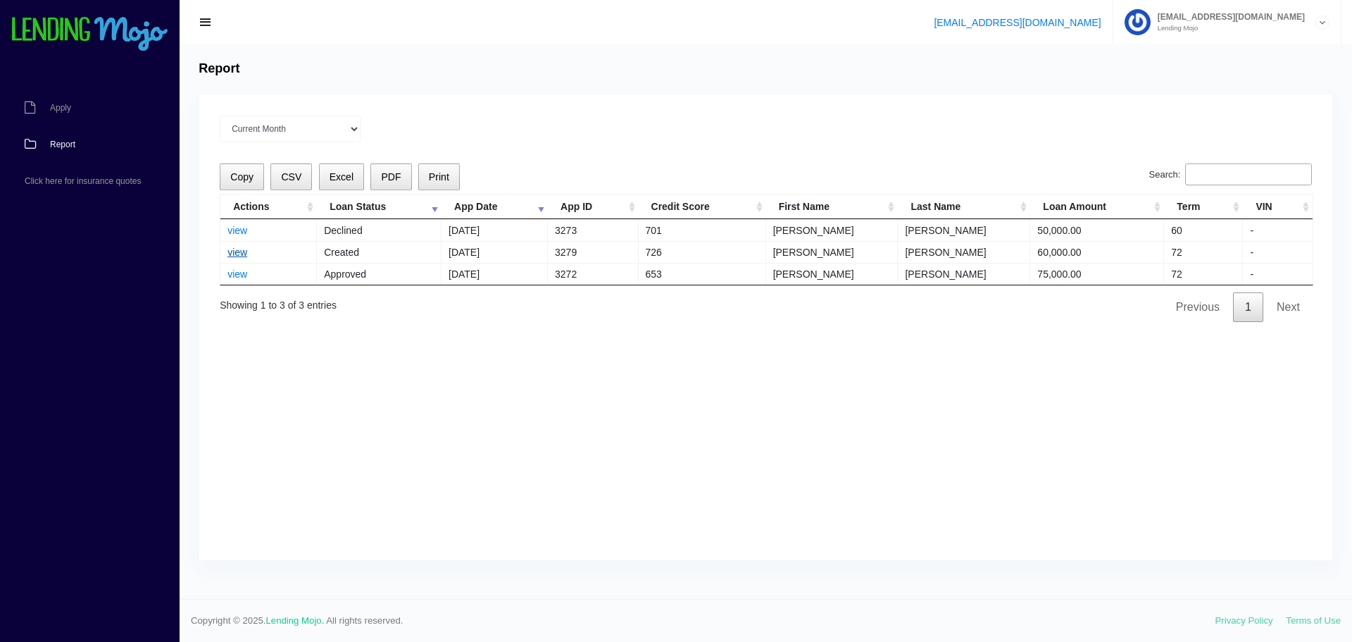
click at [235, 248] on link "view" at bounding box center [237, 251] width 20 height 11
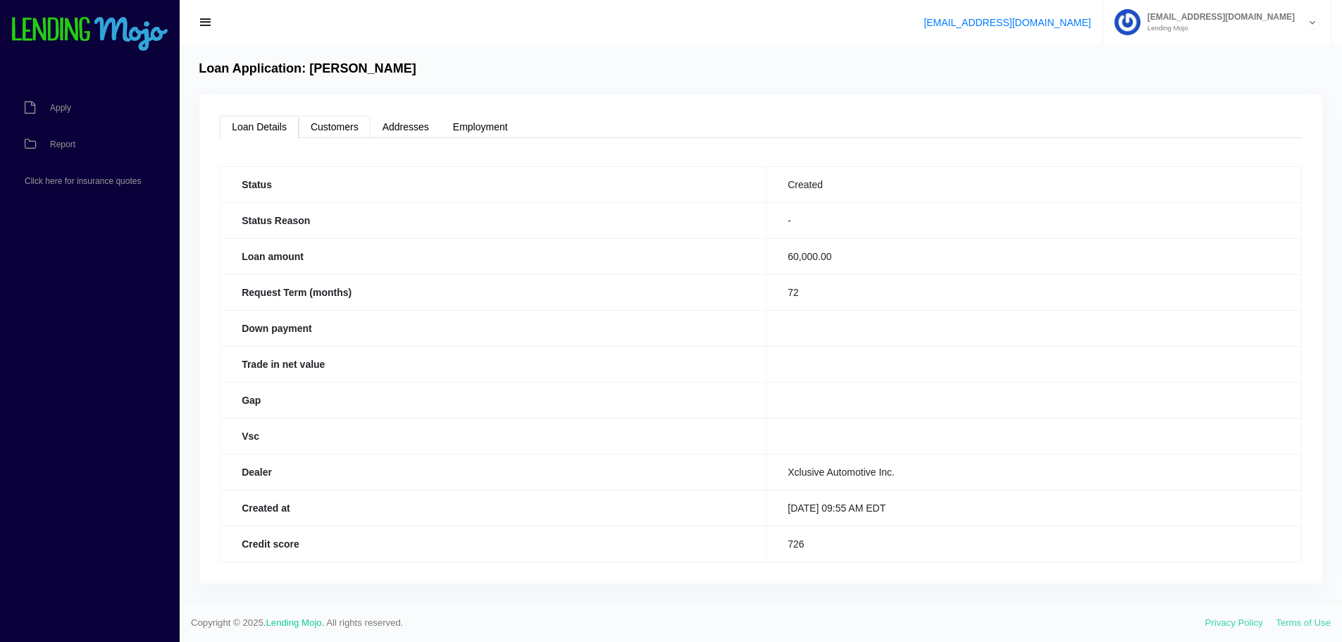
click at [325, 130] on link "Customers" at bounding box center [335, 126] width 72 height 23
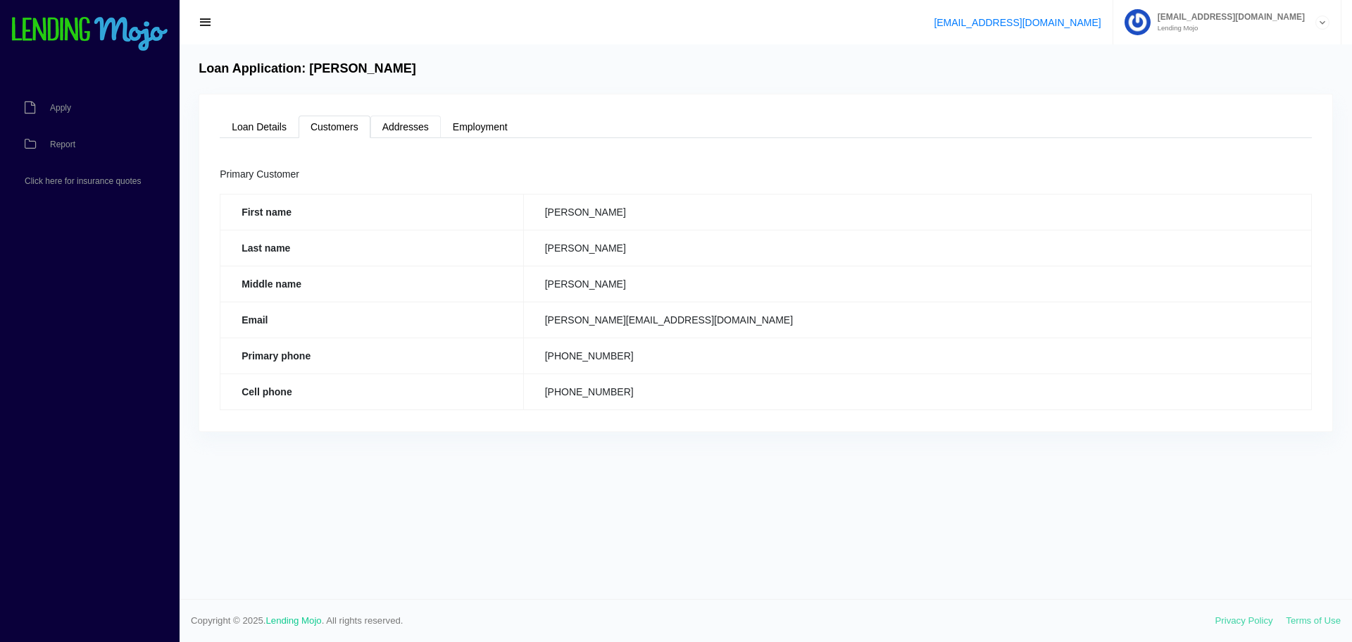
click at [401, 127] on link "Addresses" at bounding box center [405, 126] width 70 height 23
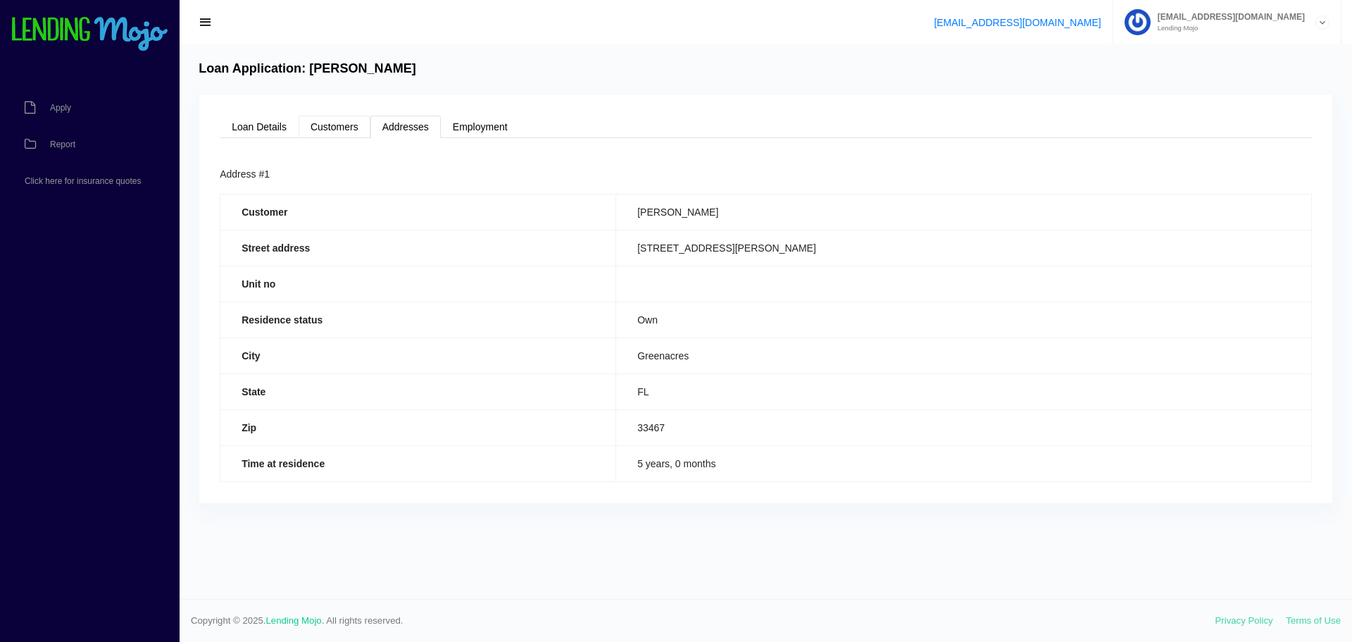
click at [329, 129] on link "Customers" at bounding box center [335, 126] width 72 height 23
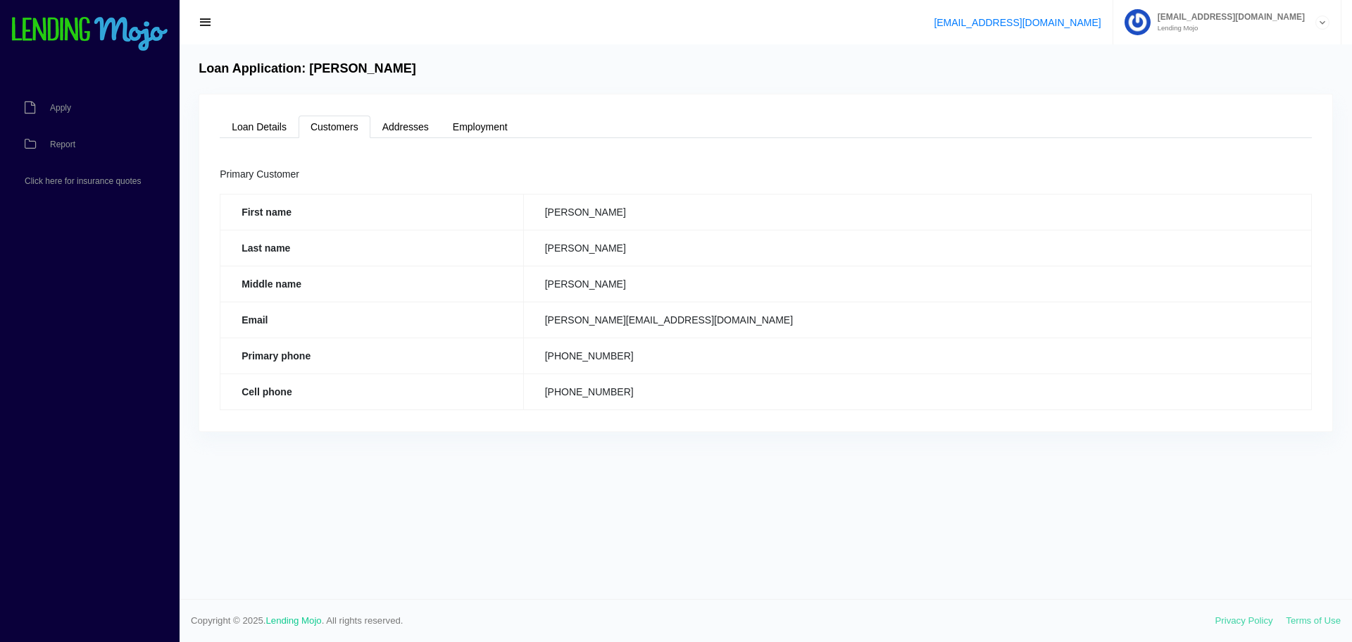
click at [783, 316] on td "[PERSON_NAME][EMAIL_ADDRESS][DOMAIN_NAME]" at bounding box center [917, 319] width 788 height 36
click at [783, 316] on td "Daniel@Xclusiveag.com" at bounding box center [917, 319] width 788 height 36
click at [386, 125] on link "Addresses" at bounding box center [405, 126] width 70 height 23
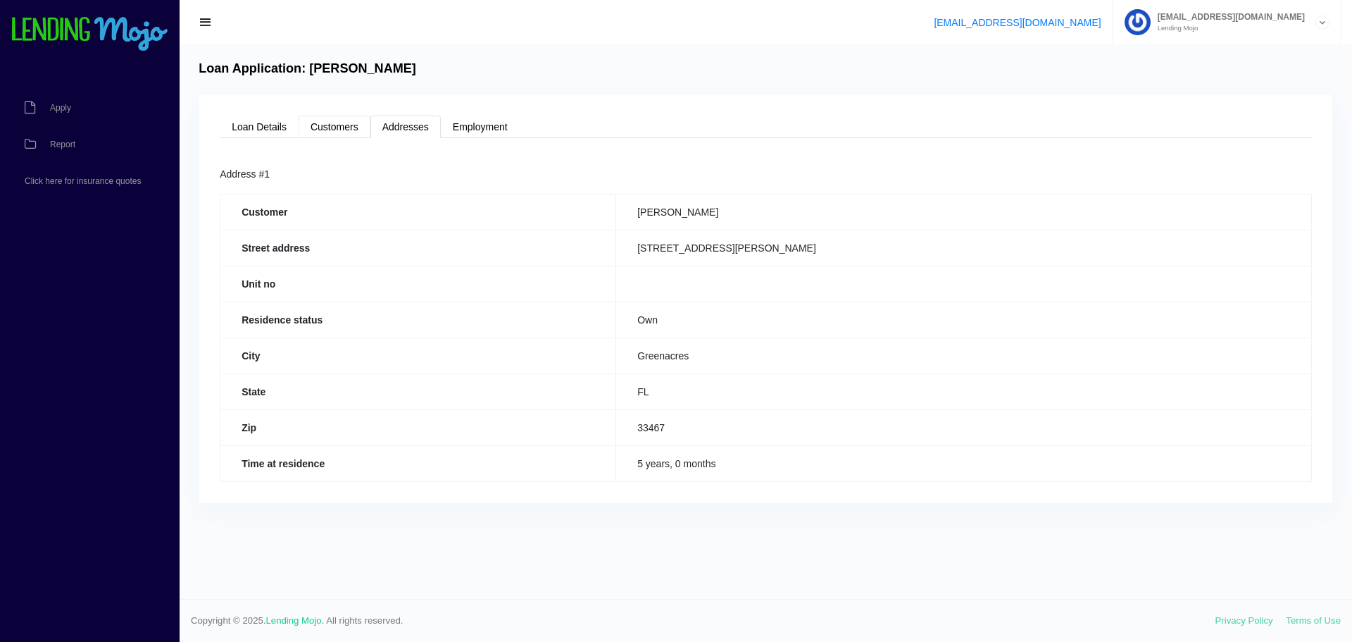
click at [350, 125] on link "Customers" at bounding box center [335, 126] width 72 height 23
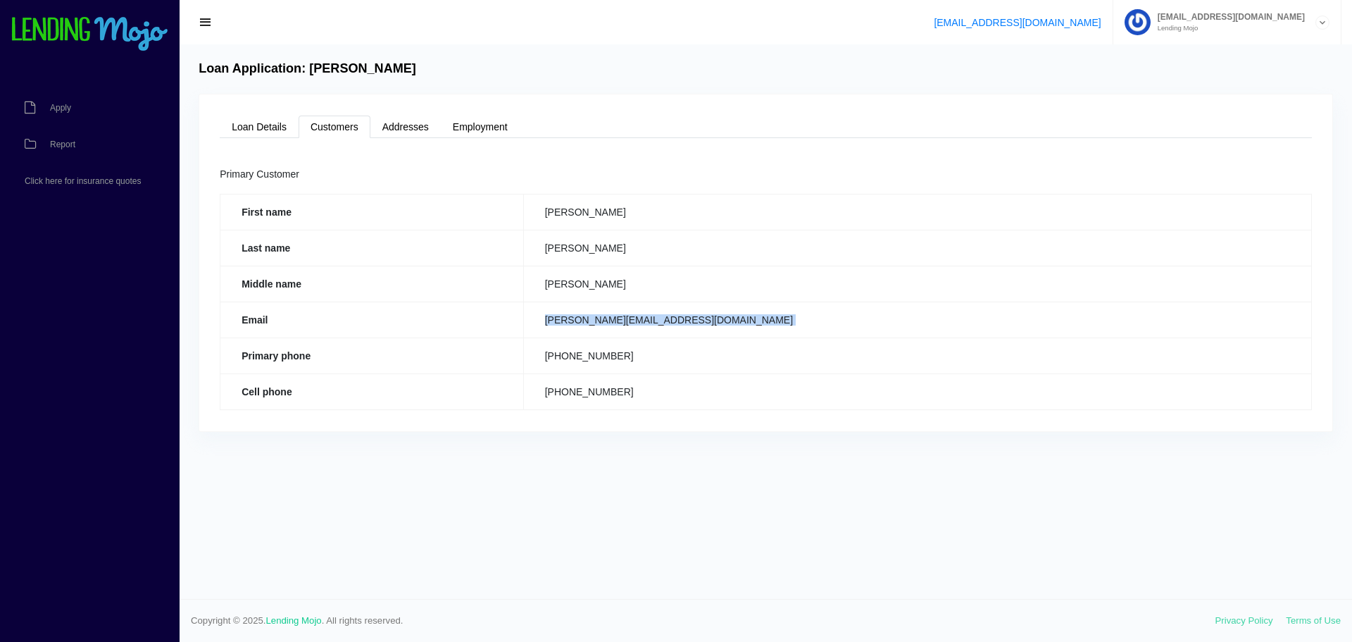
click at [739, 326] on td "Daniel@Xclusiveag.com" at bounding box center [917, 319] width 788 height 36
click at [739, 325] on td "Daniel@Xclusiveag.com" at bounding box center [917, 319] width 788 height 36
click at [779, 327] on td "Daniel@Xclusiveag.com" at bounding box center [917, 319] width 788 height 36
click at [777, 330] on td "Daniel@Xclusiveag.com" at bounding box center [917, 319] width 788 height 36
click at [796, 320] on td "Daniel@Xclusiveag.com" at bounding box center [917, 319] width 788 height 36
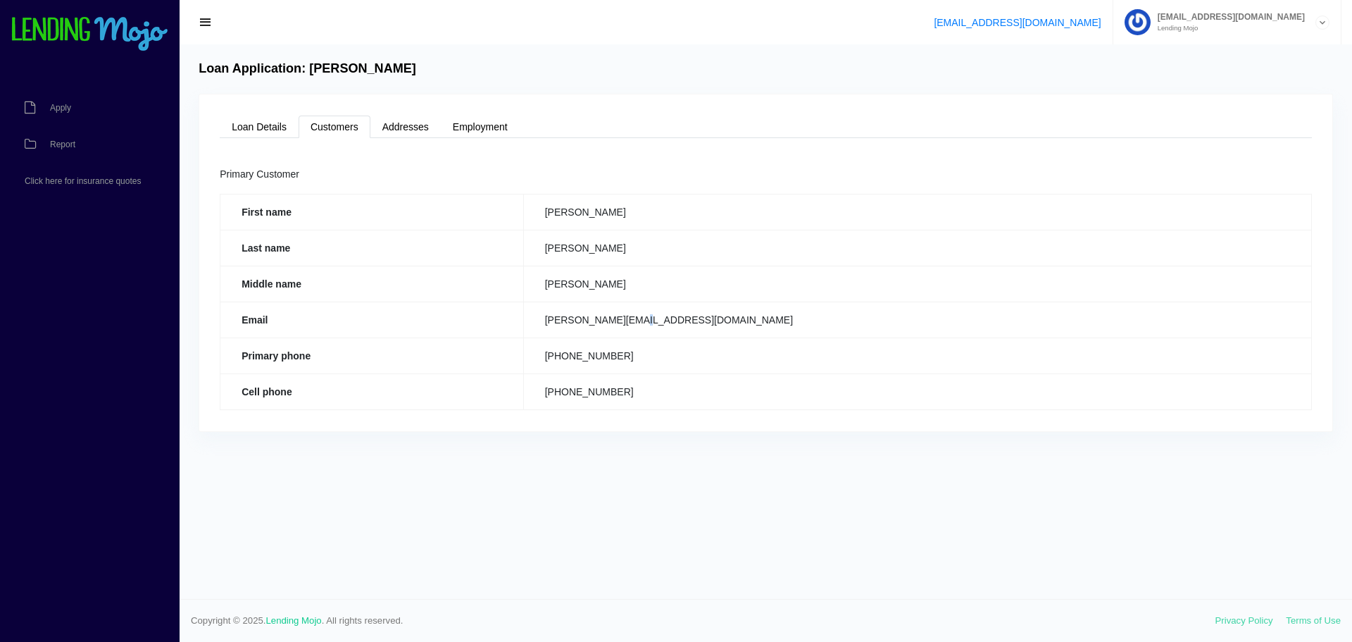
click at [796, 320] on td "Daniel@Xclusiveag.com" at bounding box center [917, 319] width 788 height 36
click at [277, 315] on th "Email" at bounding box center [372, 319] width 304 height 36
click at [255, 128] on link "Loan Details" at bounding box center [259, 126] width 79 height 23
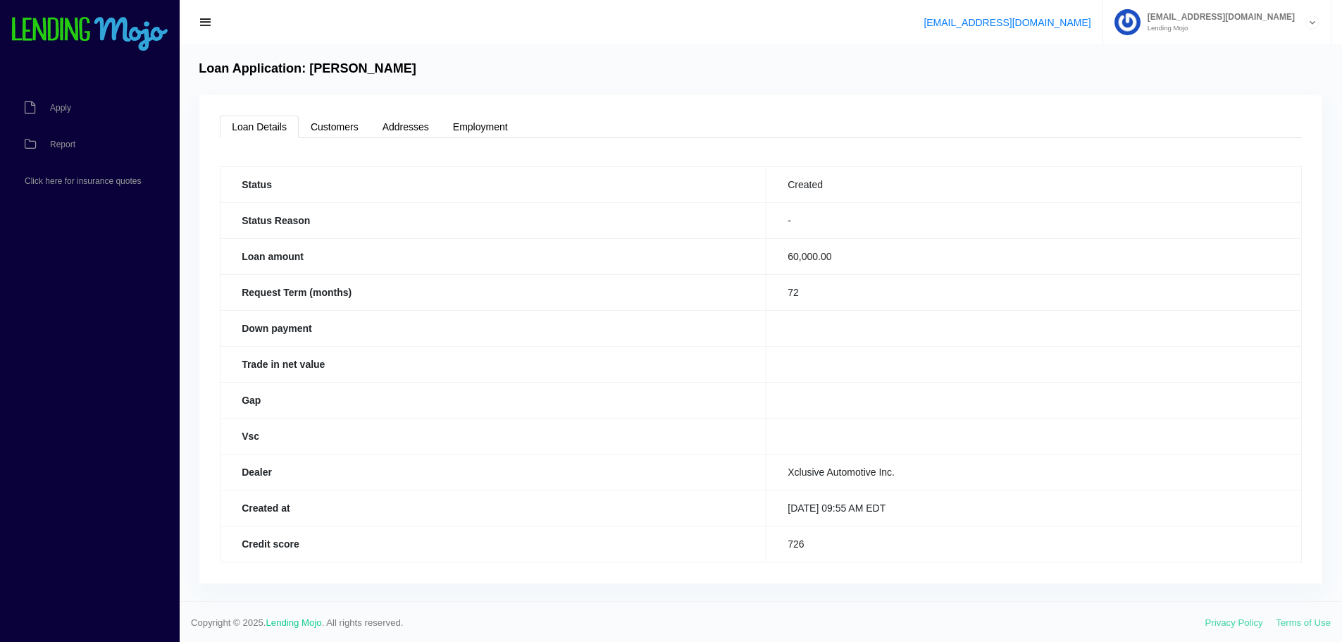
scroll to position [2, 0]
click at [70, 15] on link at bounding box center [90, 22] width 158 height 44
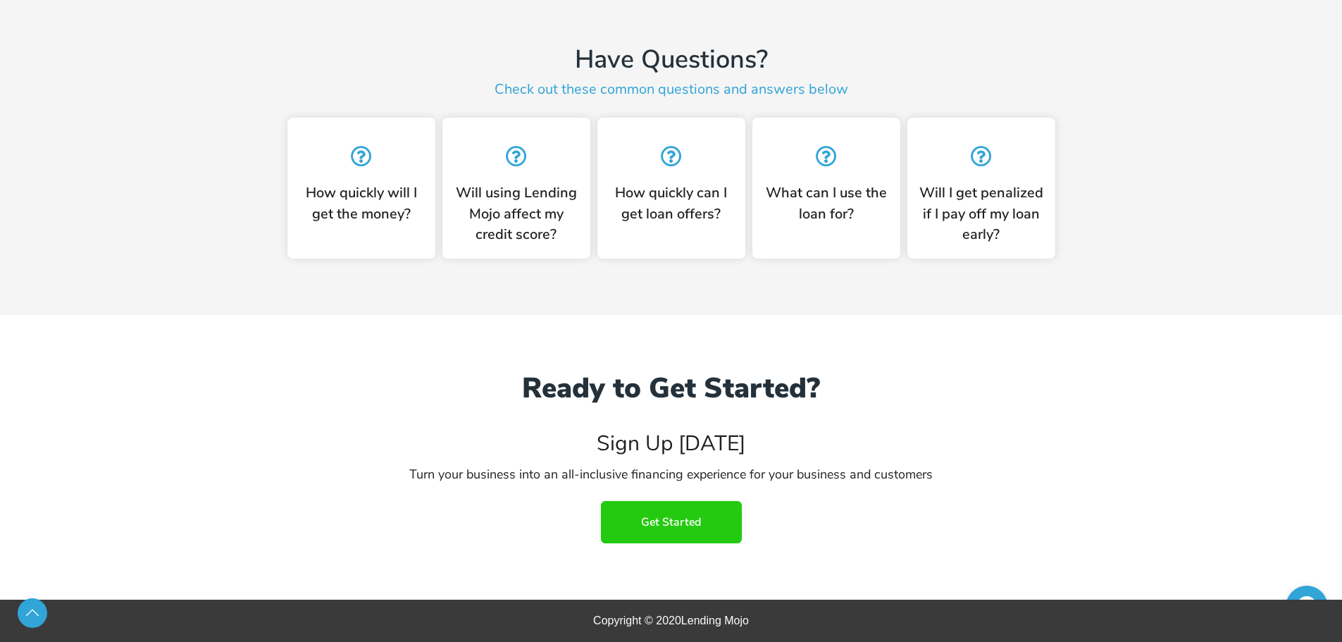
scroll to position [3433, 0]
